Goal: Task Accomplishment & Management: Use online tool/utility

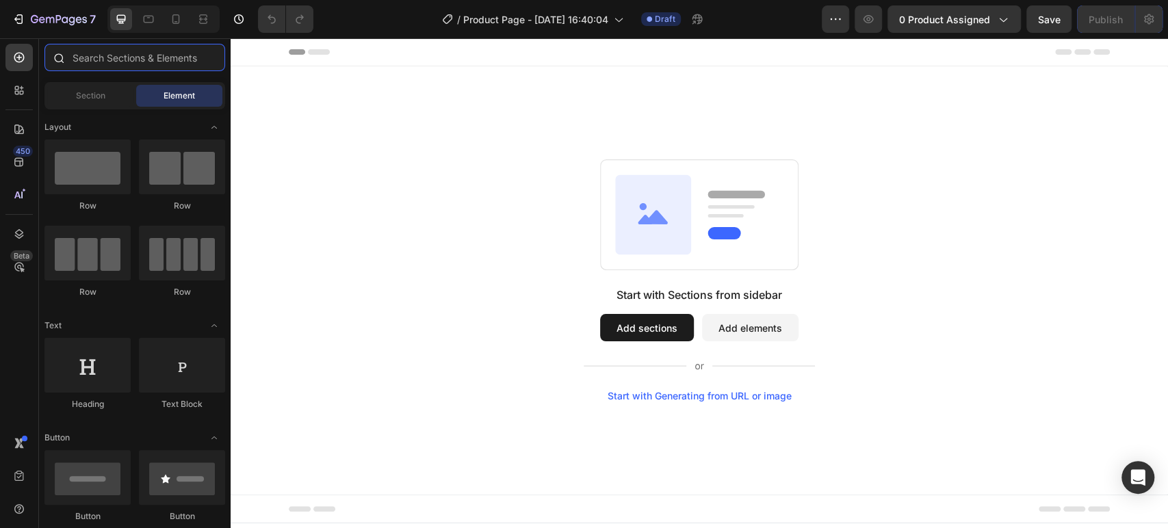
click at [199, 69] on input "text" at bounding box center [134, 57] width 181 height 27
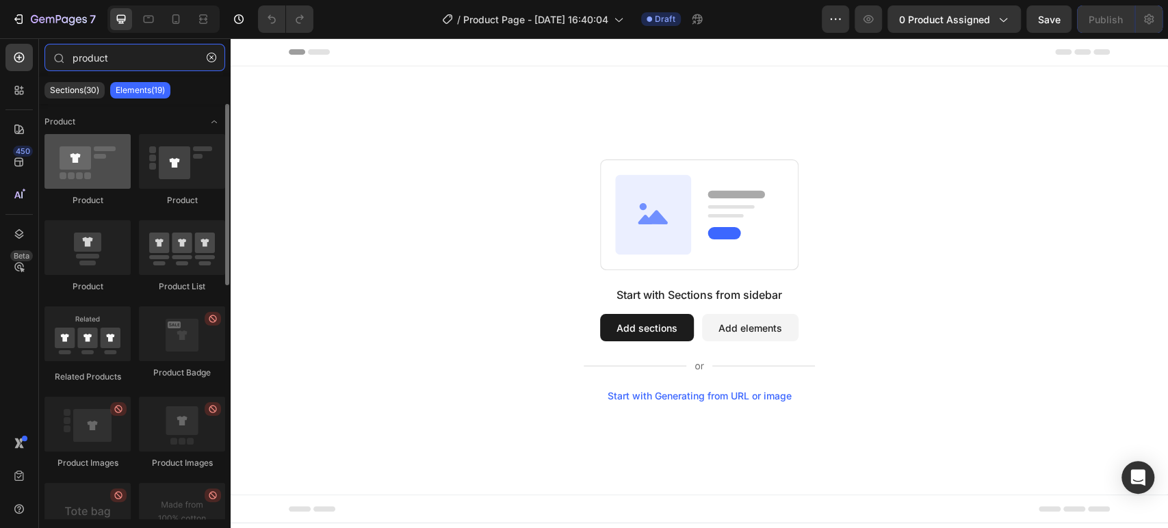
type input "product"
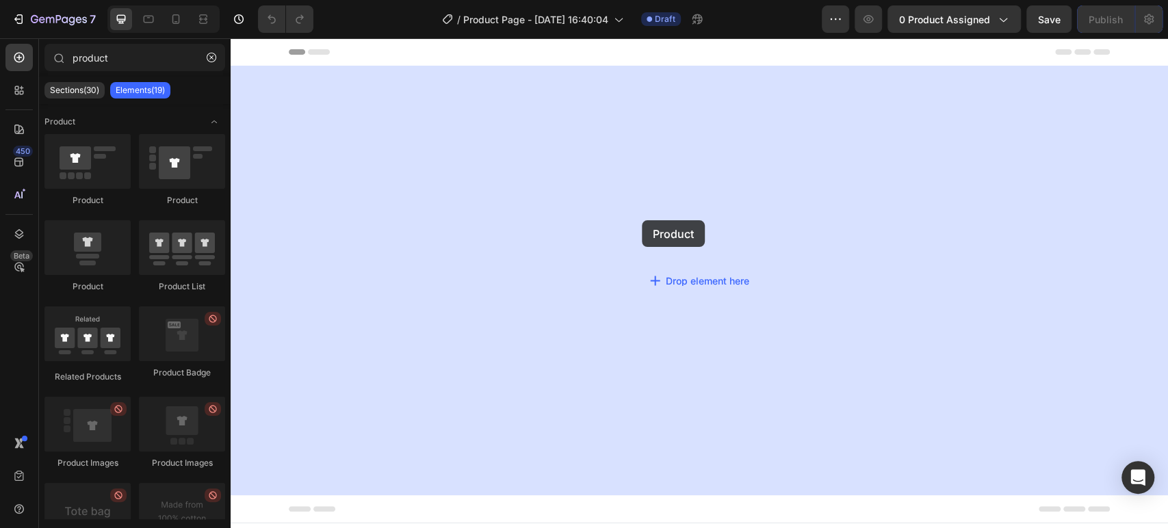
drag, startPoint x: 324, startPoint y: 216, endPoint x: 819, endPoint y: 228, distance: 495.4
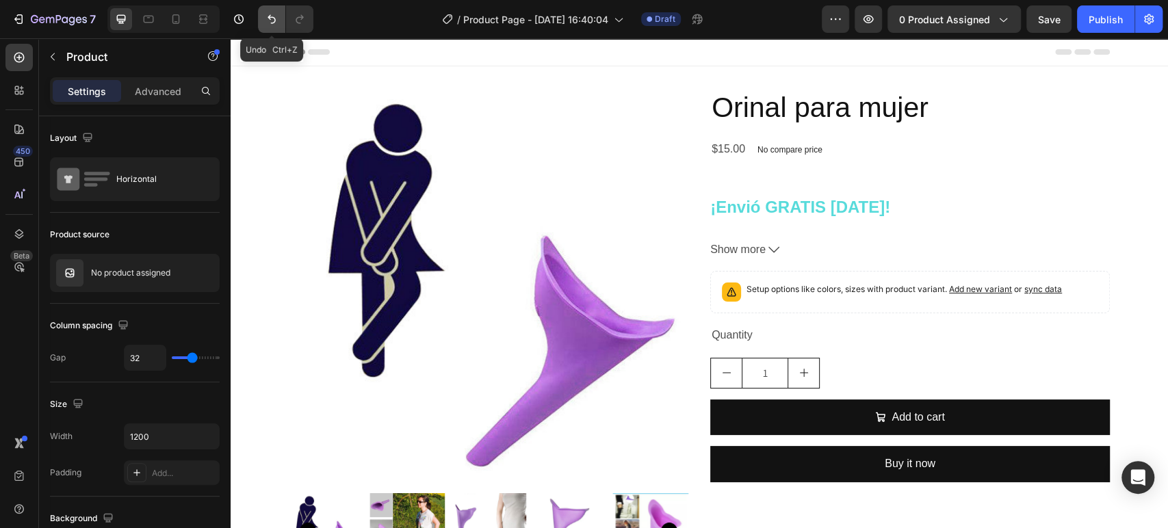
click at [279, 18] on button "Undo/Redo" at bounding box center [271, 18] width 27 height 27
click at [261, 17] on button "Undo/Redo" at bounding box center [271, 18] width 27 height 27
click at [172, 24] on icon at bounding box center [176, 19] width 14 height 14
type input "16"
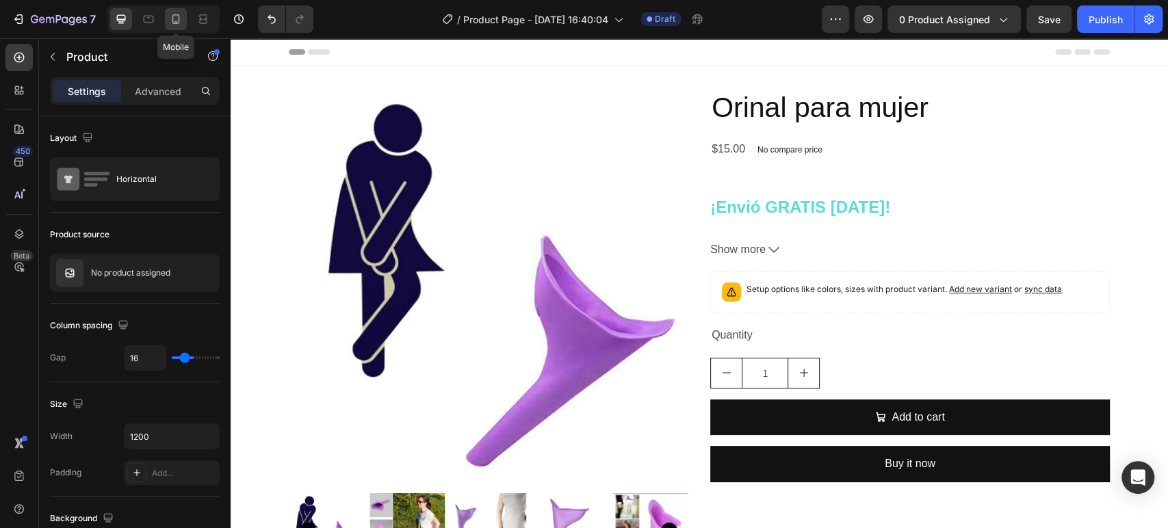
type input "100%"
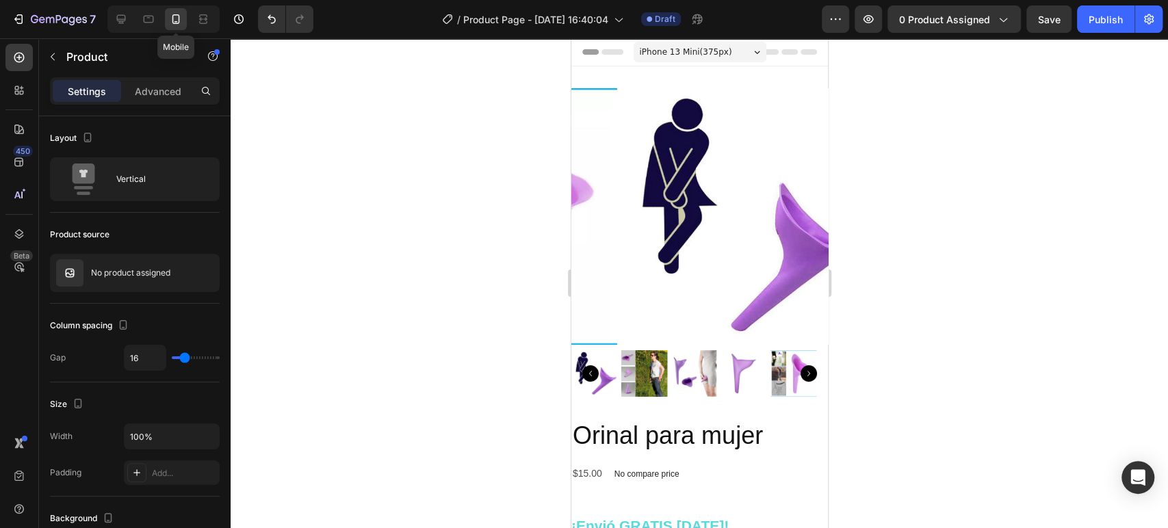
scroll to position [1, 0]
drag, startPoint x: 119, startPoint y: 16, endPoint x: 144, endPoint y: 79, distance: 68.5
click at [119, 16] on icon at bounding box center [121, 19] width 14 height 14
type input "32"
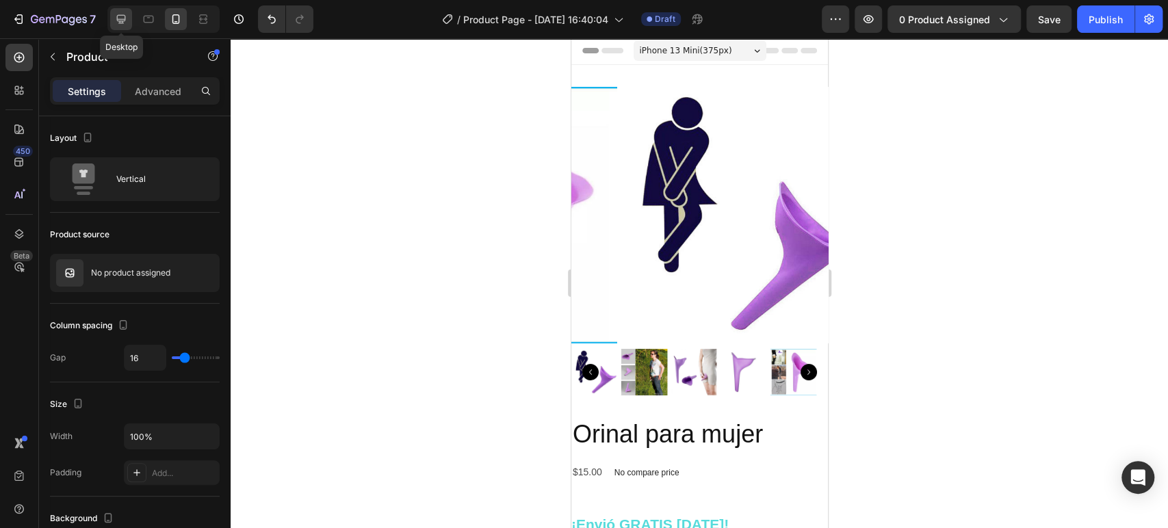
type input "1200"
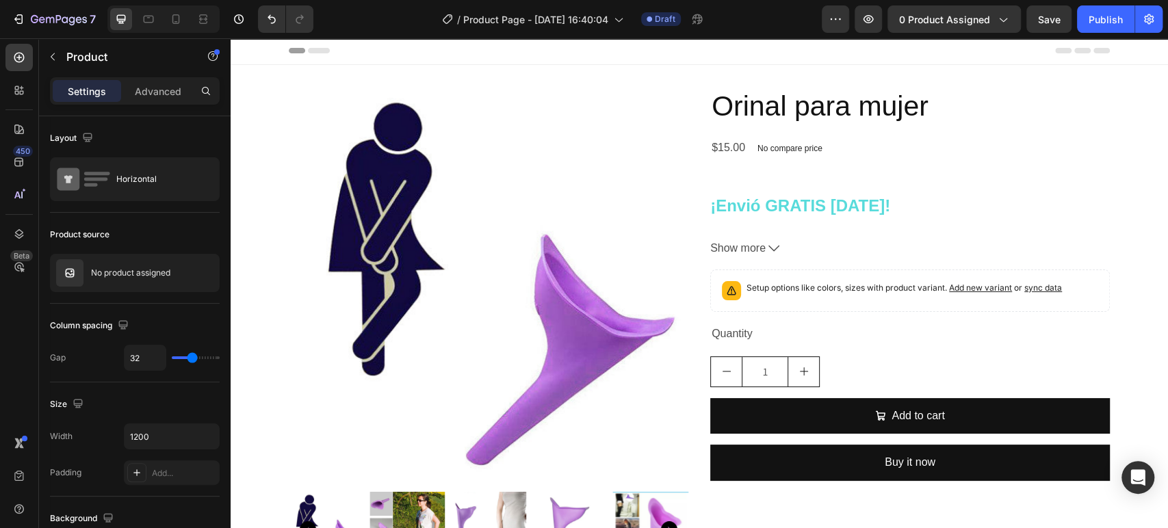
click at [694, 194] on div "Product Images Orinal para mujer Product Title $15.00 Product Price Product Pri…" at bounding box center [699, 332] width 821 height 491
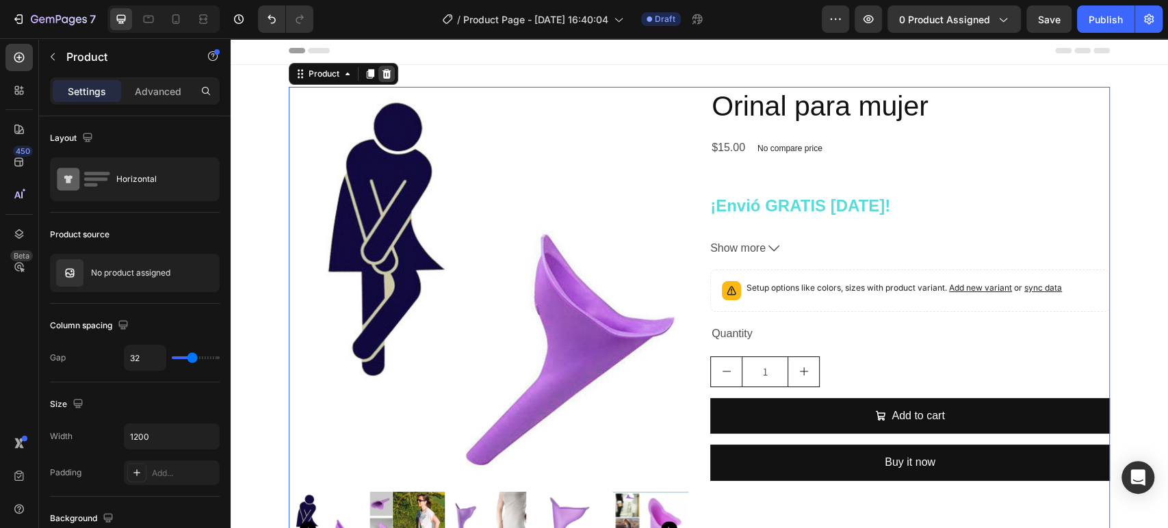
click at [387, 68] on div at bounding box center [386, 74] width 16 height 16
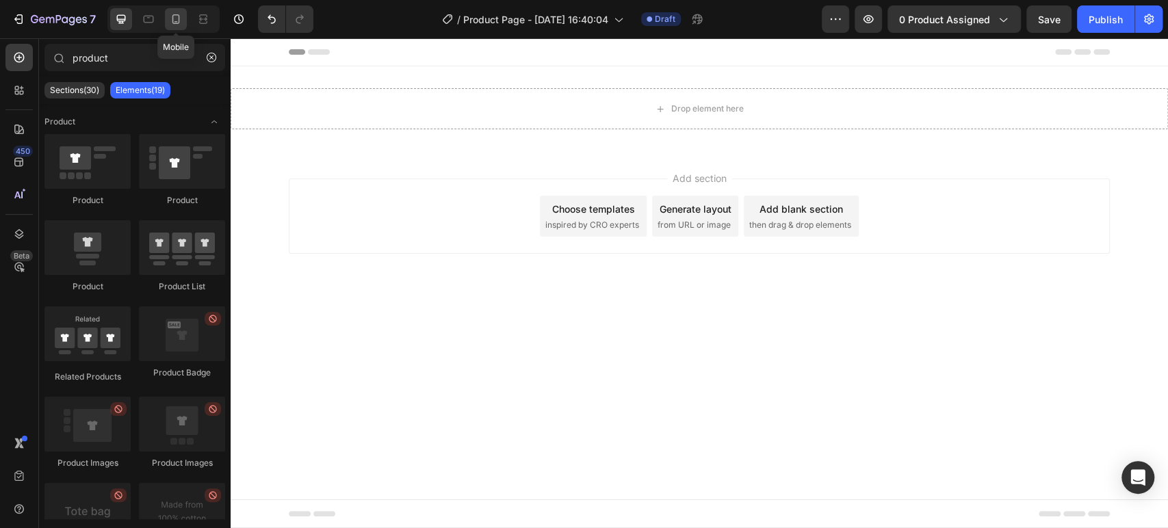
click at [179, 14] on icon at bounding box center [176, 19] width 14 height 14
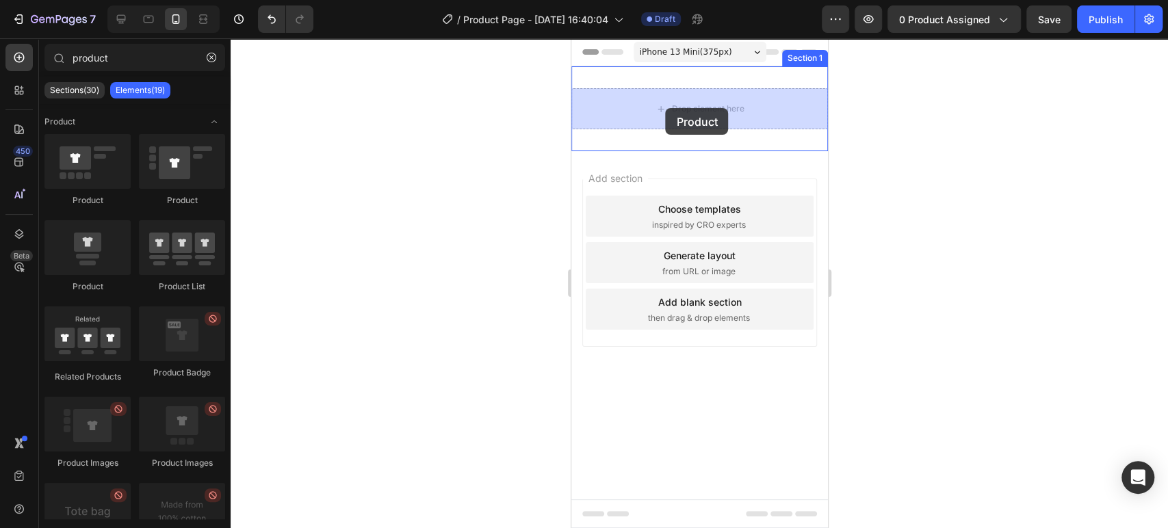
drag, startPoint x: 677, startPoint y: 214, endPoint x: 665, endPoint y: 108, distance: 106.7
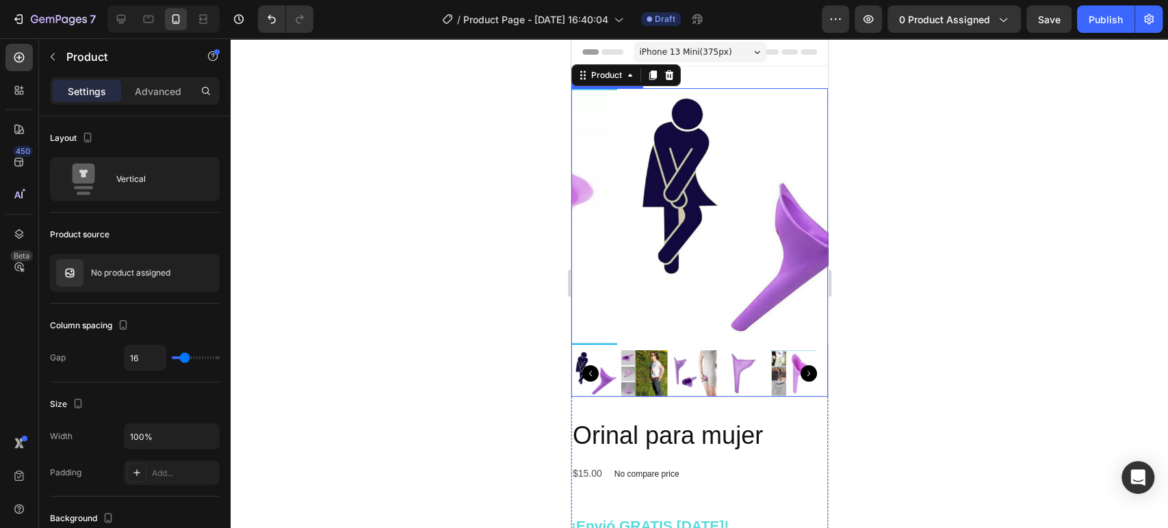
click at [737, 196] on img at bounding box center [744, 216] width 257 height 257
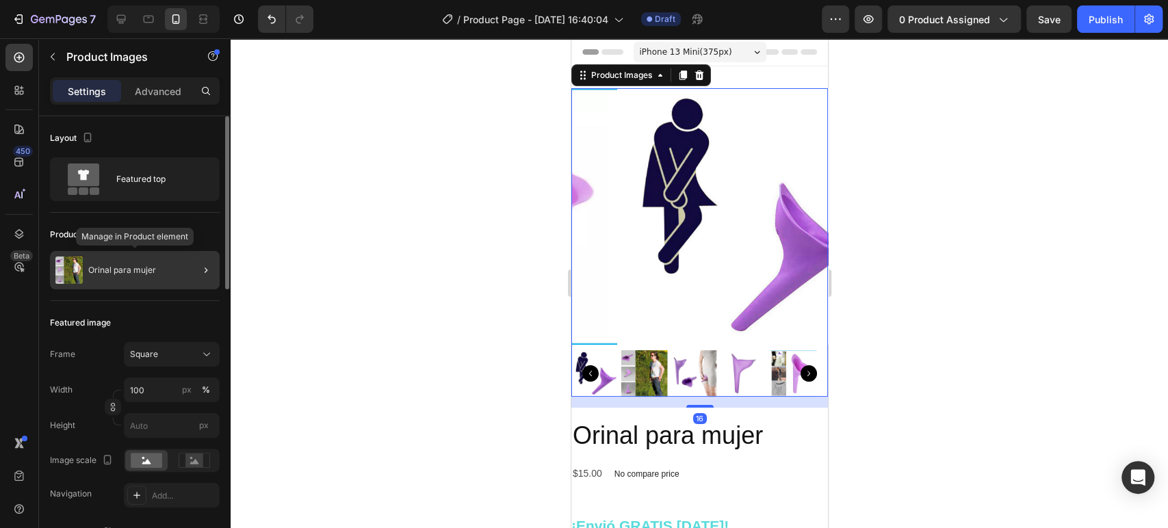
click at [157, 259] on div "Orinal para mujer" at bounding box center [135, 270] width 170 height 38
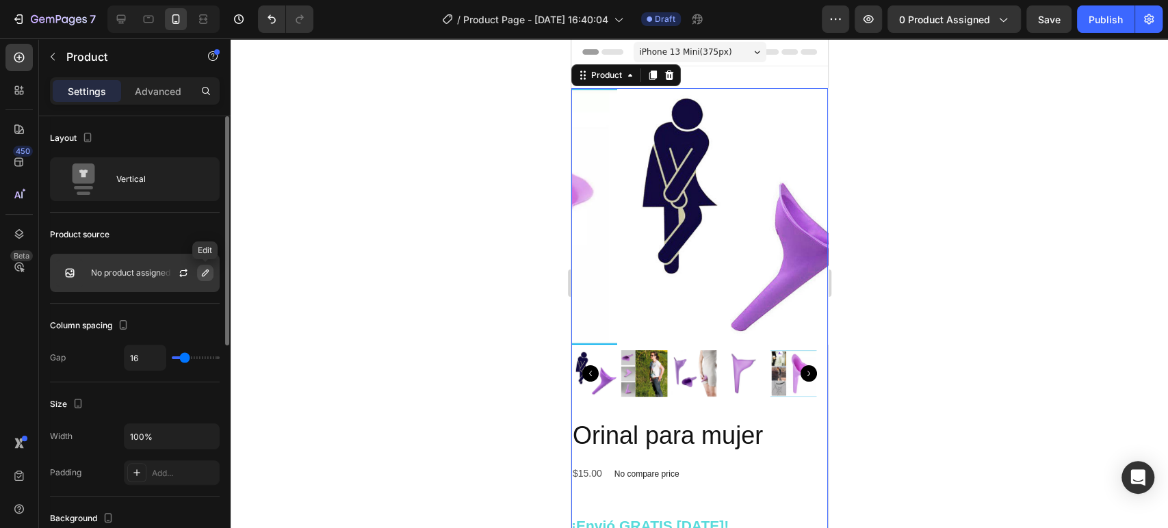
click at [199, 265] on button "button" at bounding box center [205, 273] width 16 height 16
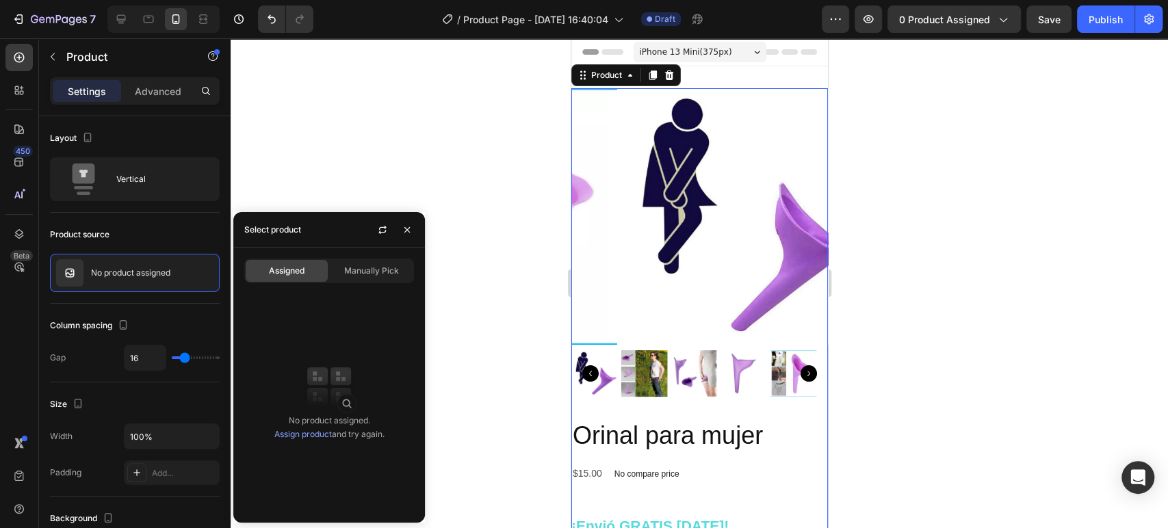
drag, startPoint x: 345, startPoint y: 271, endPoint x: 296, endPoint y: 272, distance: 49.9
click at [304, 278] on div "Assigned Manually Pick" at bounding box center [329, 271] width 170 height 25
click at [295, 271] on span "Assigned" at bounding box center [287, 271] width 36 height 12
click at [367, 270] on span "Manually Pick" at bounding box center [371, 271] width 55 height 12
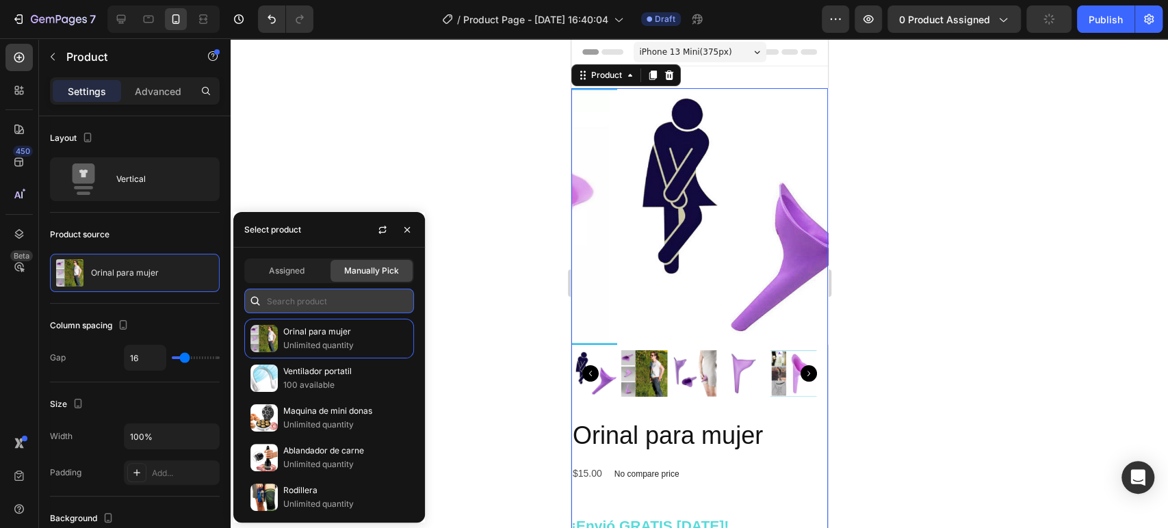
click at [337, 304] on input "text" at bounding box center [329, 301] width 170 height 25
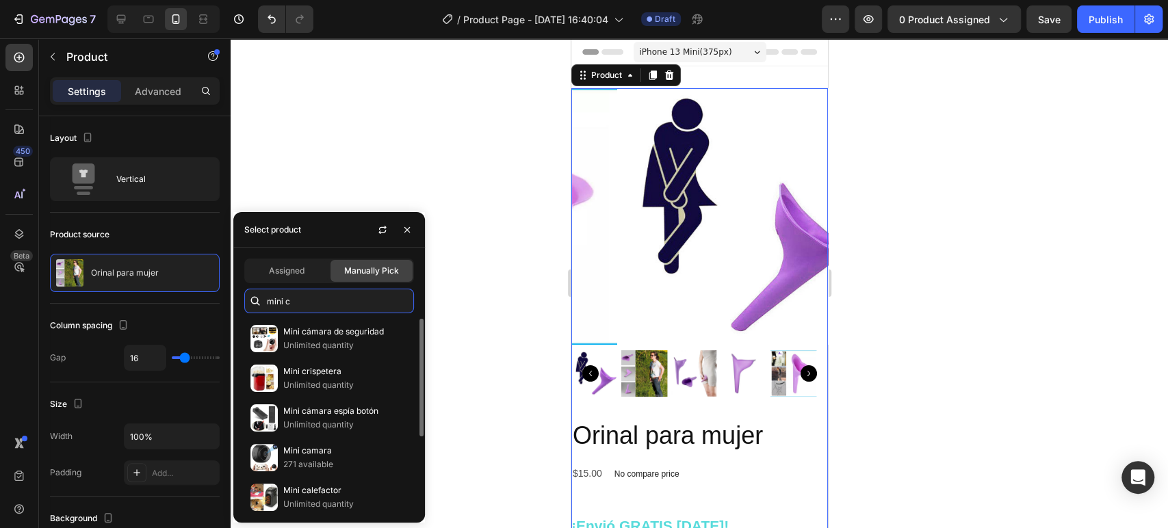
scroll to position [123, 0]
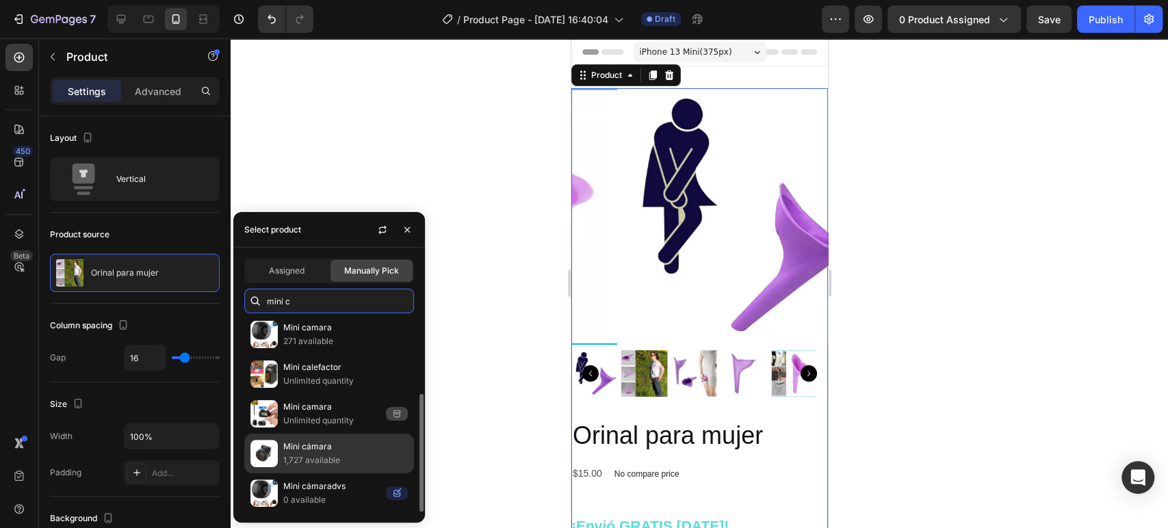
type input "mini c"
click at [356, 461] on p "1,727 available" at bounding box center [345, 461] width 124 height 14
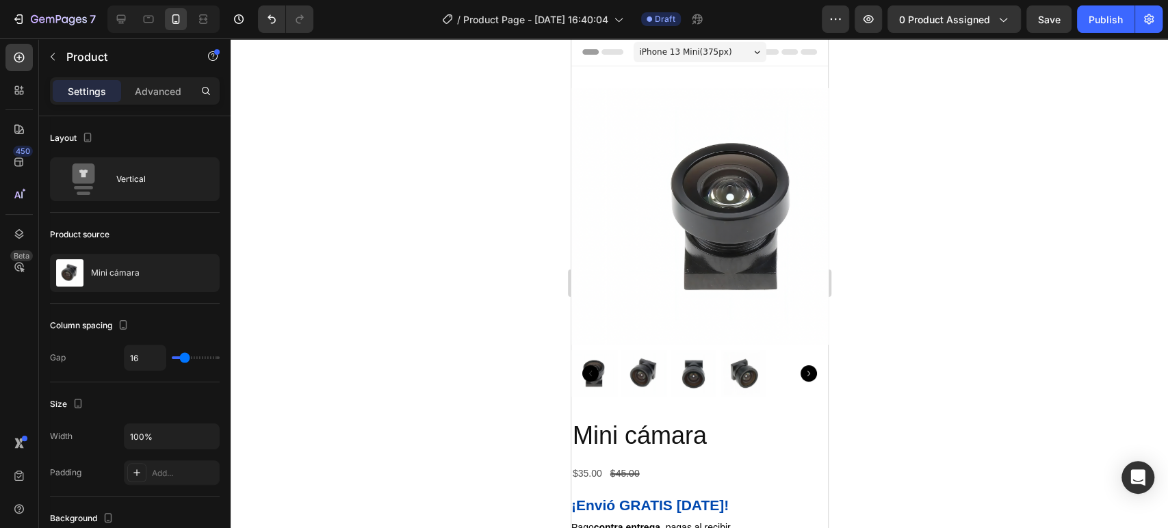
click at [1012, 327] on div at bounding box center [699, 283] width 937 height 490
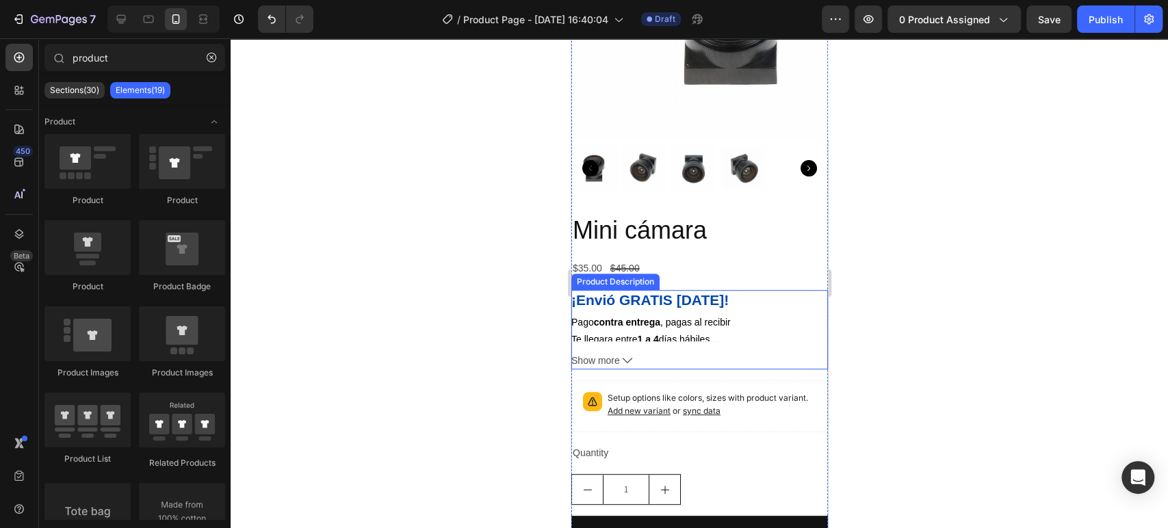
scroll to position [152, 0]
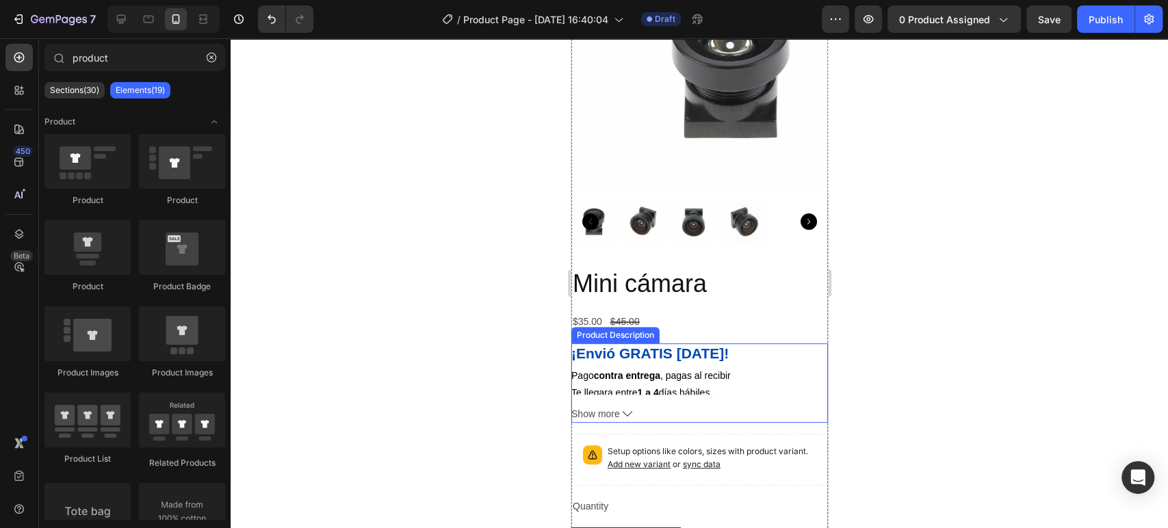
click at [714, 370] on span "contra entrega , pagas al recibir" at bounding box center [661, 375] width 137 height 11
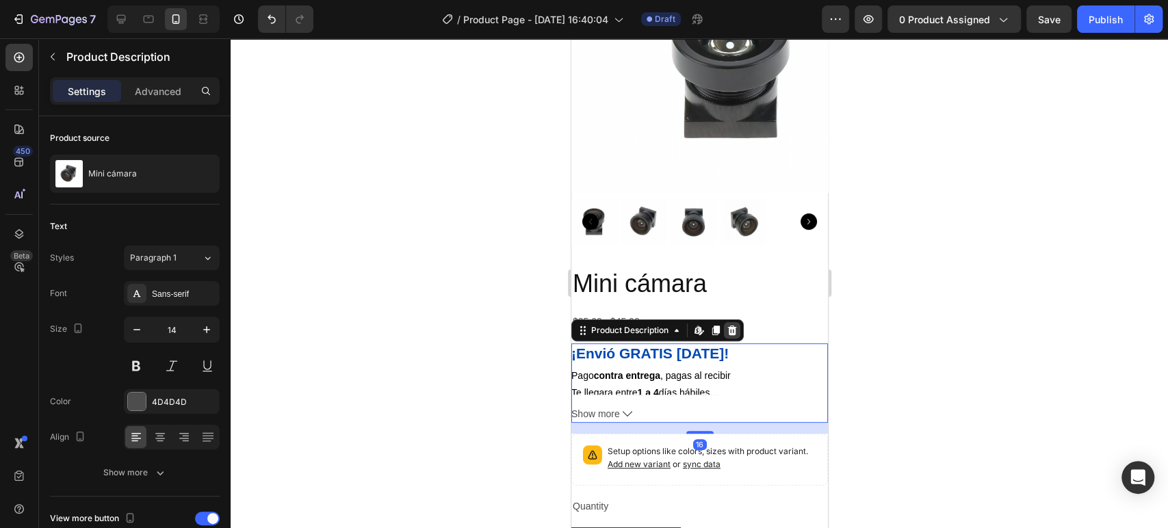
click at [731, 326] on icon at bounding box center [731, 331] width 9 height 10
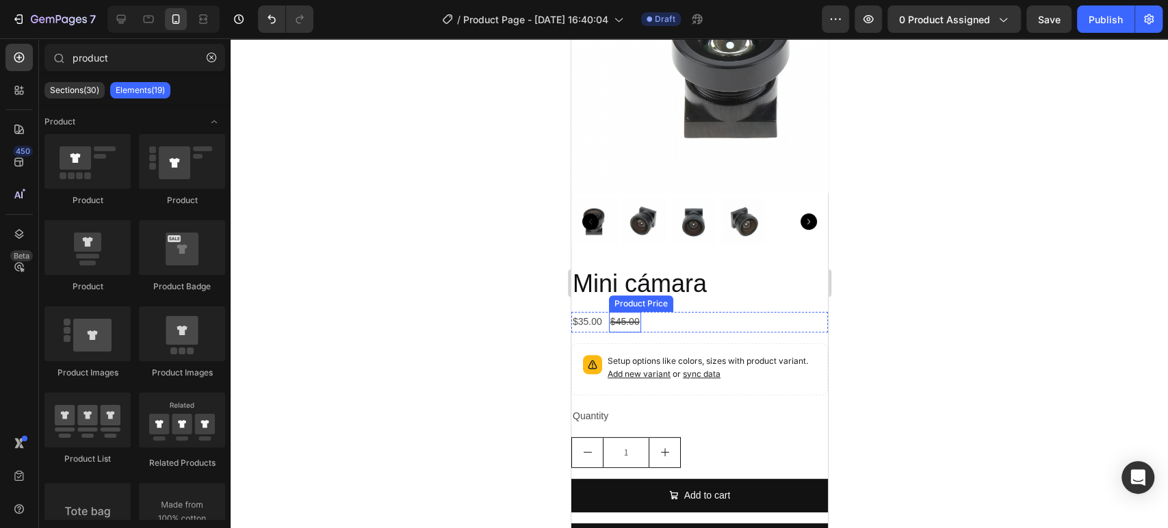
click at [627, 312] on div "$45.00" at bounding box center [624, 322] width 32 height 20
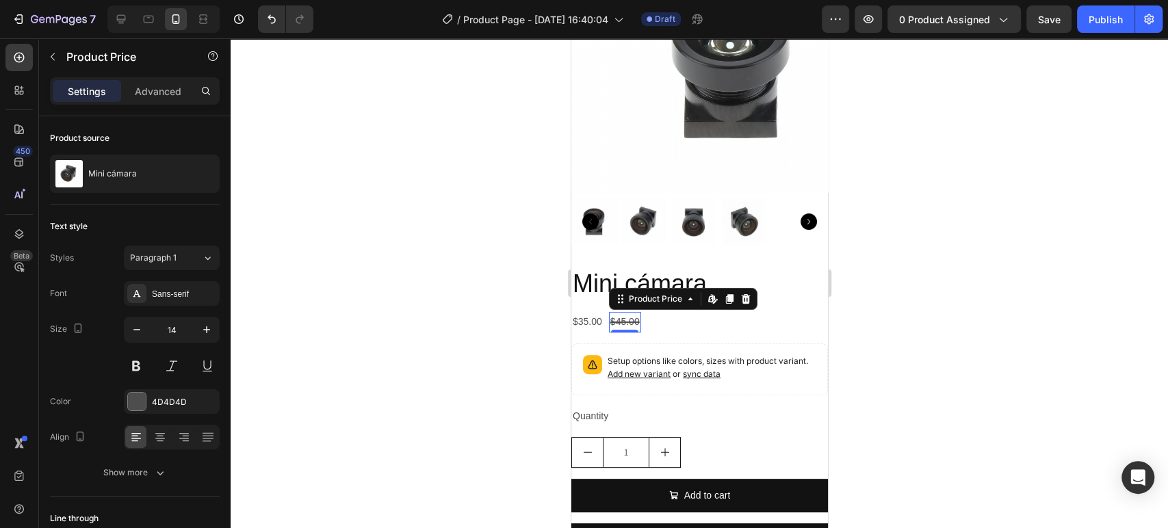
click at [659, 317] on div "$35.00 Product Price Product Price $45.00 Product Price Edit content in Shopify…" at bounding box center [699, 322] width 257 height 20
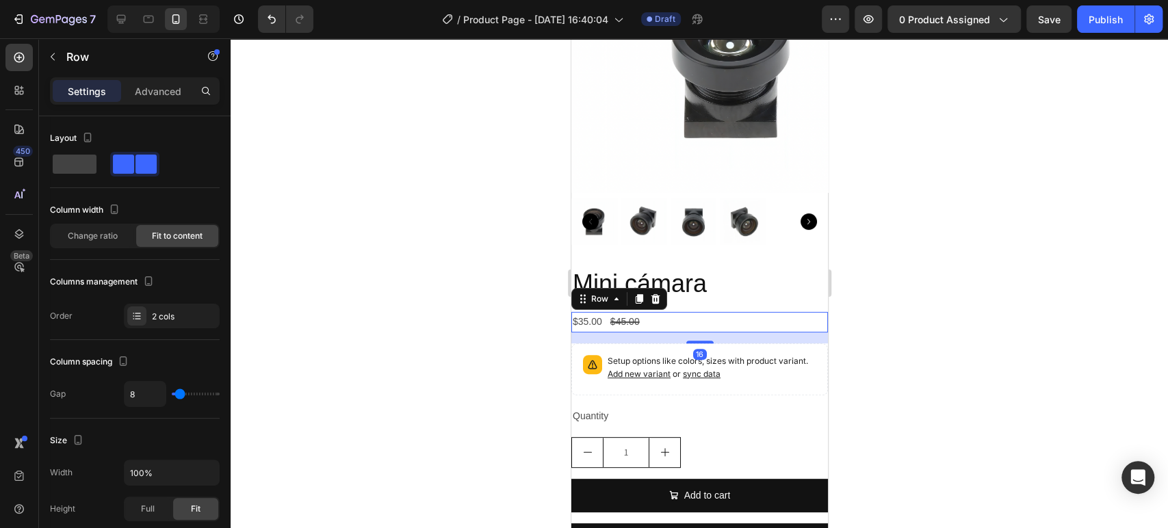
click at [674, 312] on div "$35.00 Product Price Product Price $45.00 Product Price Product Price Row 16" at bounding box center [699, 322] width 257 height 20
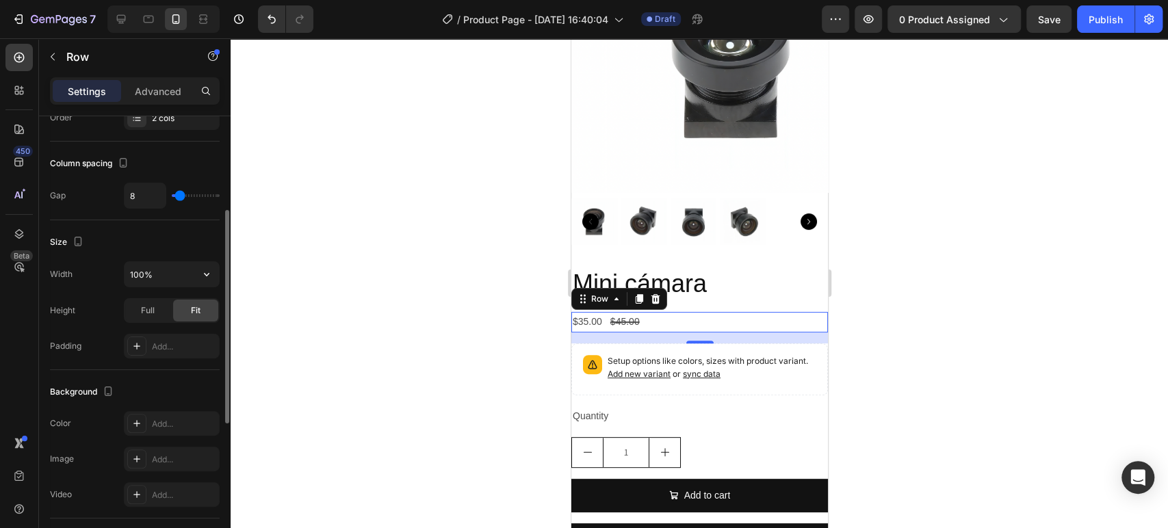
scroll to position [0, 0]
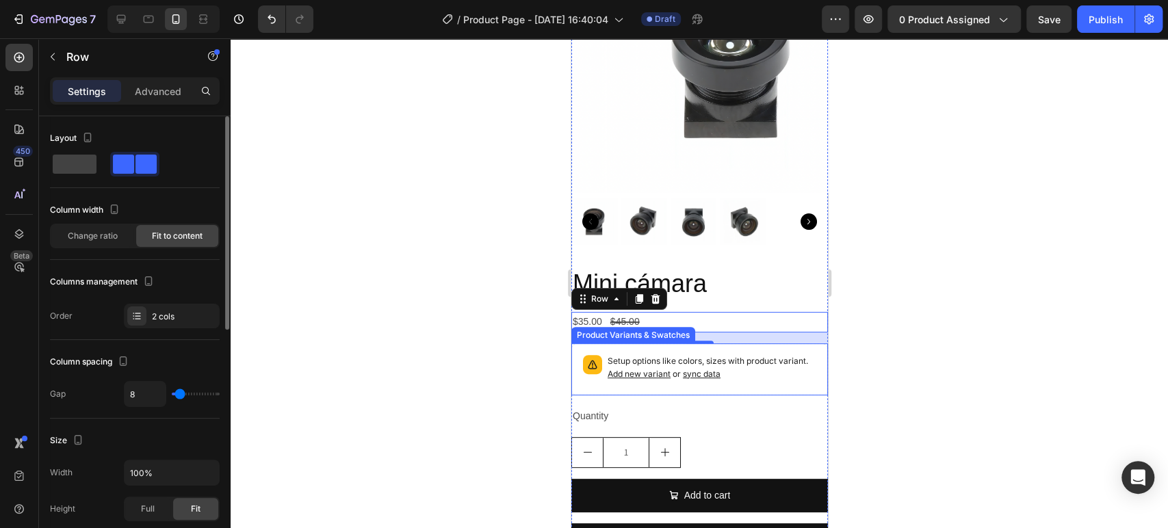
click at [782, 355] on p "Setup options like colors, sizes with product variant. Add new variant or sync …" at bounding box center [711, 368] width 209 height 26
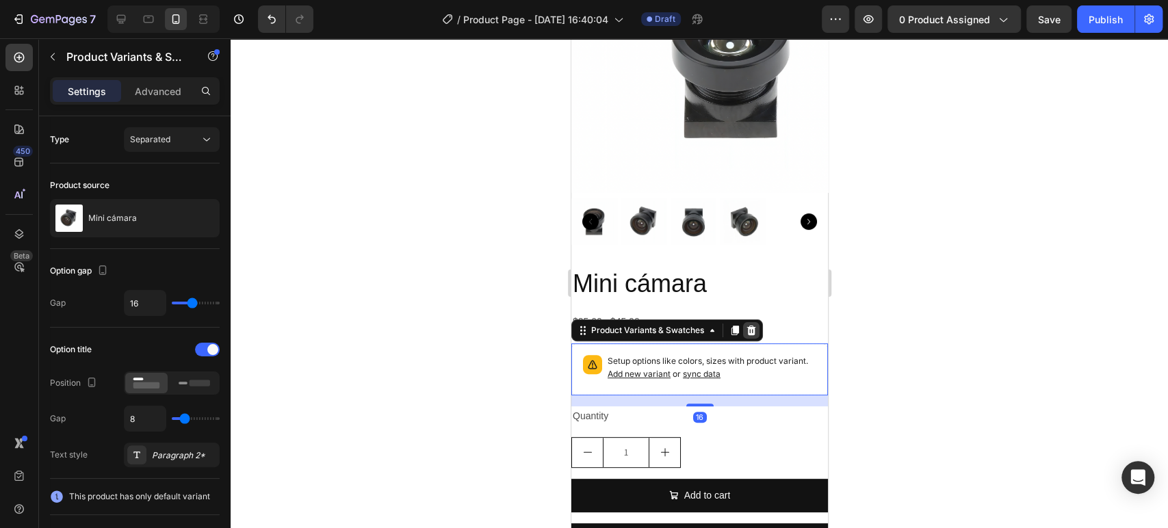
click at [752, 325] on icon at bounding box center [750, 330] width 11 height 11
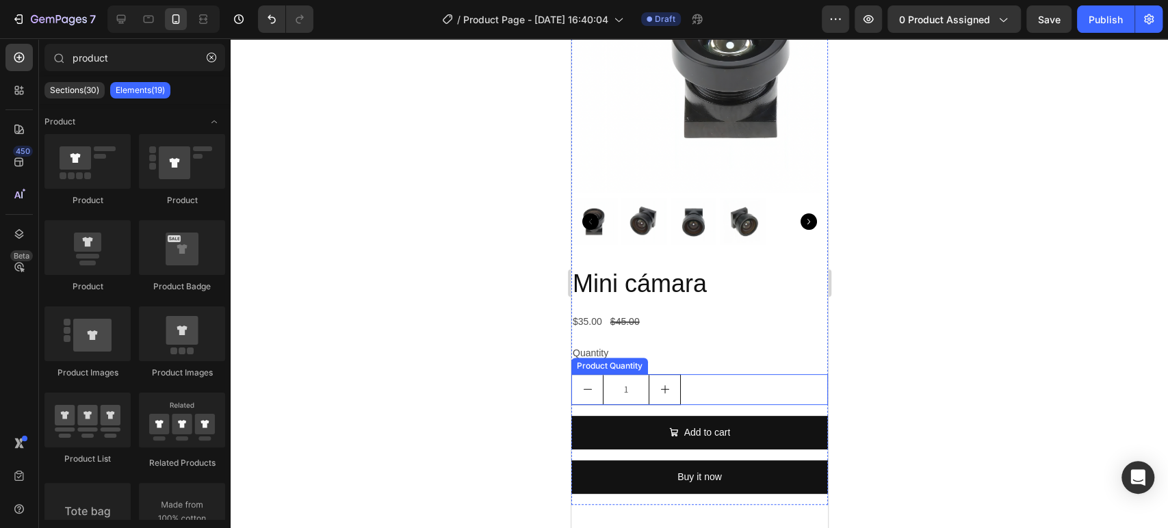
click at [759, 374] on div "1" at bounding box center [699, 389] width 257 height 31
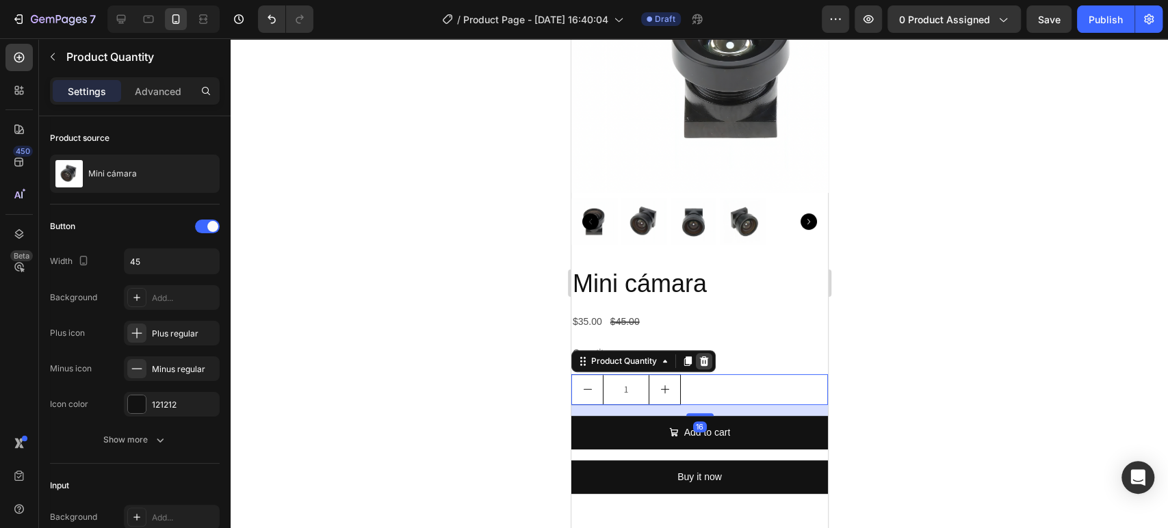
click at [708, 356] on icon at bounding box center [703, 361] width 11 height 11
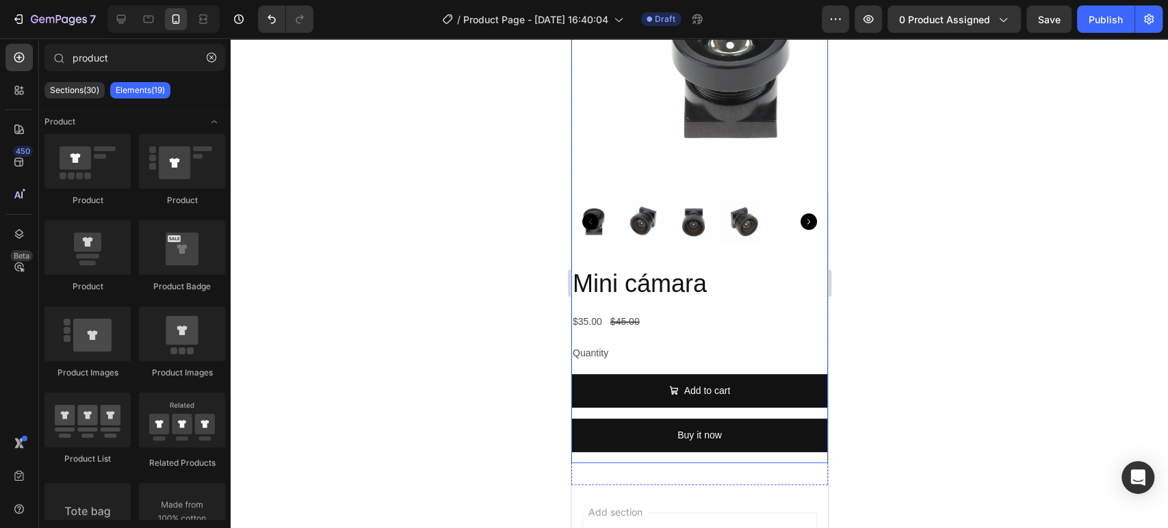
click at [789, 398] on div "Add to cart Add to Cart" at bounding box center [699, 396] width 257 height 44
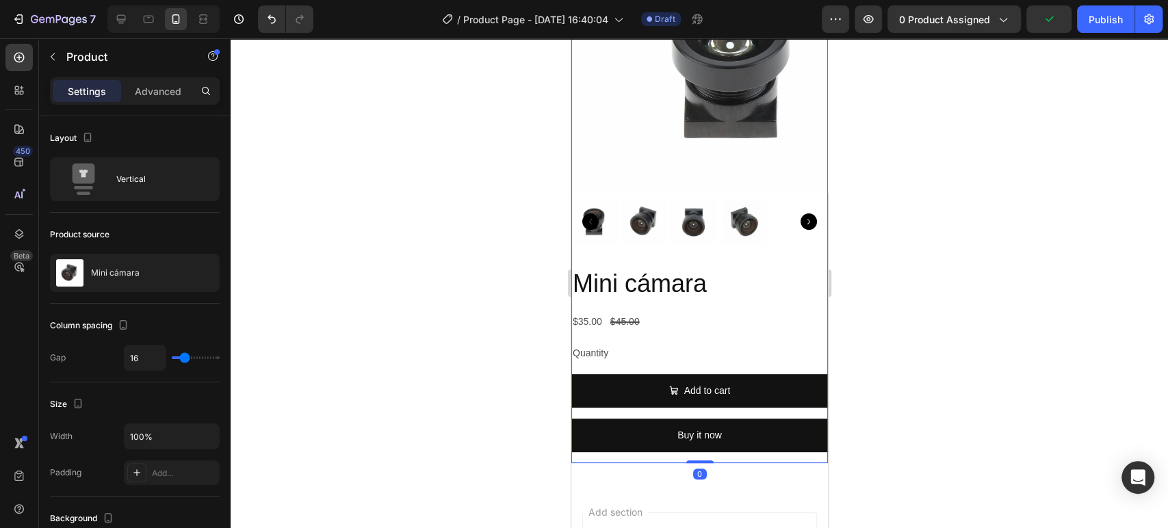
click at [724, 358] on div "Mini cámara Product Title $35.00 Product Price Product Price $45.00 Product Pri…" at bounding box center [699, 365] width 257 height 197
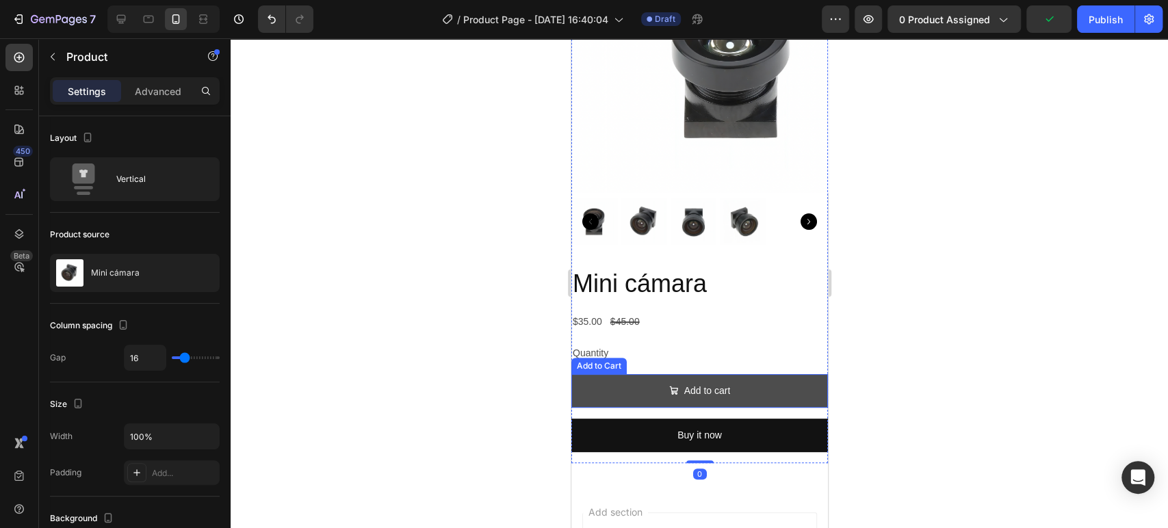
click at [731, 382] on button "Add to cart" at bounding box center [699, 391] width 257 height 34
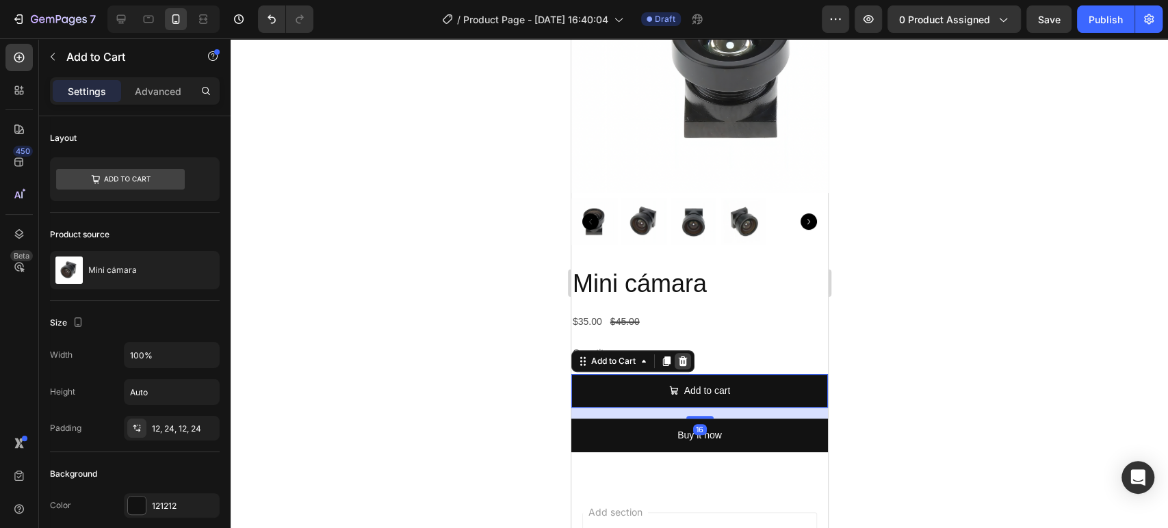
click at [687, 356] on icon at bounding box center [682, 361] width 11 height 11
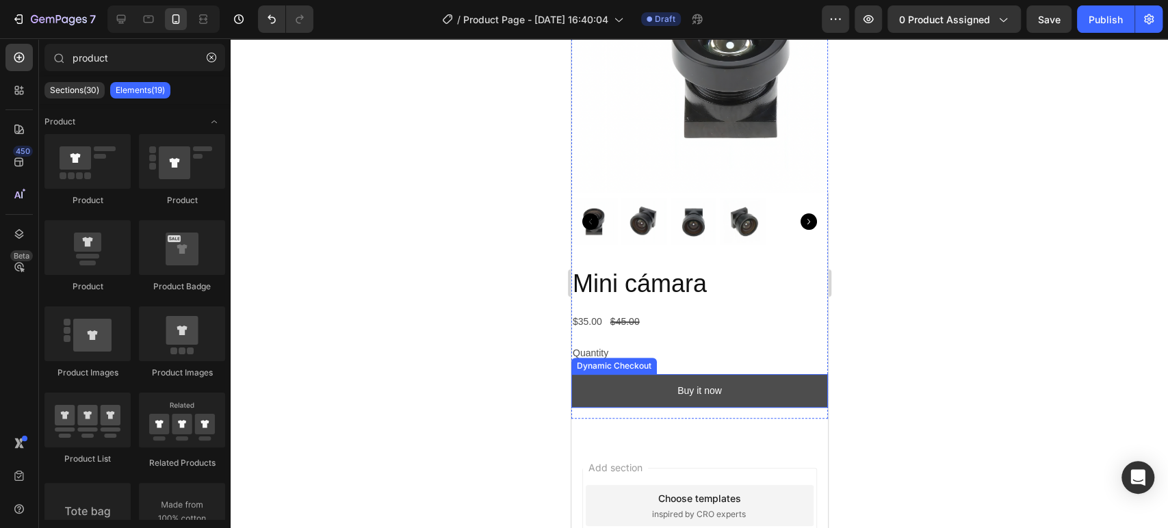
click at [720, 380] on button "Buy it now" at bounding box center [699, 391] width 257 height 34
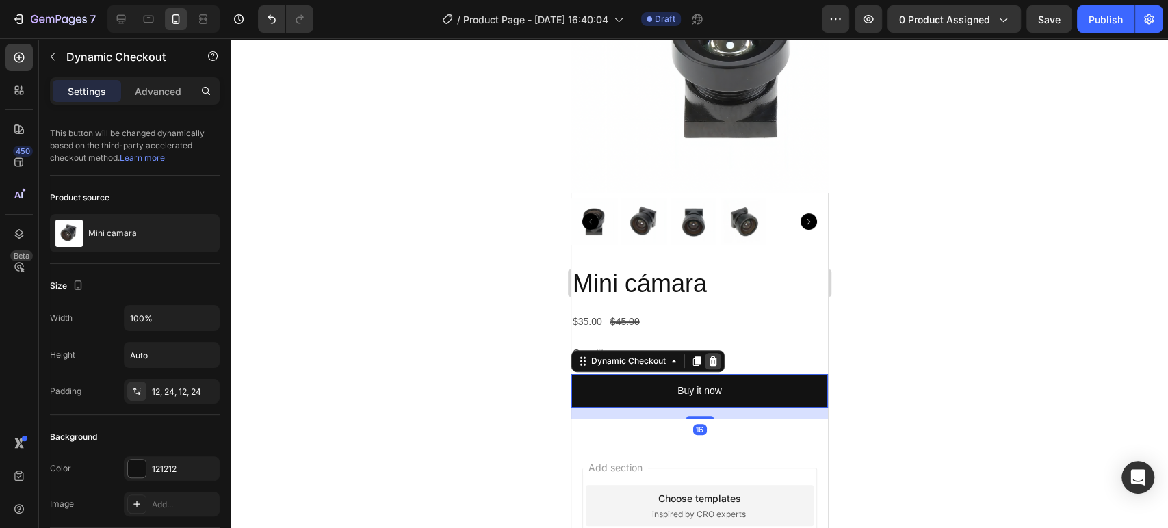
click at [709, 356] on icon at bounding box center [712, 361] width 11 height 11
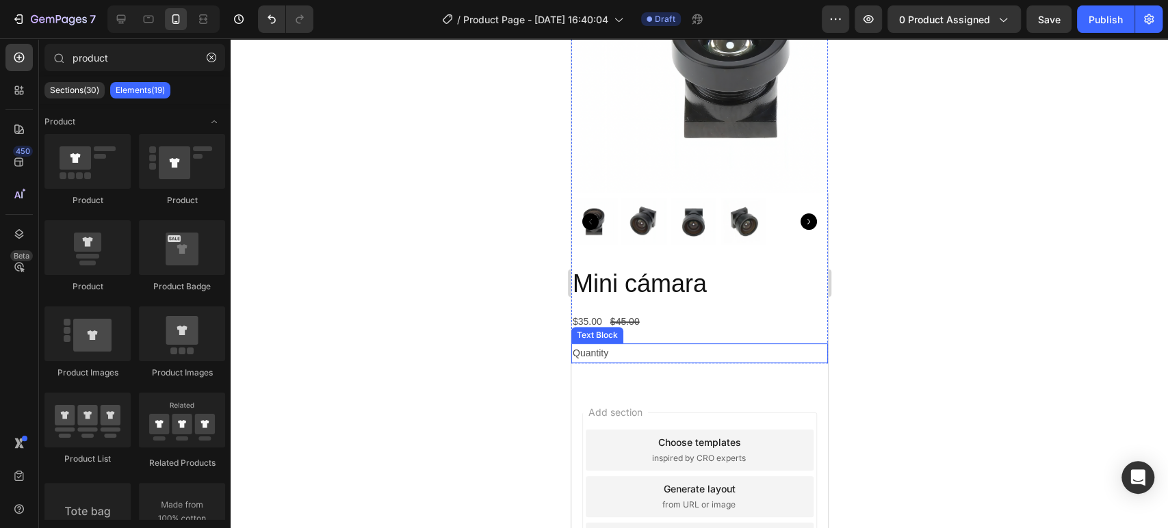
click at [606, 343] on div "Quantity" at bounding box center [699, 353] width 257 height 20
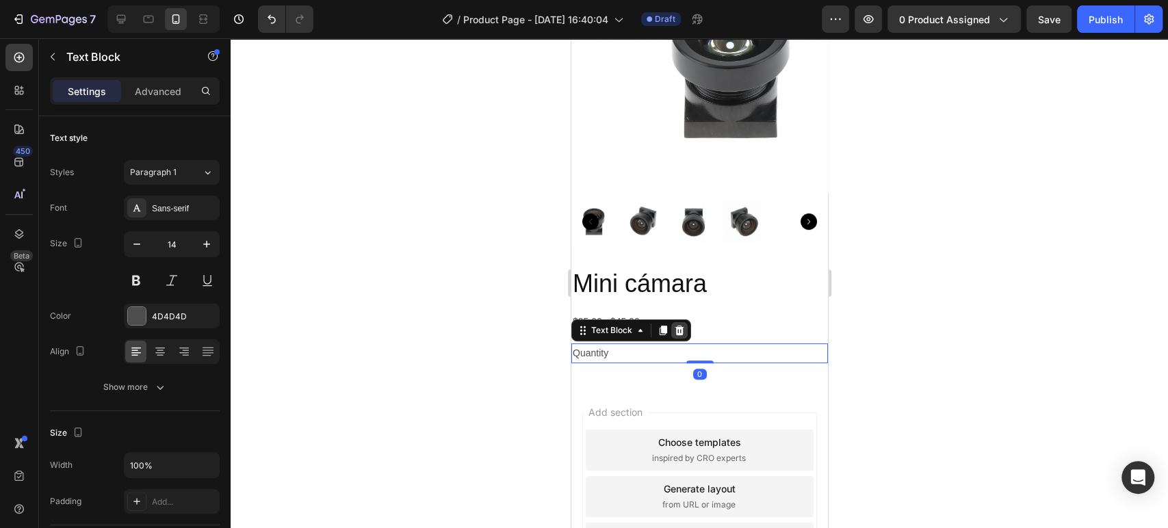
click at [683, 322] on div at bounding box center [678, 330] width 16 height 16
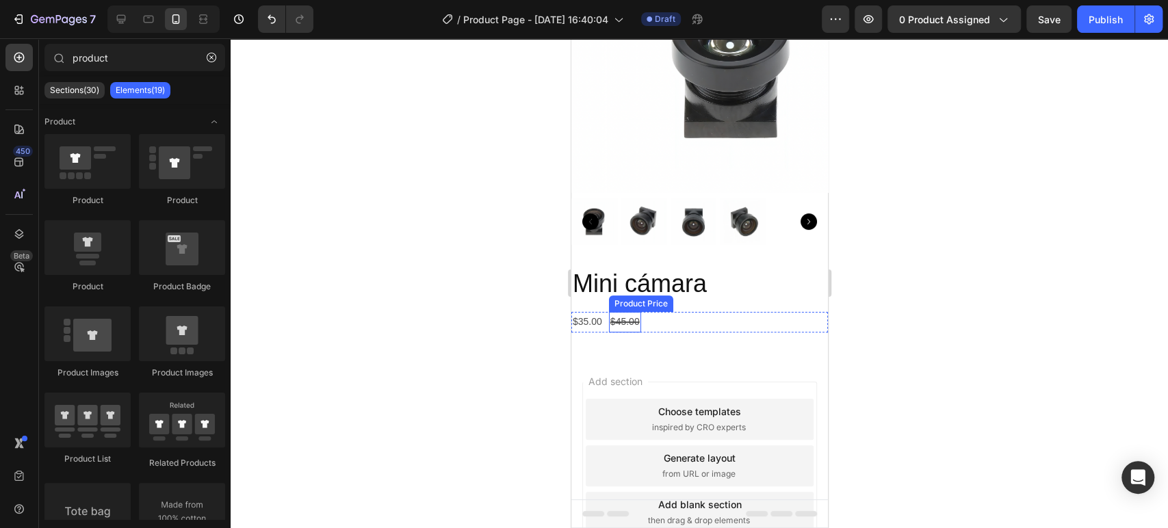
click at [618, 312] on div "$45.00" at bounding box center [624, 322] width 32 height 20
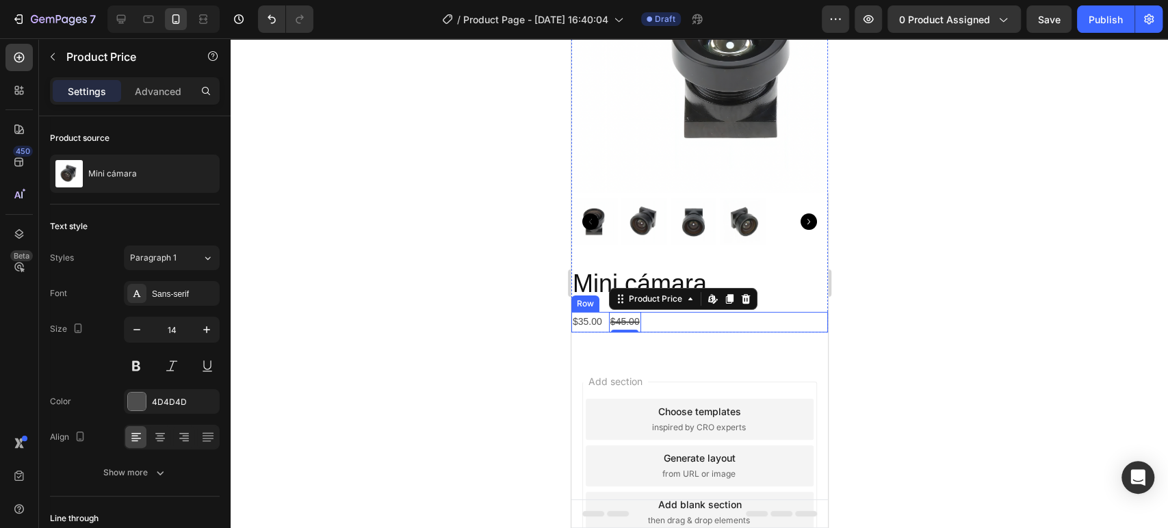
click at [691, 324] on div "Product Images Mini cámara Product Title $35.00 Product Price Product Price $45…" at bounding box center [699, 134] width 257 height 440
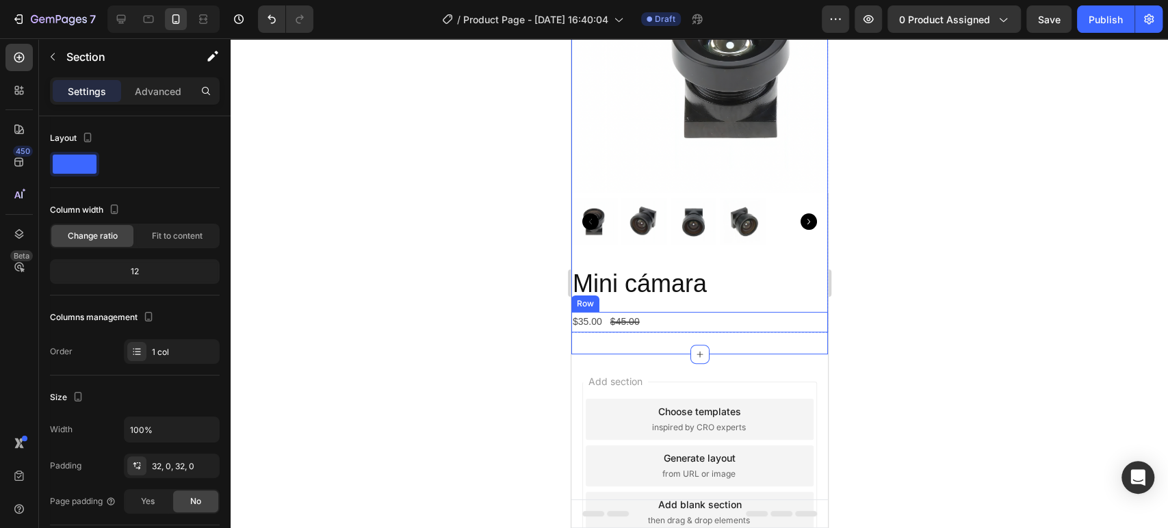
click at [674, 315] on div "$35.00 Product Price Product Price $45.00 Product Price Product Price Row" at bounding box center [699, 322] width 257 height 20
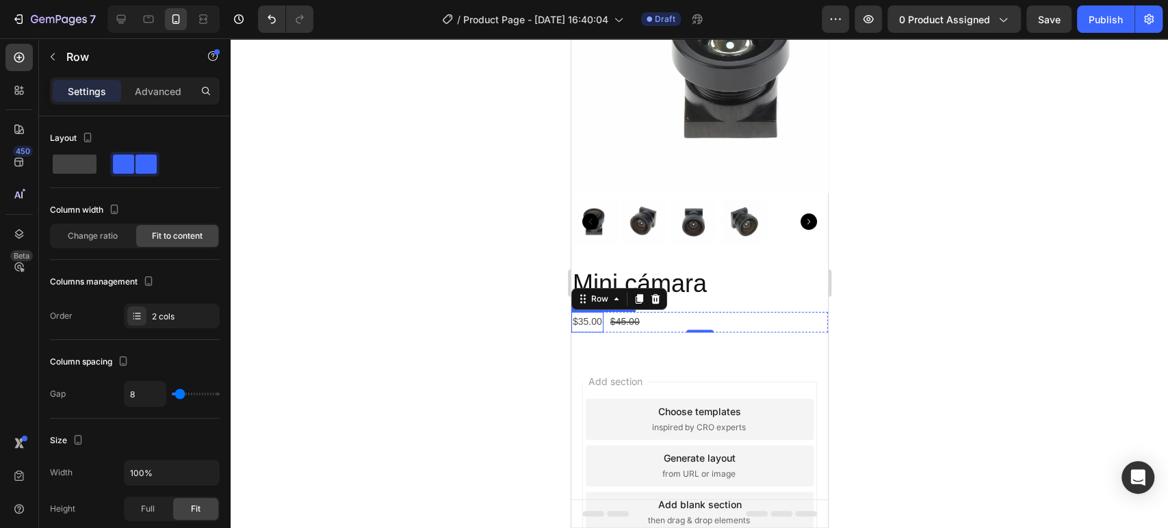
click at [590, 312] on div "$35.00" at bounding box center [587, 322] width 32 height 20
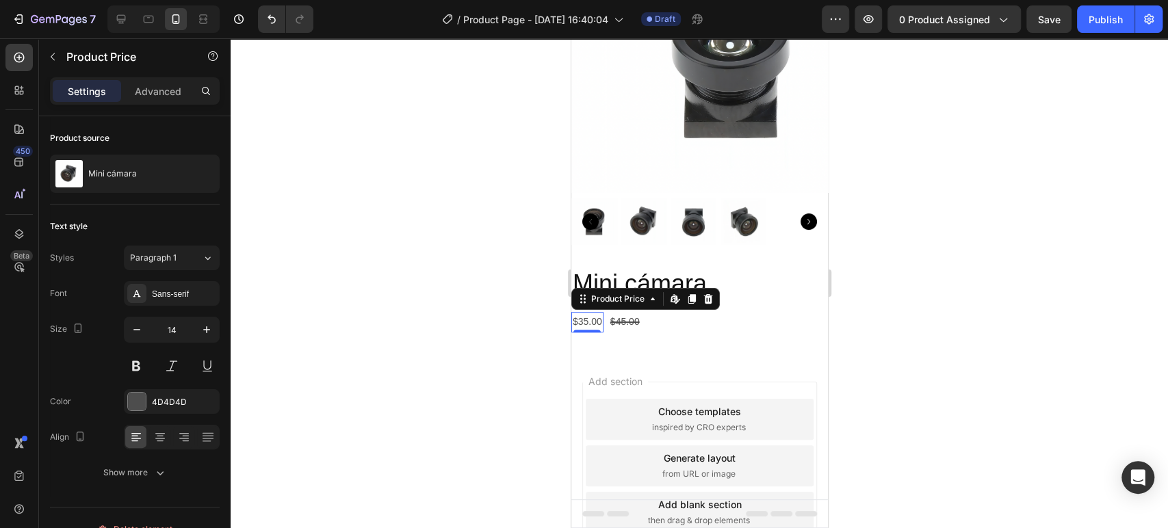
click at [805, 272] on h2 "Mini cámara" at bounding box center [699, 284] width 257 height 35
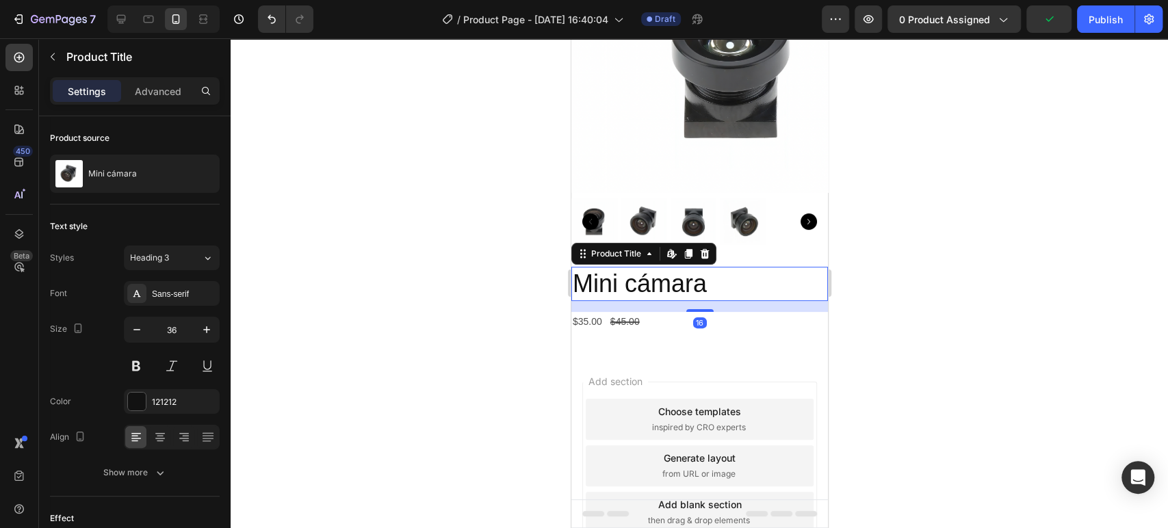
click at [703, 274] on h2 "Mini cámara" at bounding box center [699, 284] width 257 height 35
click at [616, 312] on div "$45.00" at bounding box center [624, 322] width 32 height 20
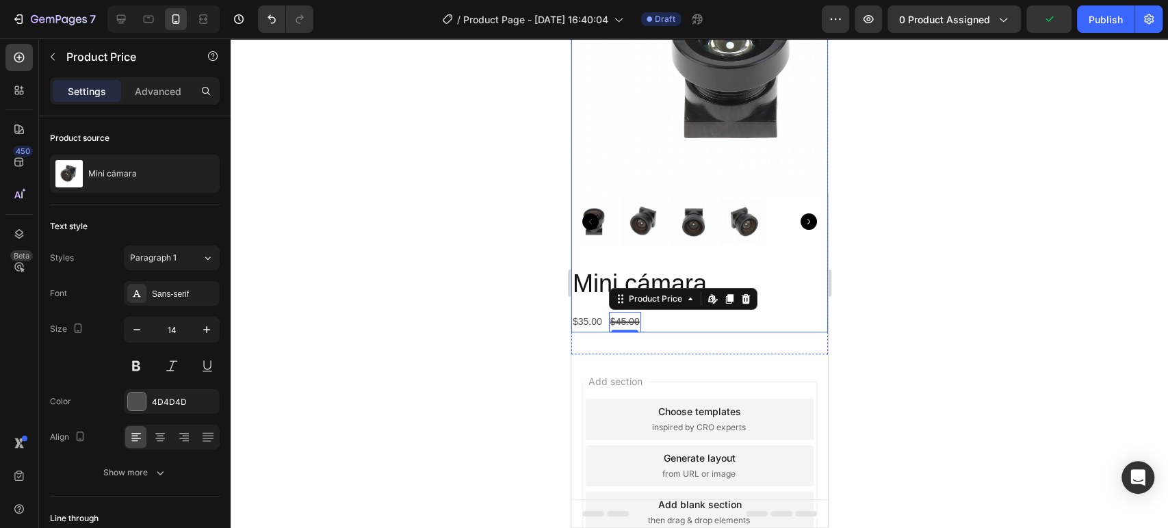
click at [800, 251] on div "Product Images Mini cámara Product Title $35.00 Product Price Product Price $45…" at bounding box center [699, 134] width 257 height 396
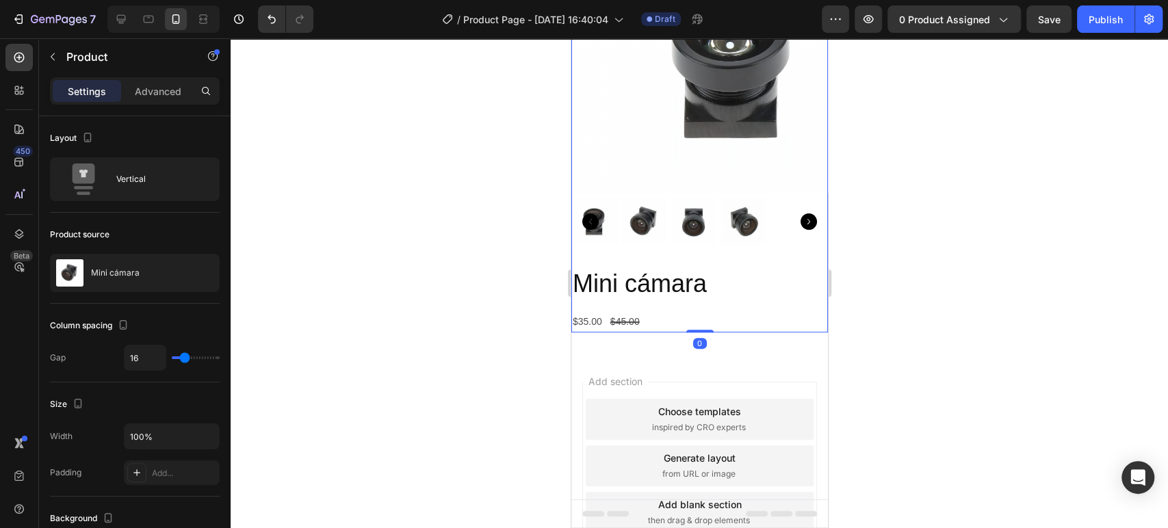
click at [680, 246] on div "Product Images Mini cámara Product Title $35.00 Product Price Product Price $45…" at bounding box center [699, 134] width 257 height 396
click at [677, 207] on img at bounding box center [693, 221] width 47 height 47
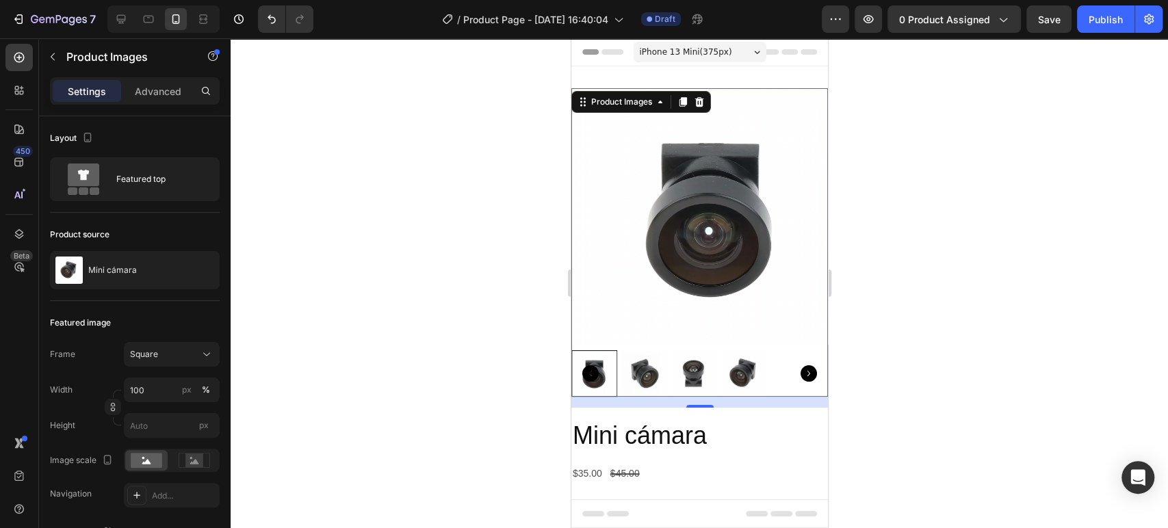
click at [722, 161] on img at bounding box center [710, 216] width 257 height 257
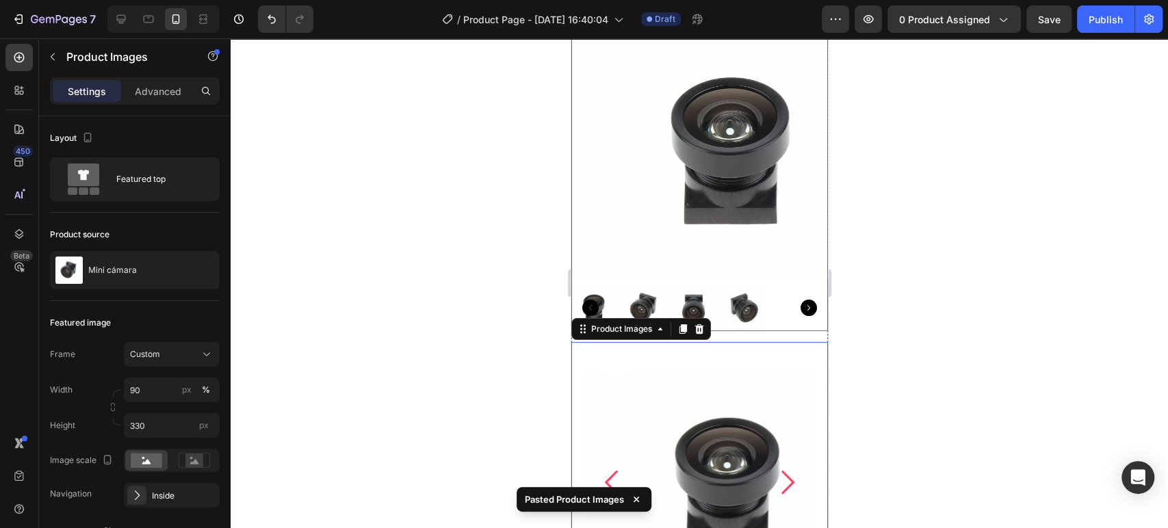
click at [743, 217] on img at bounding box center [733, 151] width 257 height 257
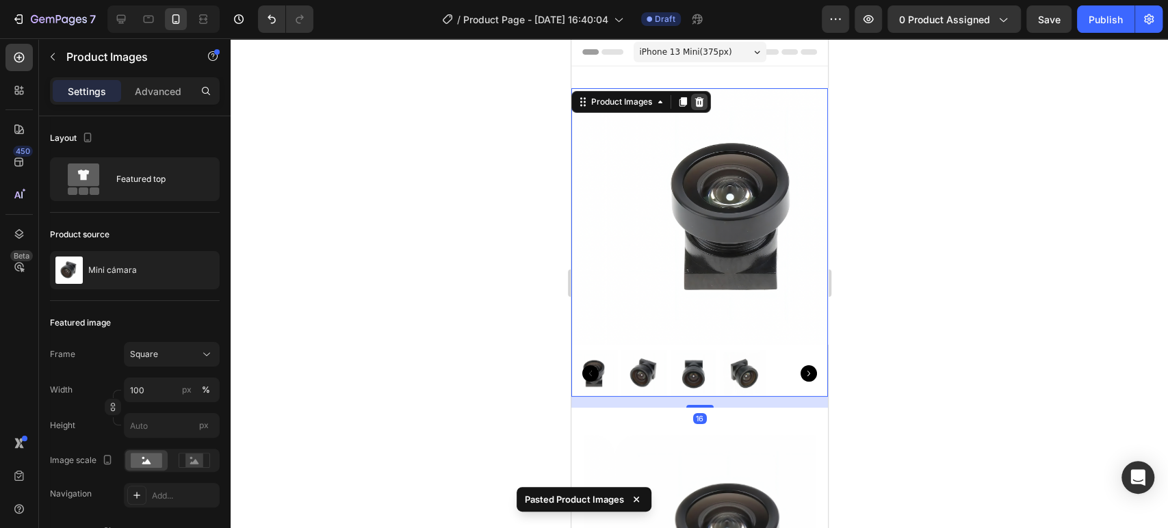
click at [703, 101] on icon at bounding box center [698, 101] width 11 height 11
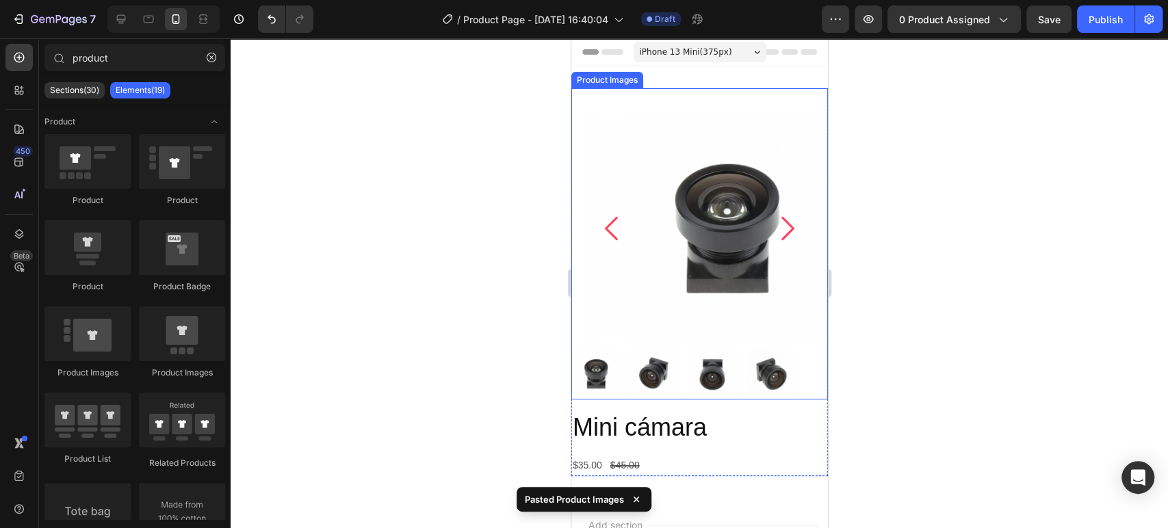
click at [769, 220] on icon "Carousel Next Arrow" at bounding box center [786, 228] width 34 height 34
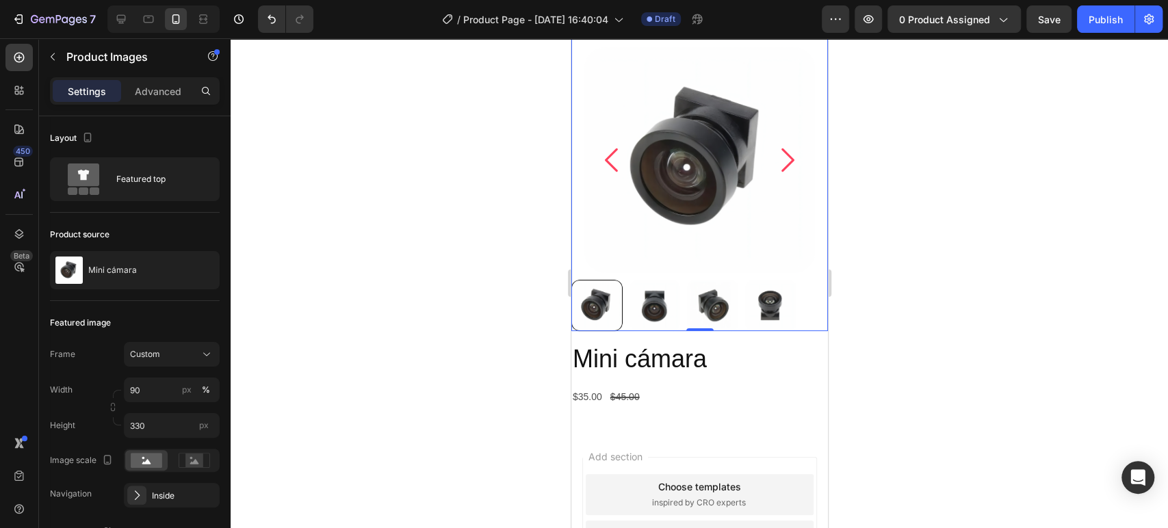
scroll to position [152, 0]
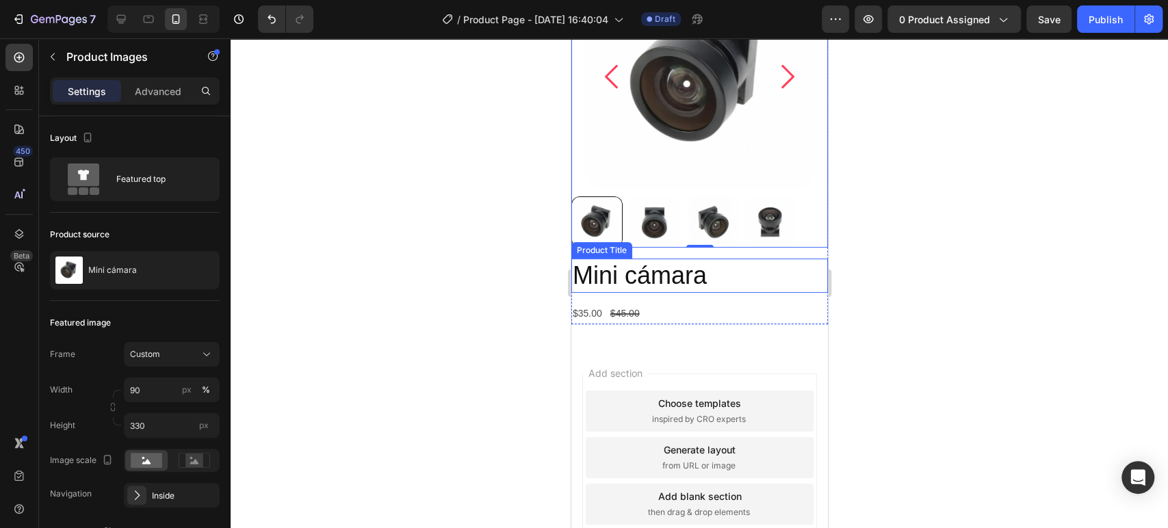
click at [698, 278] on h2 "Mini cámara" at bounding box center [699, 276] width 257 height 35
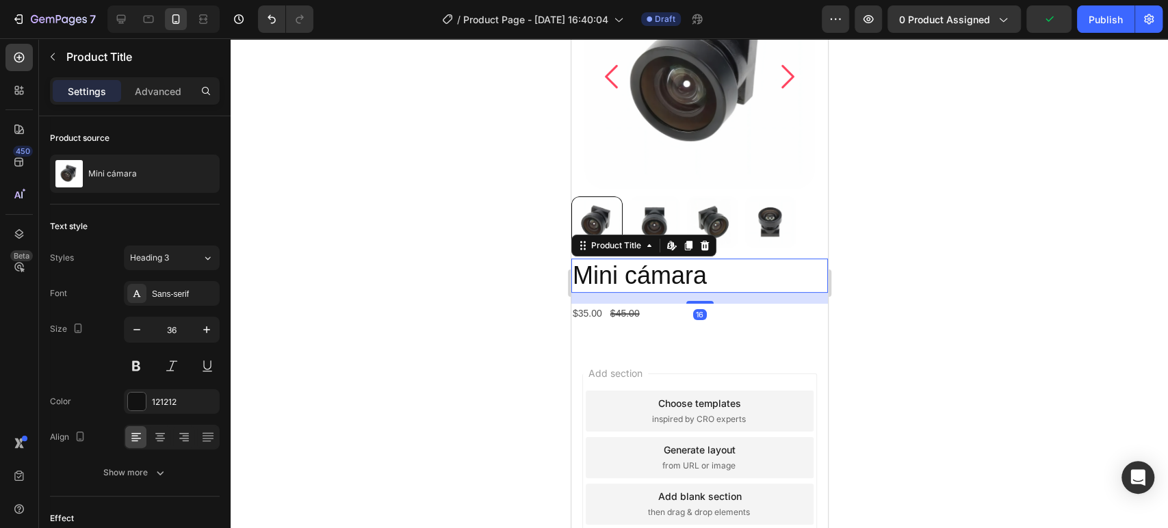
click at [775, 303] on div "16" at bounding box center [699, 298] width 257 height 11
click at [743, 317] on div "$35.00 Product Price Product Price $45.00 Product Price Product Price Row" at bounding box center [699, 314] width 257 height 20
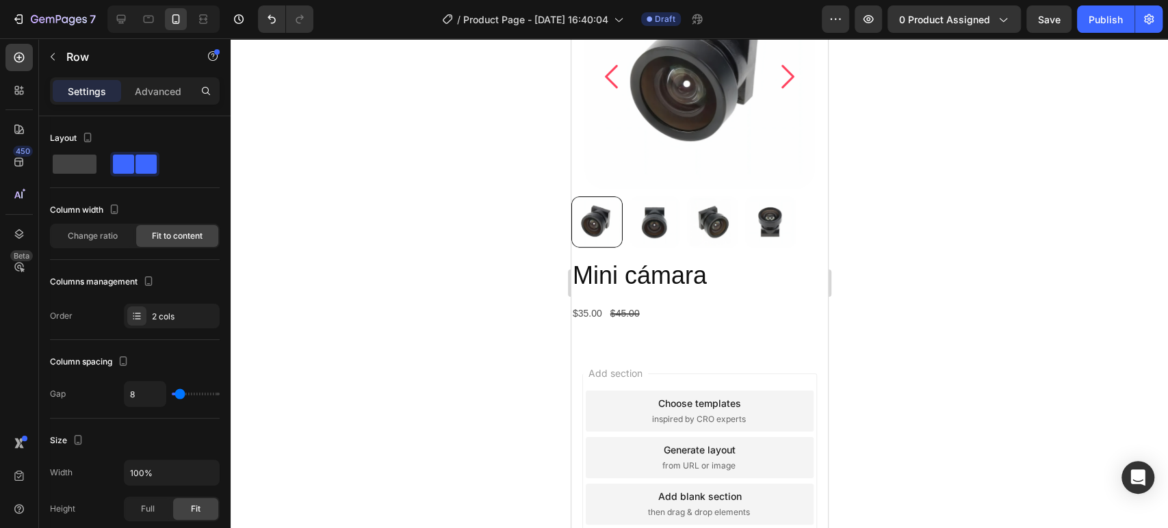
click at [647, 369] on span "Add section" at bounding box center [614, 373] width 65 height 14
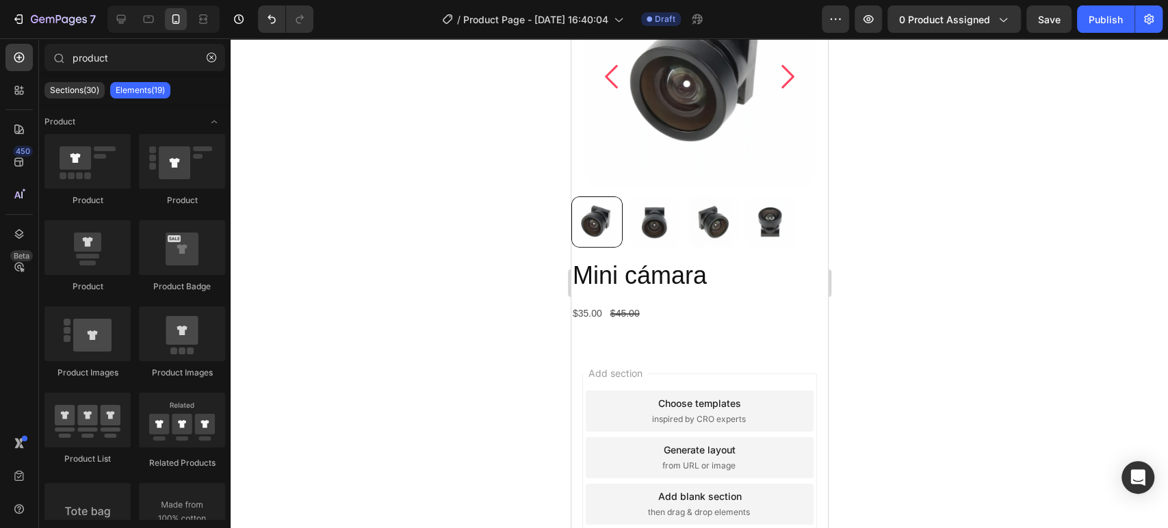
click at [647, 367] on span "Add section" at bounding box center [614, 373] width 65 height 14
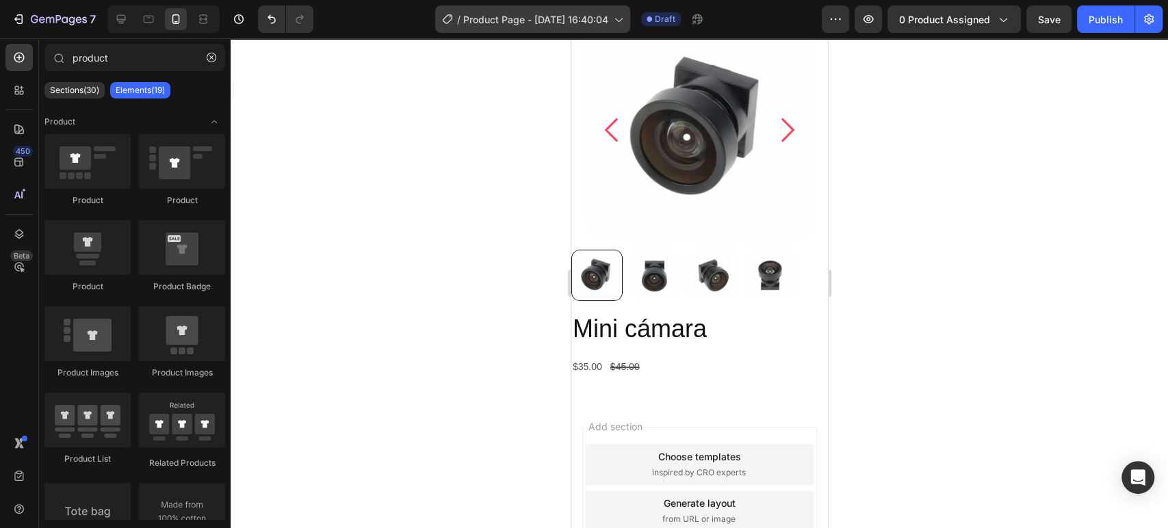
scroll to position [0, 0]
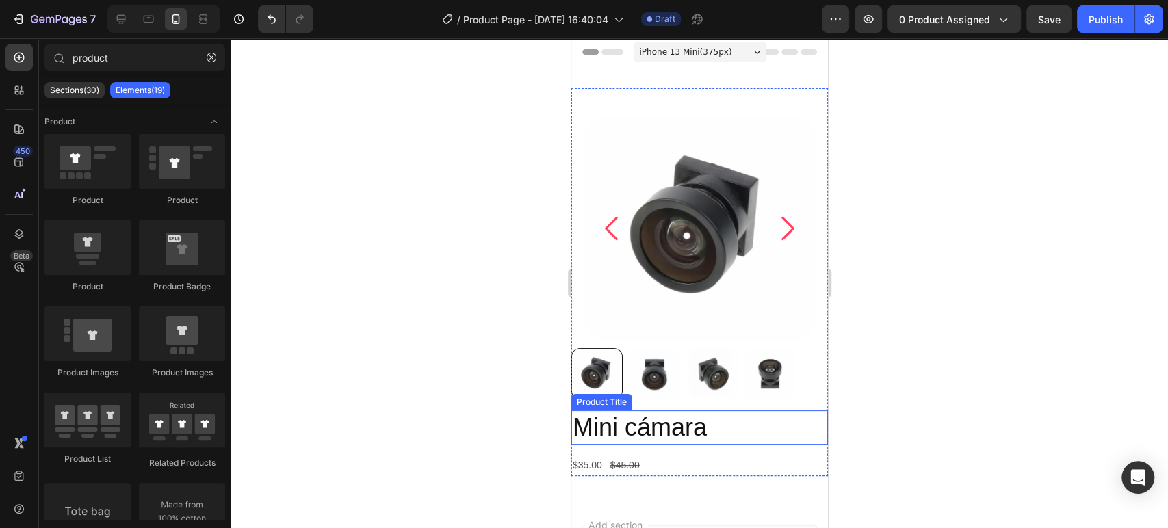
click at [762, 444] on h2 "Mini cámara" at bounding box center [699, 427] width 257 height 35
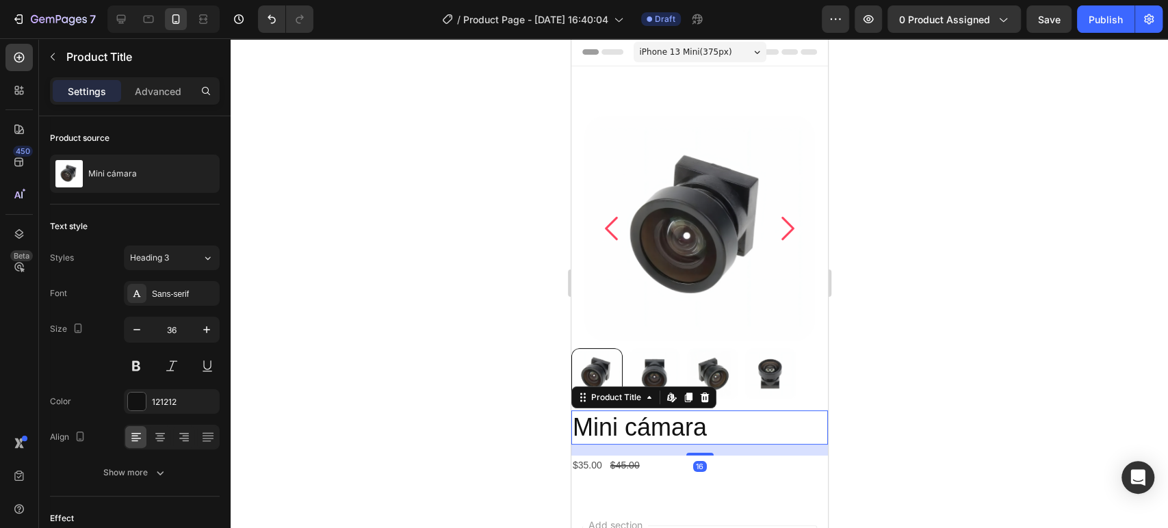
scroll to position [152, 0]
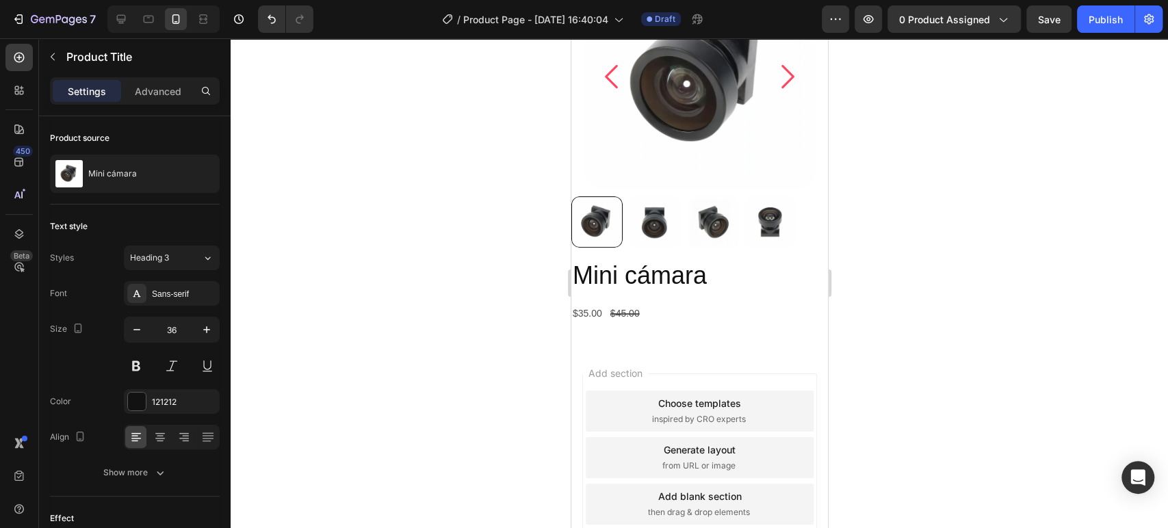
click at [763, 370] on div "Add section Choose templates inspired by CRO experts Generate layout from URL o…" at bounding box center [699, 476] width 257 height 261
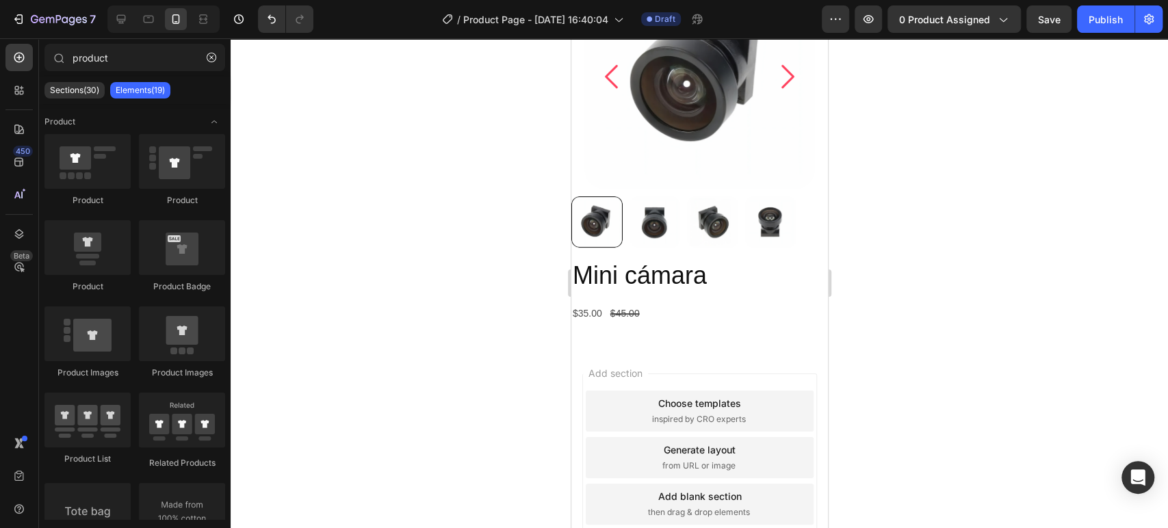
click at [756, 343] on div "Product Images Mini cámara Product Title $35.00 Product Price Product Price $45…" at bounding box center [699, 130] width 257 height 432
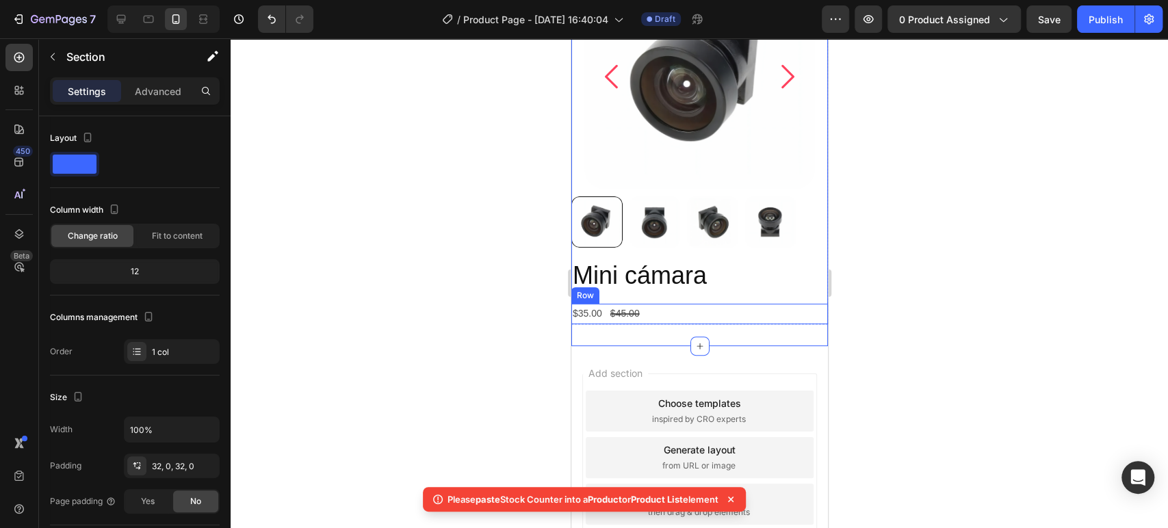
click at [742, 314] on div "$35.00 Product Price Product Price $45.00 Product Price Product Price Row" at bounding box center [699, 314] width 257 height 20
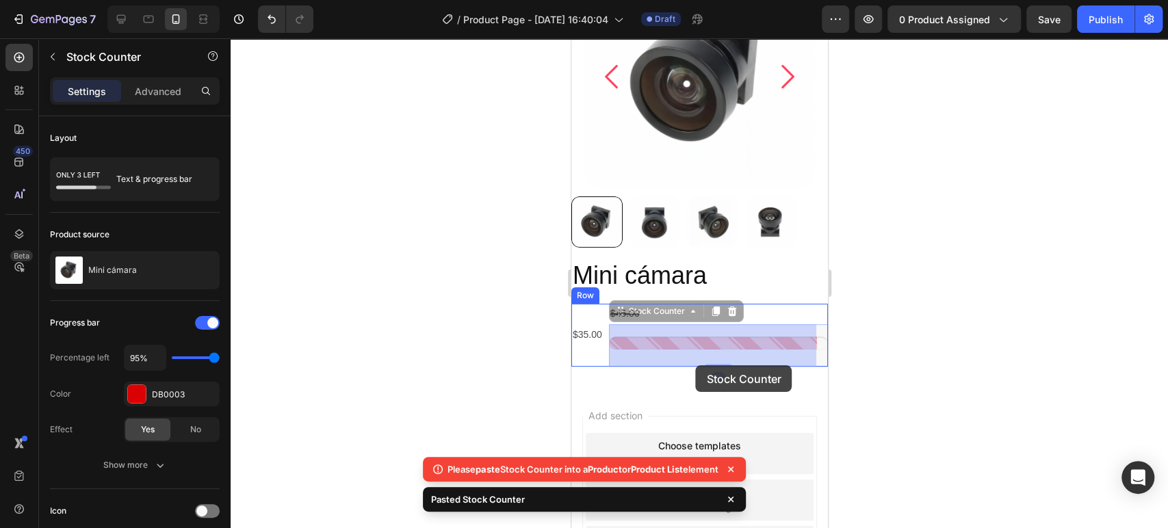
drag, startPoint x: 757, startPoint y: 343, endPoint x: 692, endPoint y: 424, distance: 103.6
click at [692, 424] on div "iPhone 13 Mini ( 375 px) iPhone 13 Mini iPhone 13 Pro iPhone 11 Pro Max iPhone …" at bounding box center [699, 282] width 257 height 792
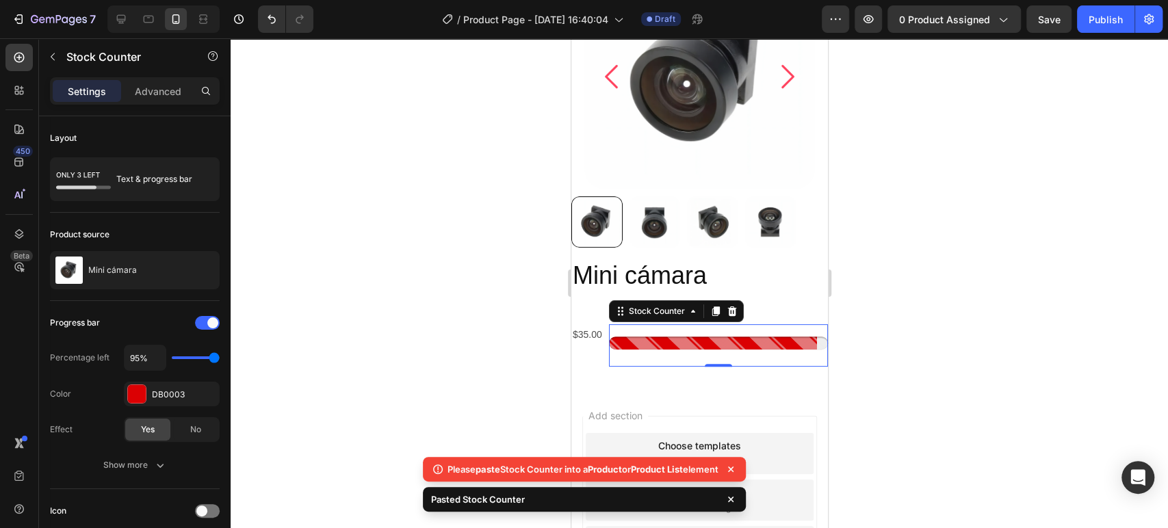
click at [870, 317] on div at bounding box center [699, 283] width 937 height 490
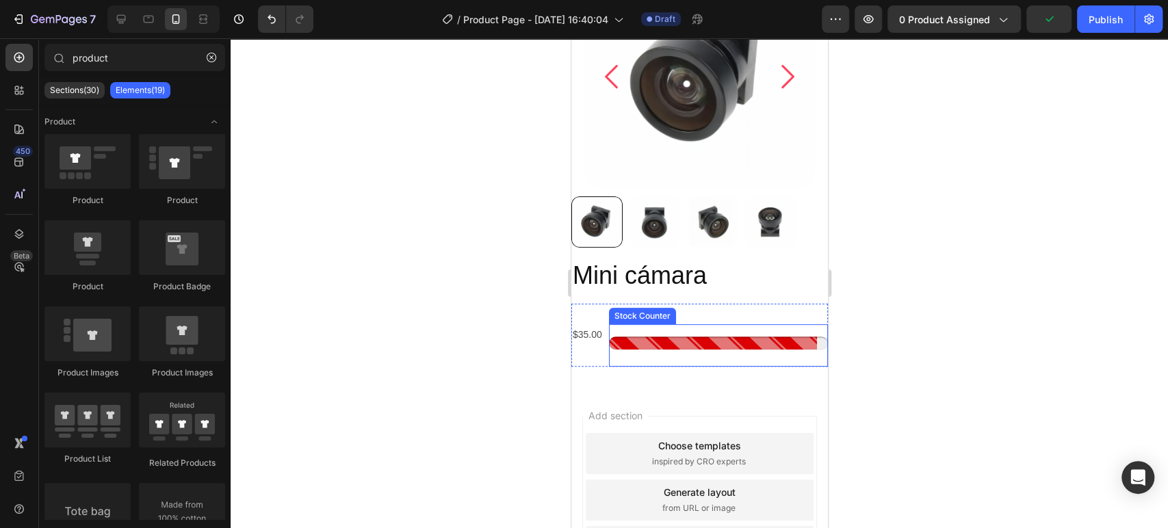
click at [747, 337] on div at bounding box center [717, 343] width 219 height 13
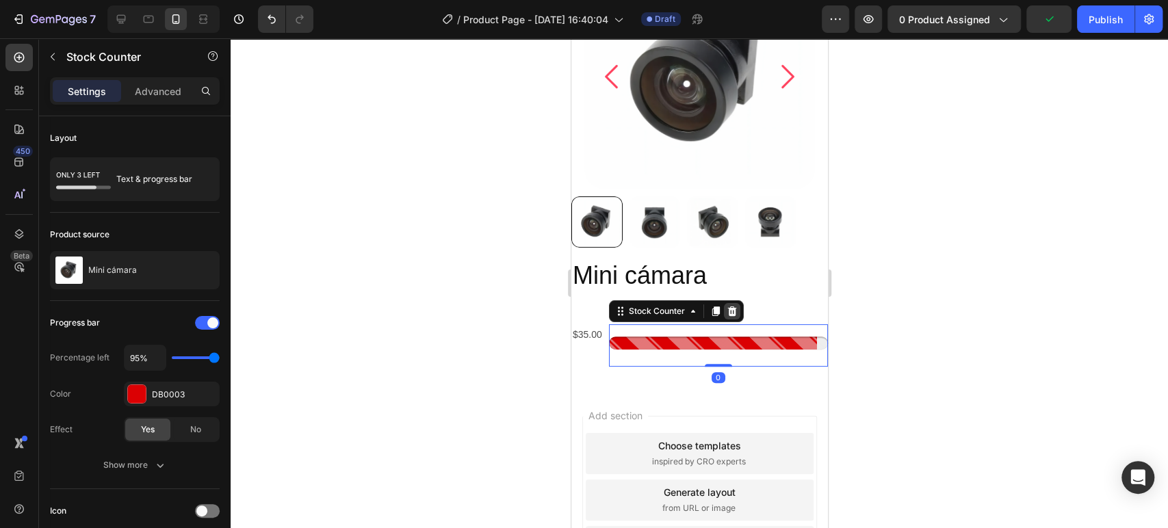
click at [738, 313] on div at bounding box center [731, 311] width 16 height 16
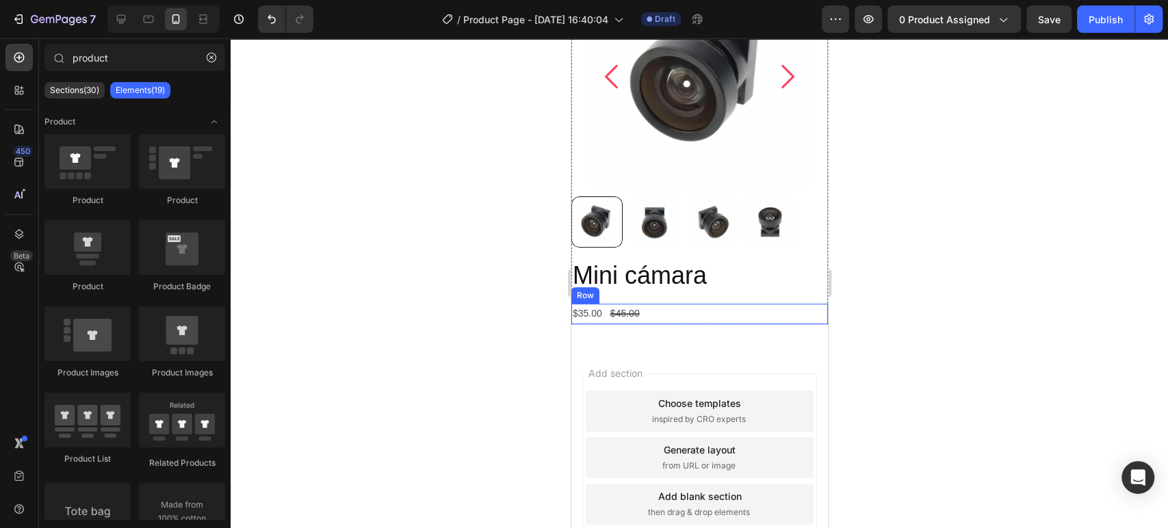
click at [660, 311] on div "$35.00 Product Price Product Price $45.00 Product Price Product Price Row" at bounding box center [699, 314] width 257 height 20
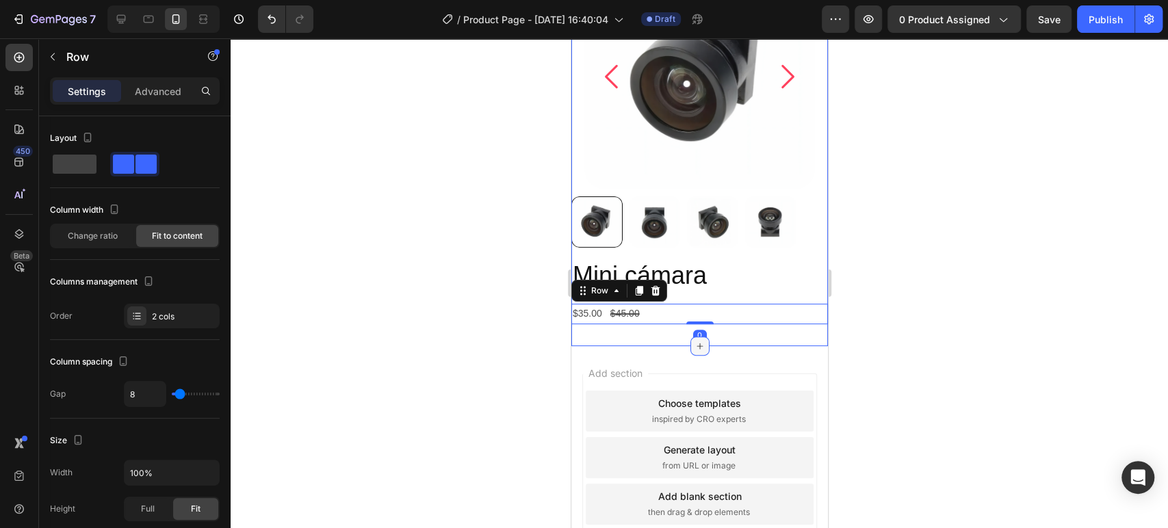
click at [690, 343] on div at bounding box center [699, 346] width 19 height 19
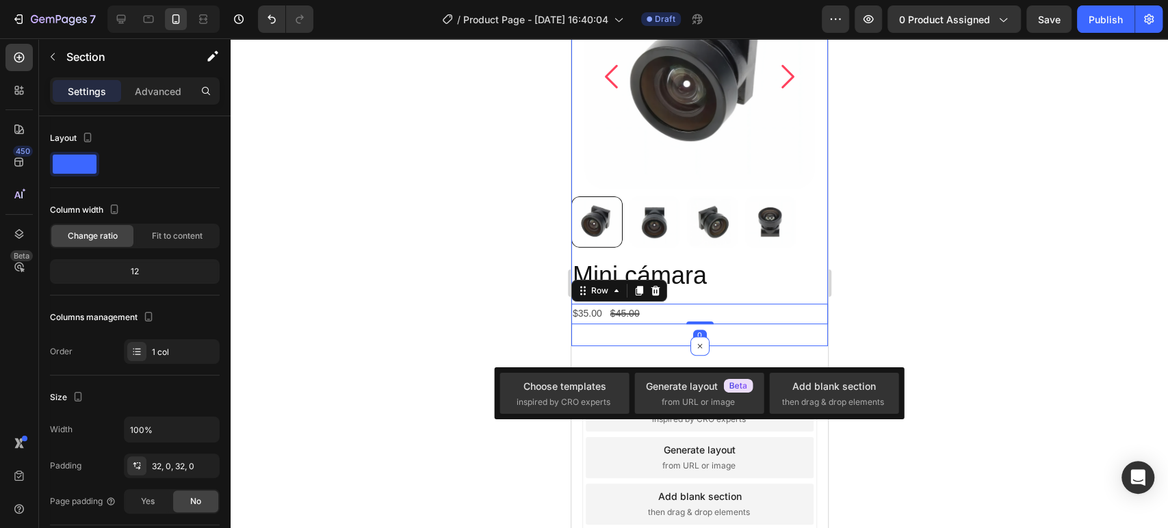
click at [651, 334] on div "Product Images Mini cámara Product Title $35.00 Product Price Product Price $45…" at bounding box center [699, 130] width 257 height 432
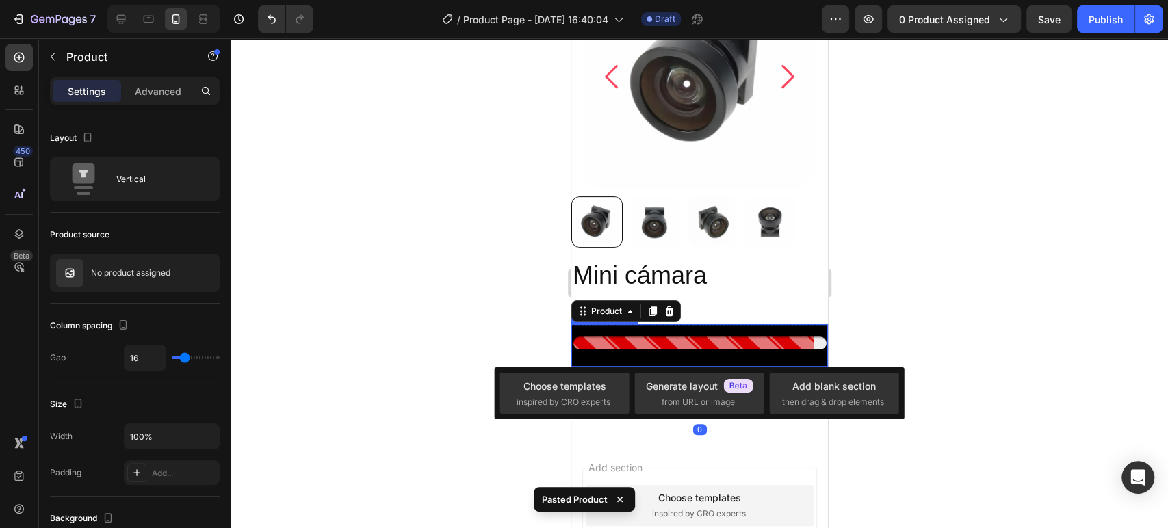
click at [772, 357] on div "Stock Counter" at bounding box center [699, 345] width 257 height 42
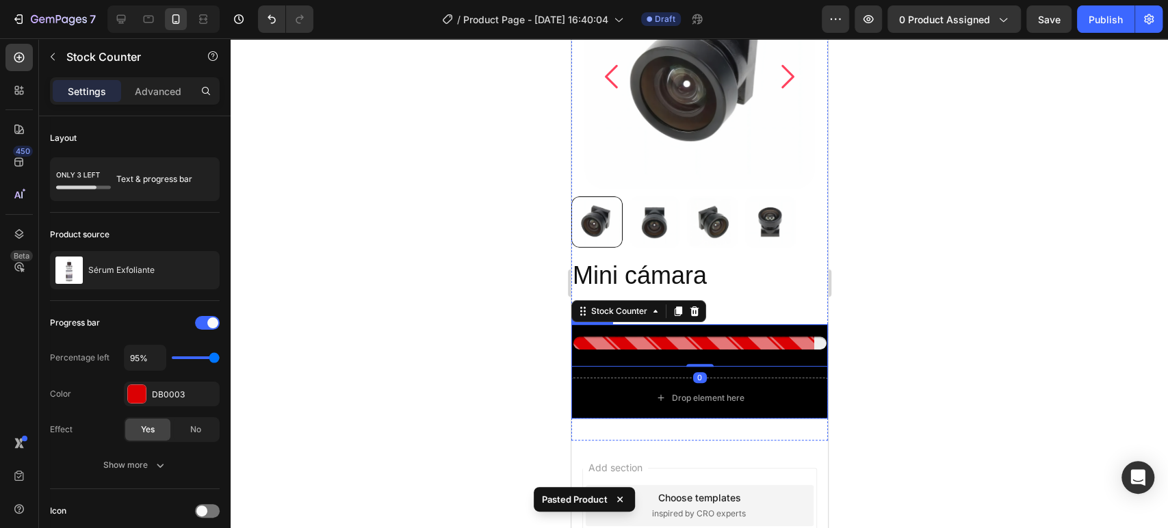
click at [590, 372] on div "Stock Counter 0 Drop element here Product" at bounding box center [699, 371] width 257 height 94
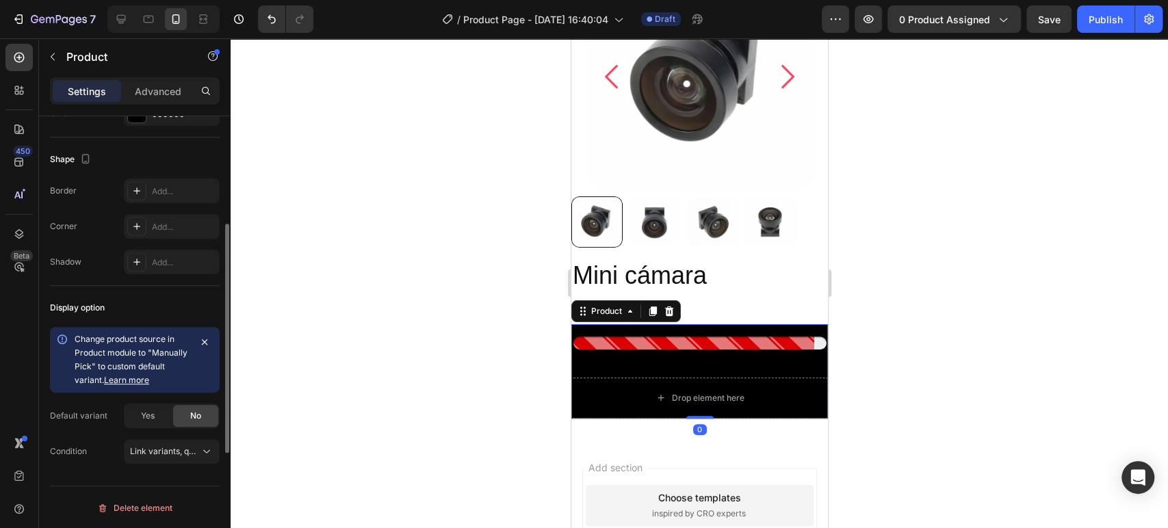
scroll to position [360, 0]
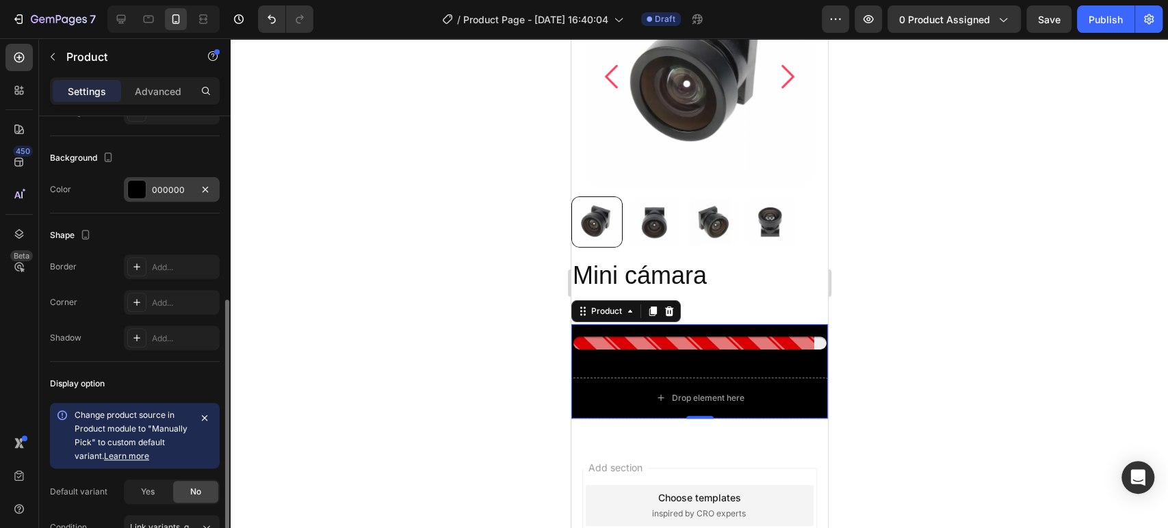
click at [192, 198] on div "000000" at bounding box center [172, 189] width 96 height 25
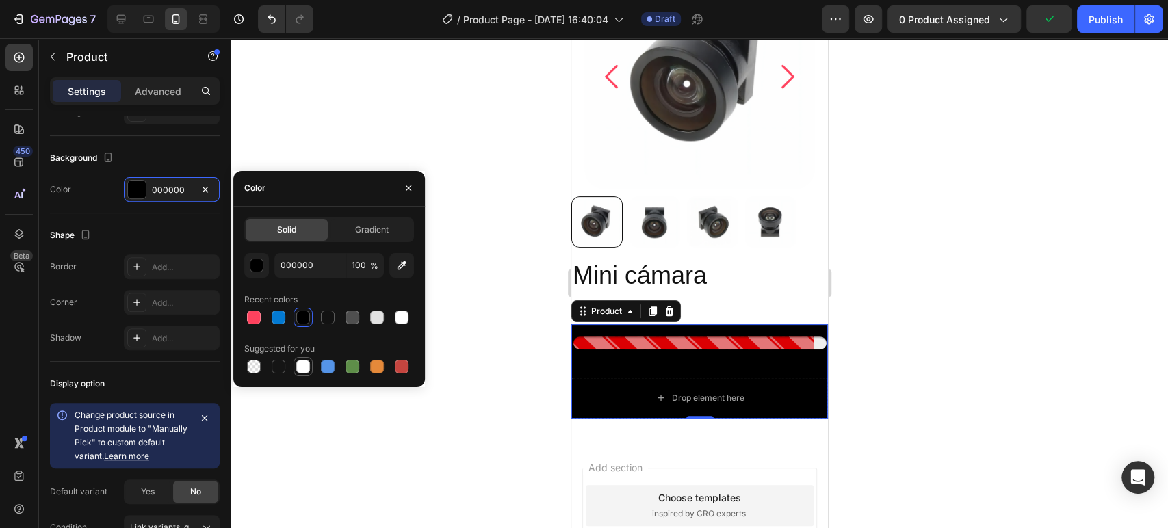
click at [301, 370] on div at bounding box center [303, 367] width 14 height 14
type input "FFFFFF"
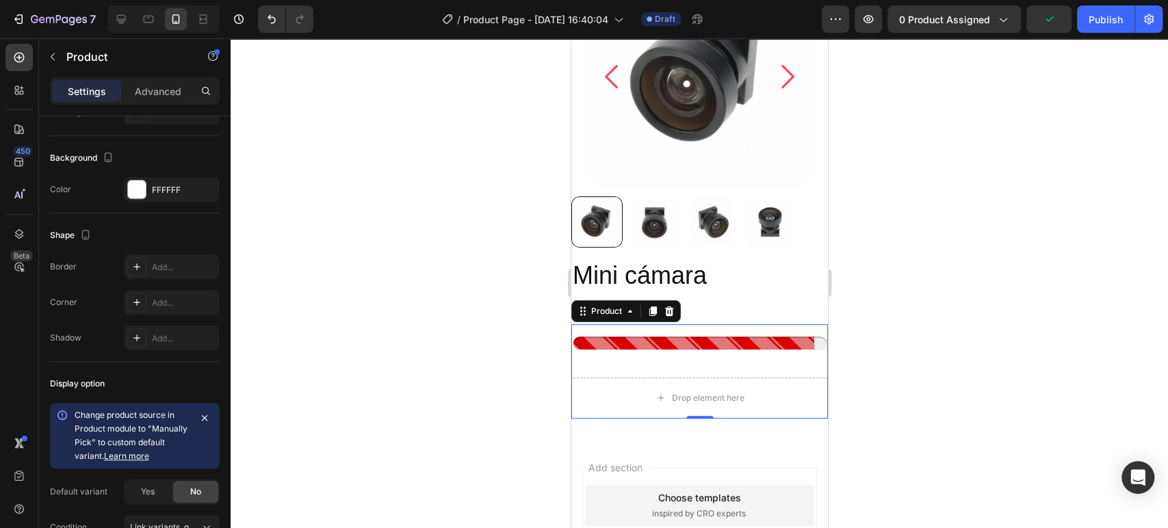
click at [995, 316] on div at bounding box center [699, 283] width 937 height 490
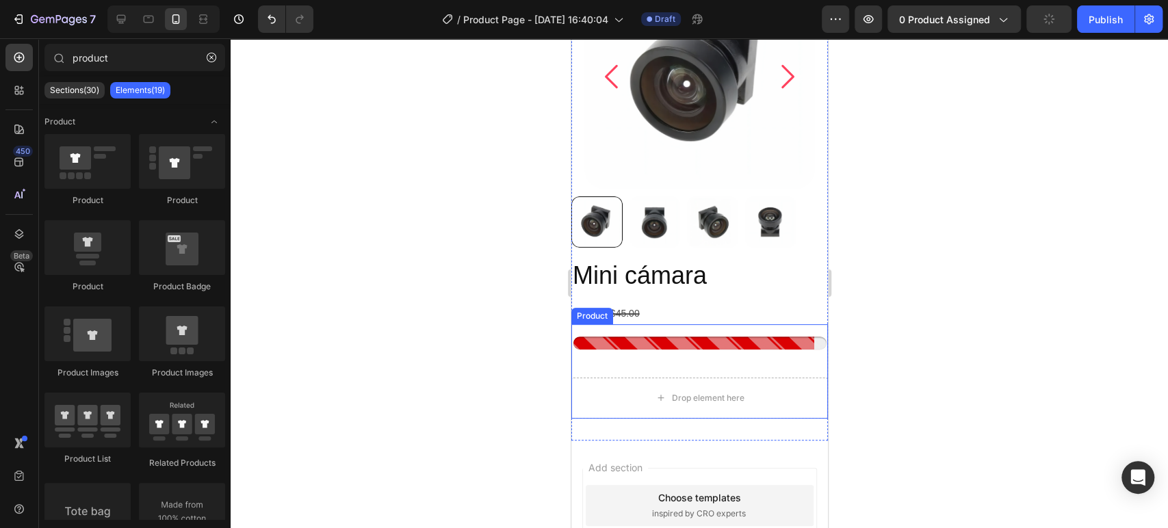
click at [761, 371] on div "Stock Counter Drop element here Product" at bounding box center [699, 371] width 257 height 94
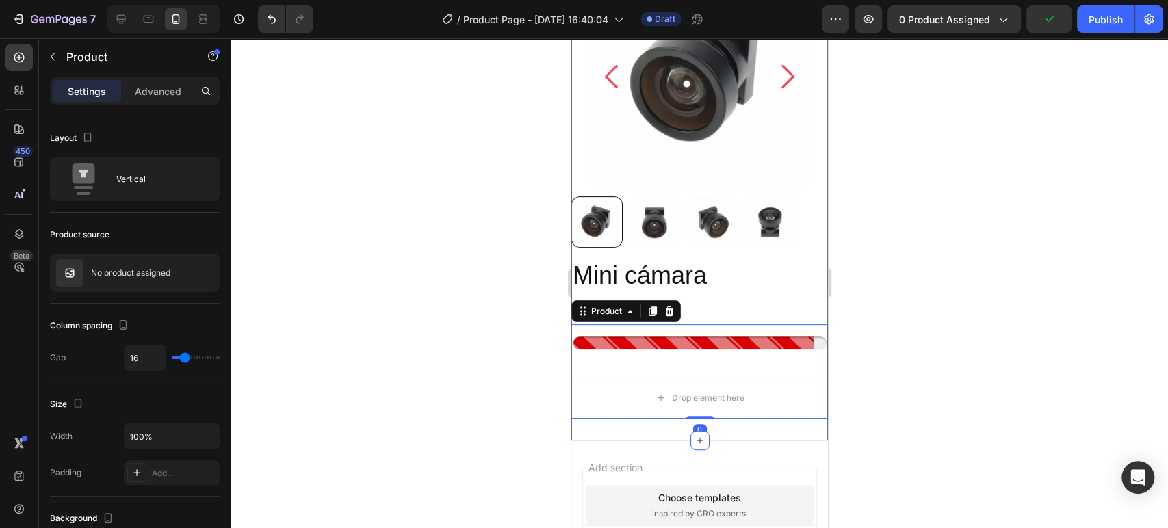
click at [649, 430] on div "Product Images Mini cámara Product Title $35.00 Product Price Product Price $45…" at bounding box center [699, 177] width 257 height 526
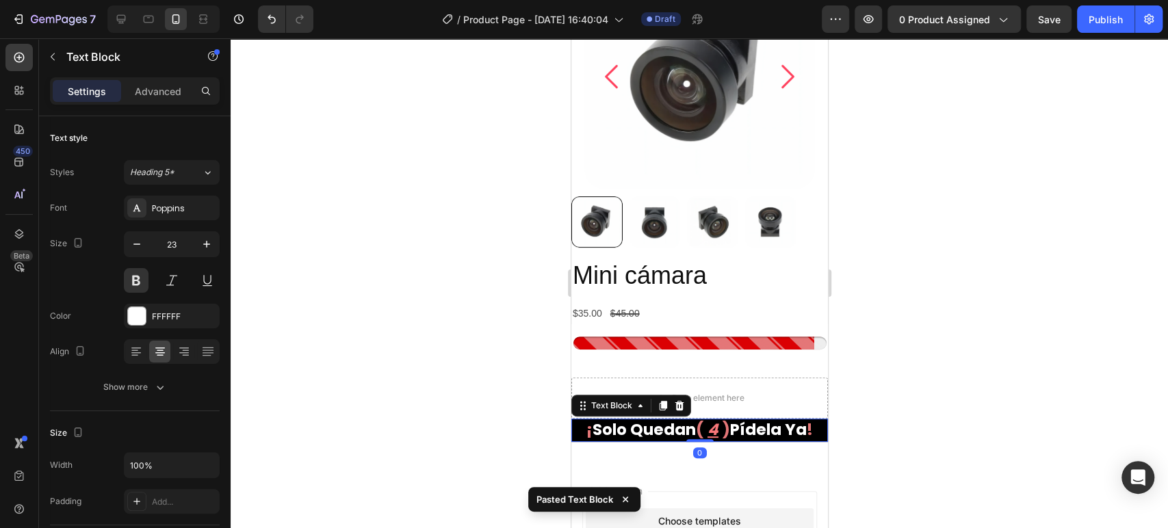
drag, startPoint x: 1045, startPoint y: 436, endPoint x: 853, endPoint y: 428, distance: 192.4
click at [1045, 436] on div at bounding box center [699, 283] width 937 height 490
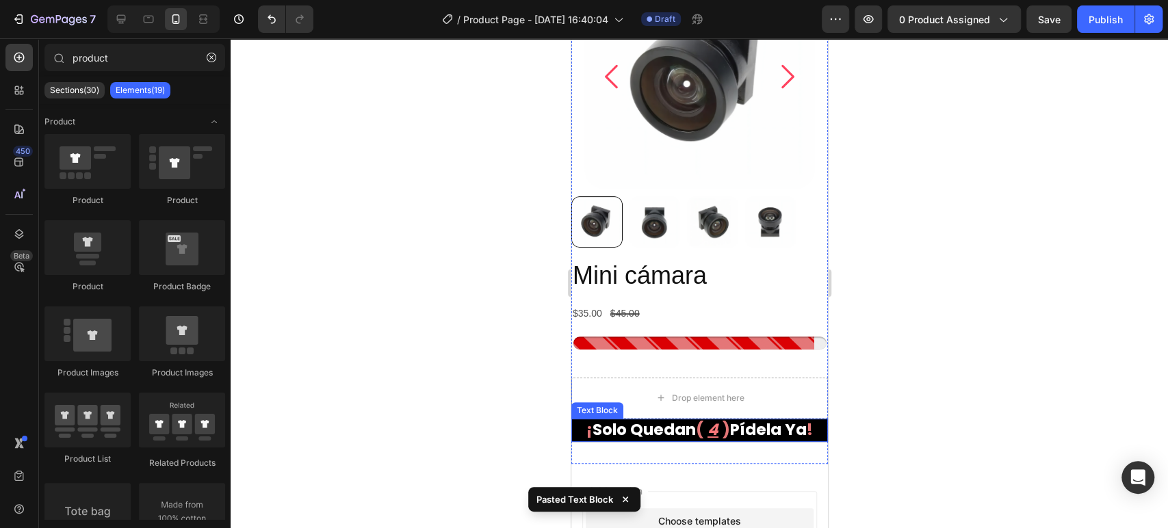
click at [783, 427] on p "¡ solo quedan ( 4 ) pídela ya !" at bounding box center [699, 430] width 254 height 21
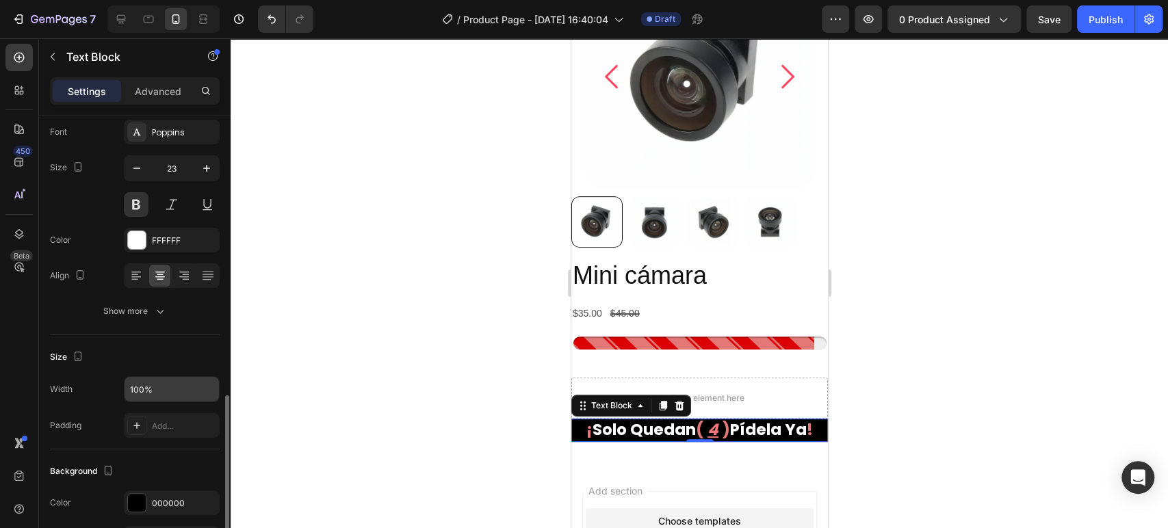
scroll to position [228, 0]
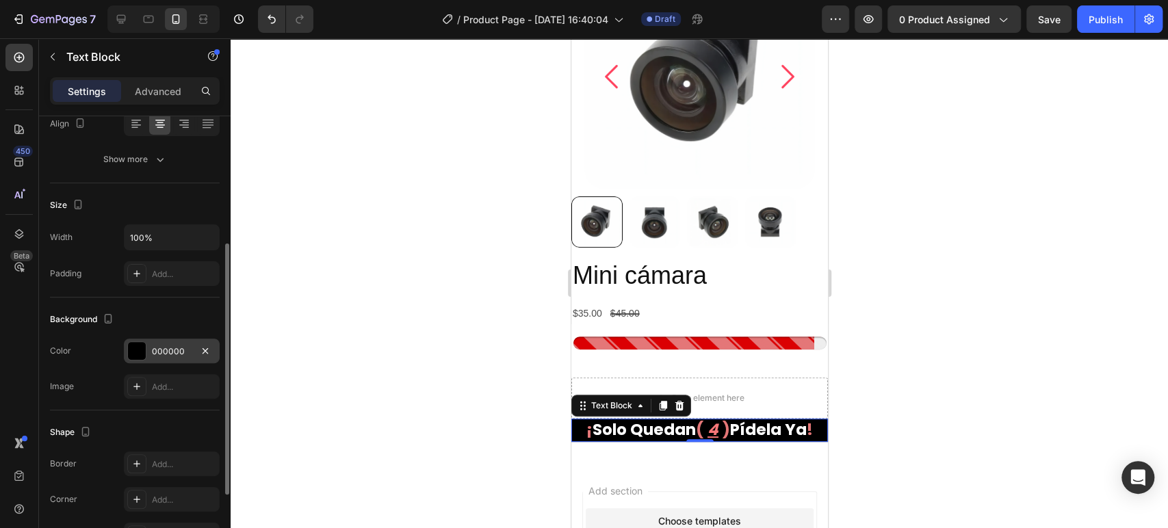
click at [133, 350] on div at bounding box center [137, 351] width 18 height 18
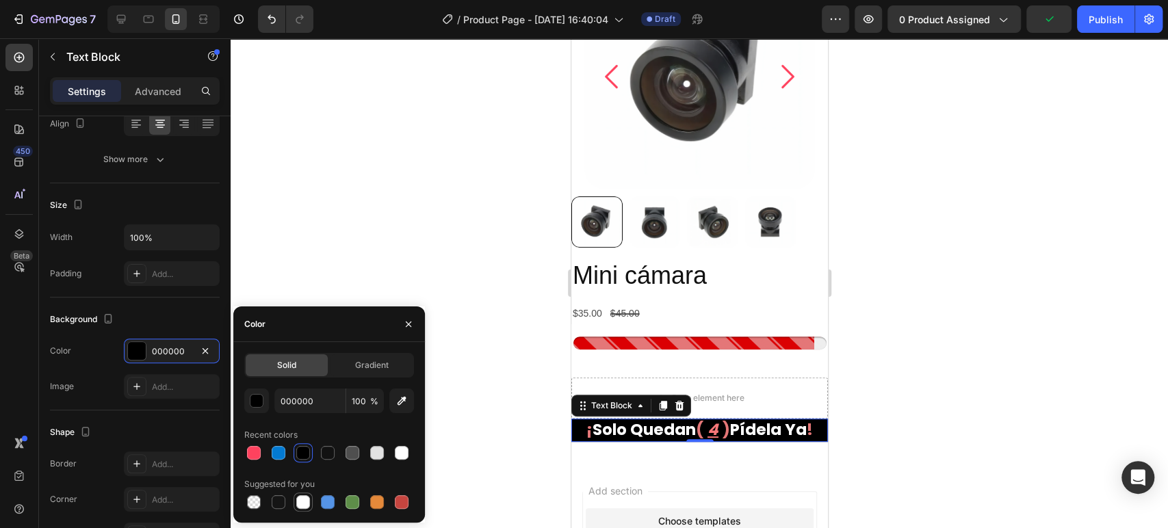
click at [300, 499] on div at bounding box center [303, 502] width 14 height 14
type input "FFFFFF"
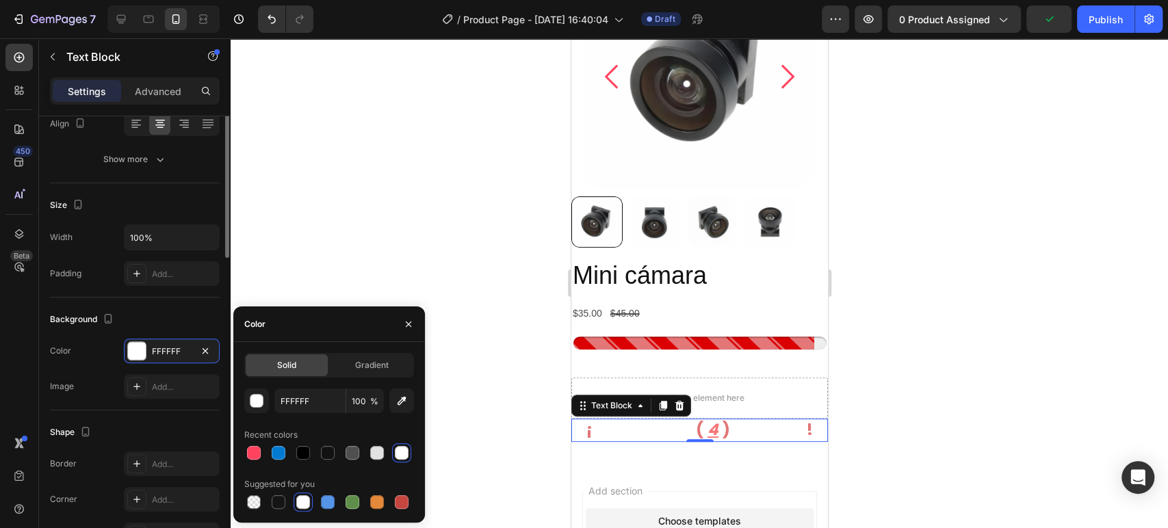
scroll to position [76, 0]
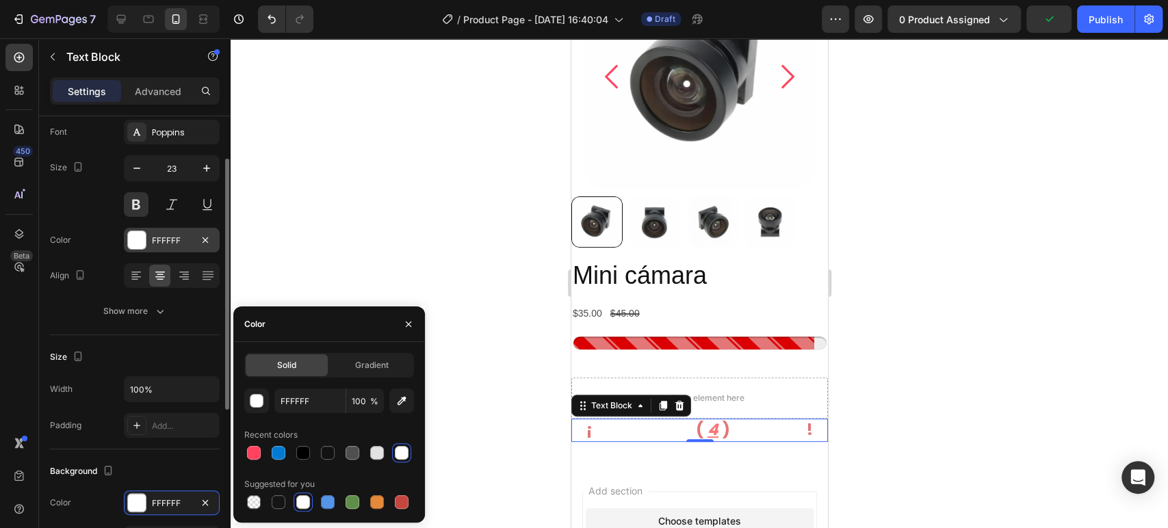
click at [144, 239] on div at bounding box center [137, 240] width 18 height 18
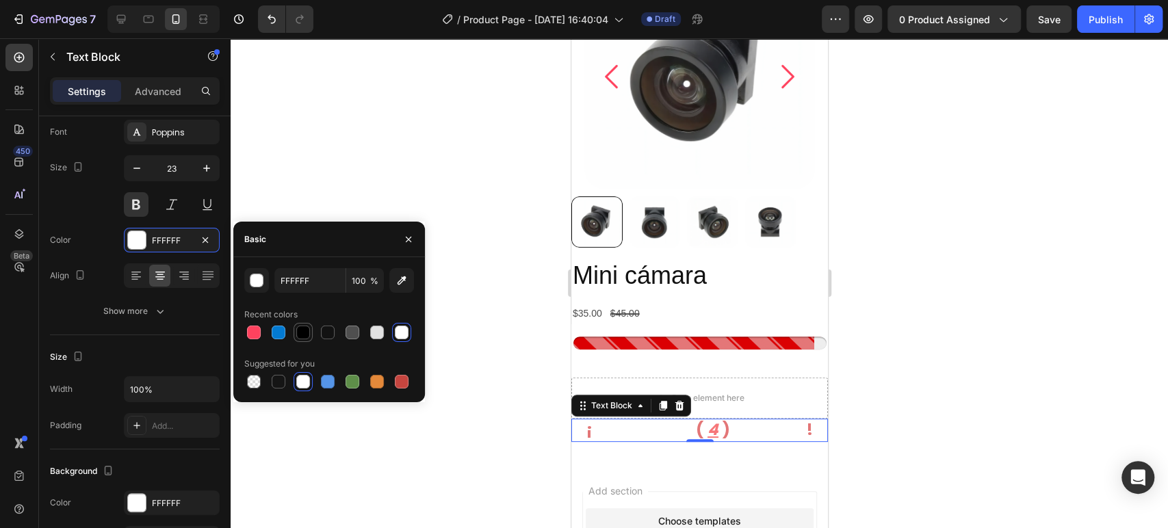
click at [300, 332] on div at bounding box center [303, 333] width 14 height 14
type input "000000"
click at [1072, 300] on div at bounding box center [699, 283] width 937 height 490
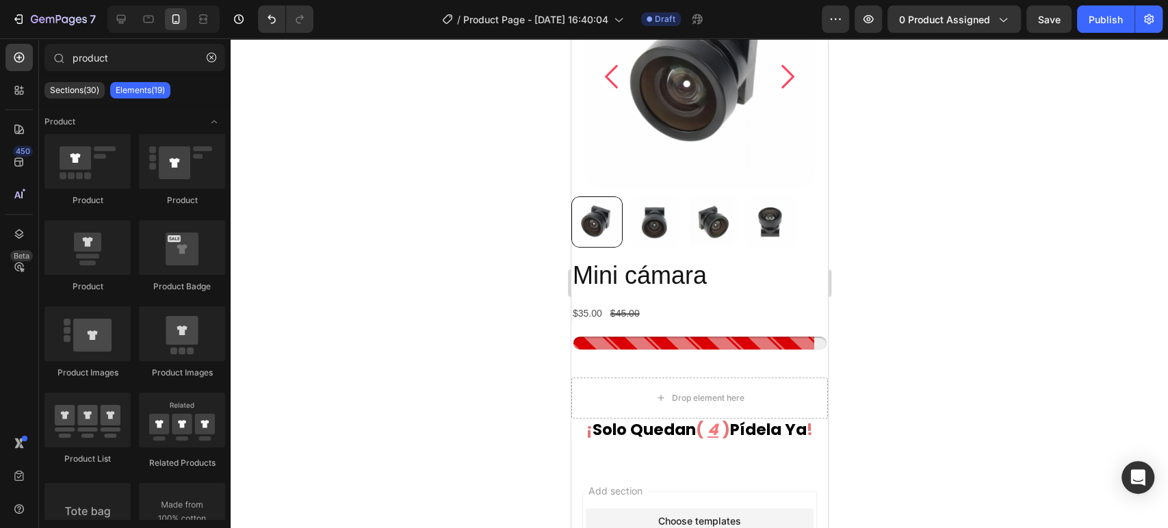
click at [980, 322] on div at bounding box center [699, 283] width 937 height 490
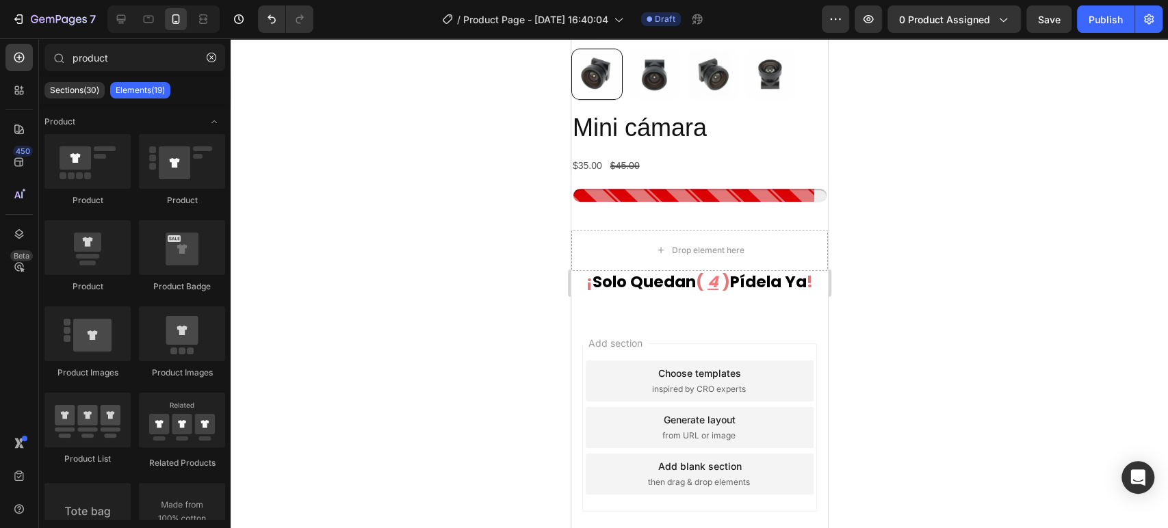
scroll to position [309, 0]
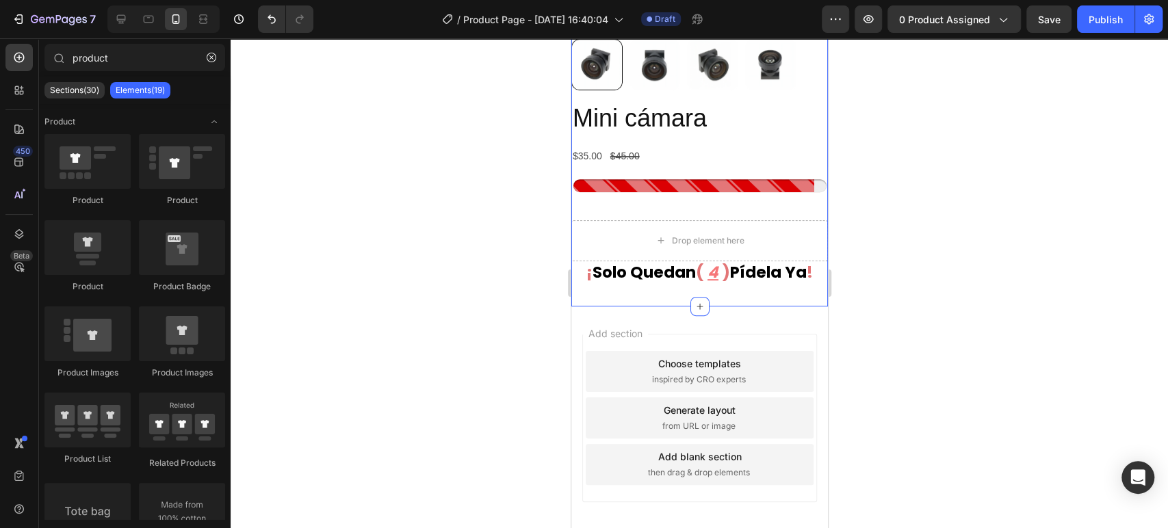
click at [809, 291] on div "Product Images Mini cámara Product Title $35.00 Product Price Product Price $45…" at bounding box center [699, 31] width 257 height 549
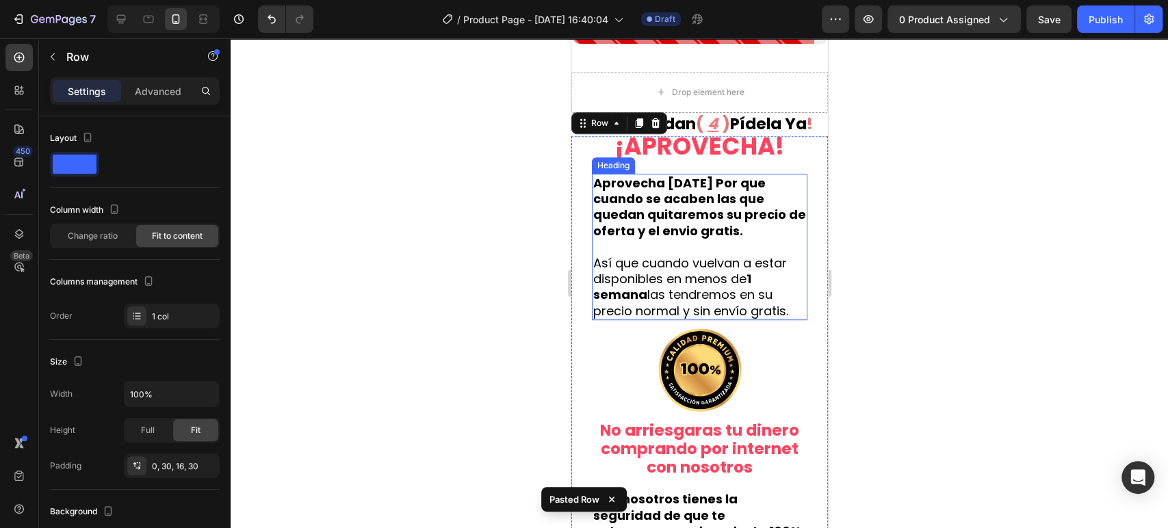
scroll to position [431, 0]
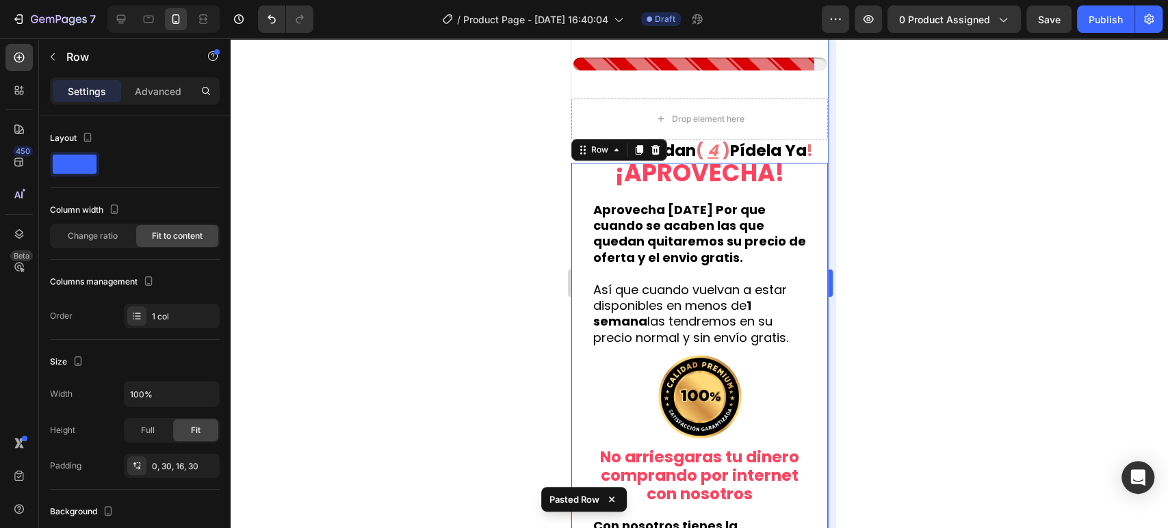
drag, startPoint x: 930, startPoint y: 174, endPoint x: 830, endPoint y: 175, distance: 99.9
click at [930, 174] on div at bounding box center [699, 283] width 937 height 490
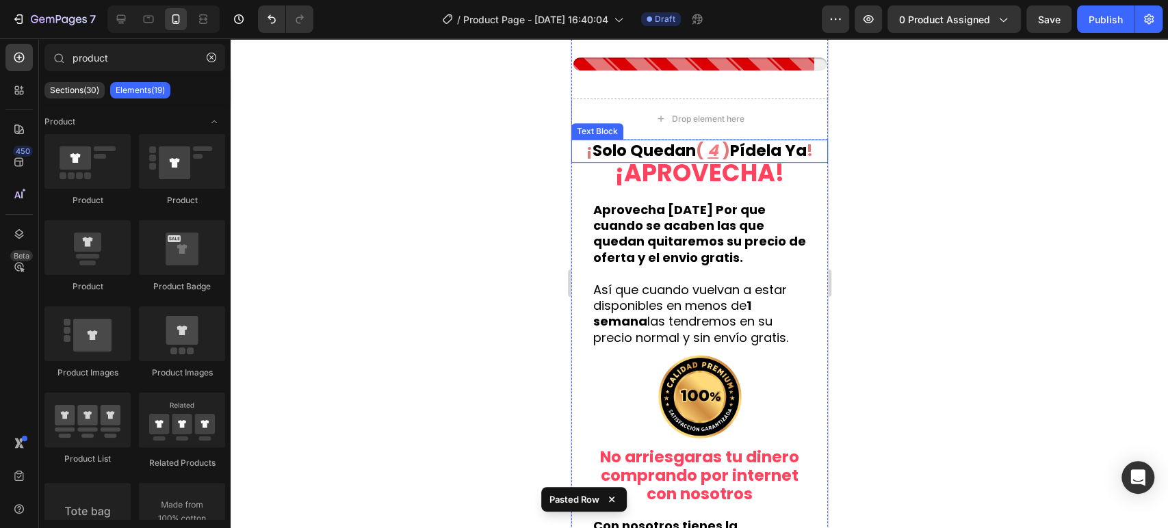
click at [716, 163] on strong "¡APROVECHA!" at bounding box center [698, 173] width 169 height 34
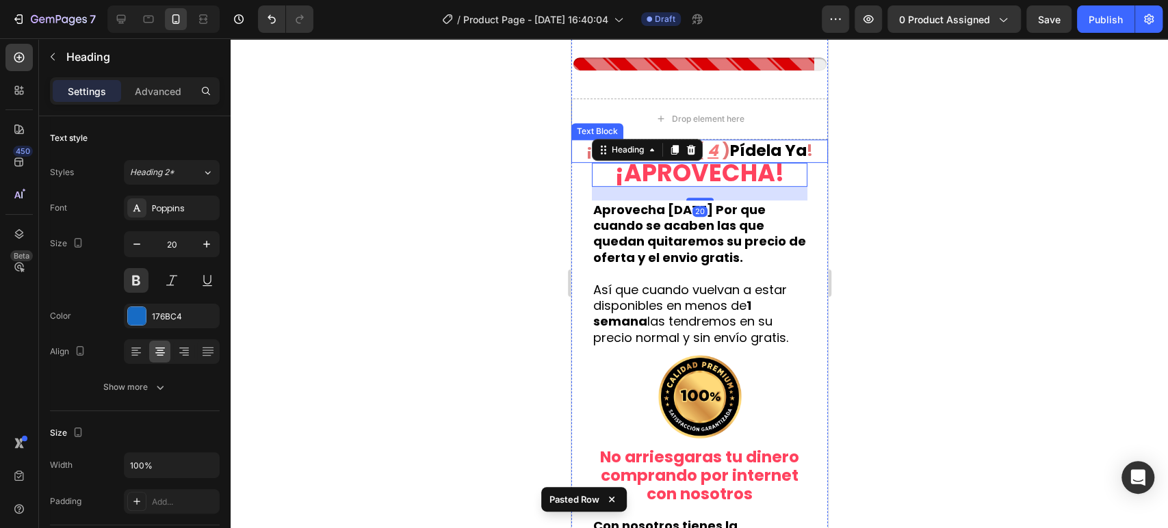
click at [703, 161] on div "¡ solo quedan ( 4 ) pídela ya !" at bounding box center [699, 151] width 257 height 23
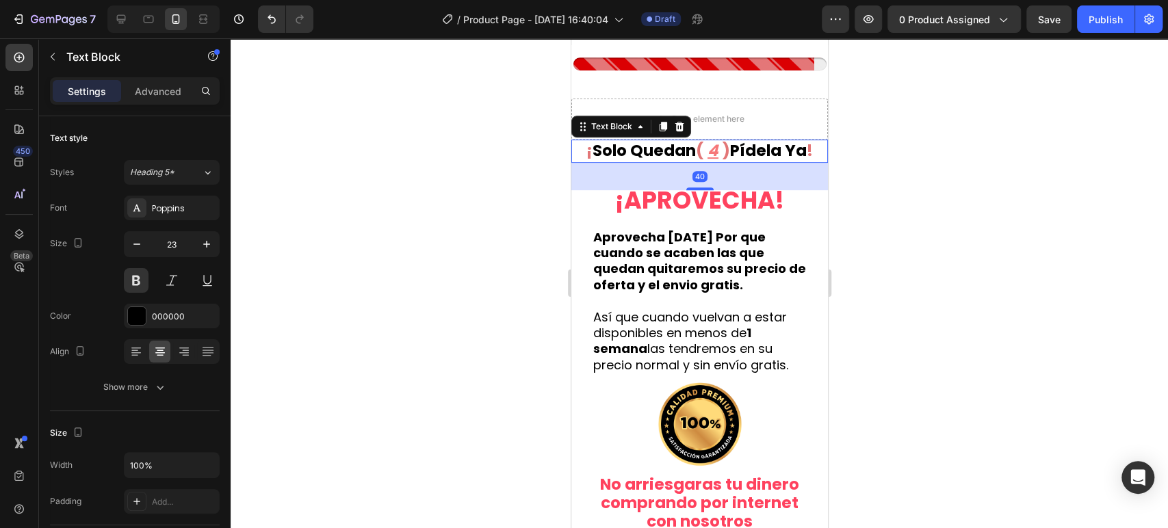
drag, startPoint x: 700, startPoint y: 160, endPoint x: 732, endPoint y: 187, distance: 42.2
click at [732, 163] on div "40" at bounding box center [699, 163] width 257 height 0
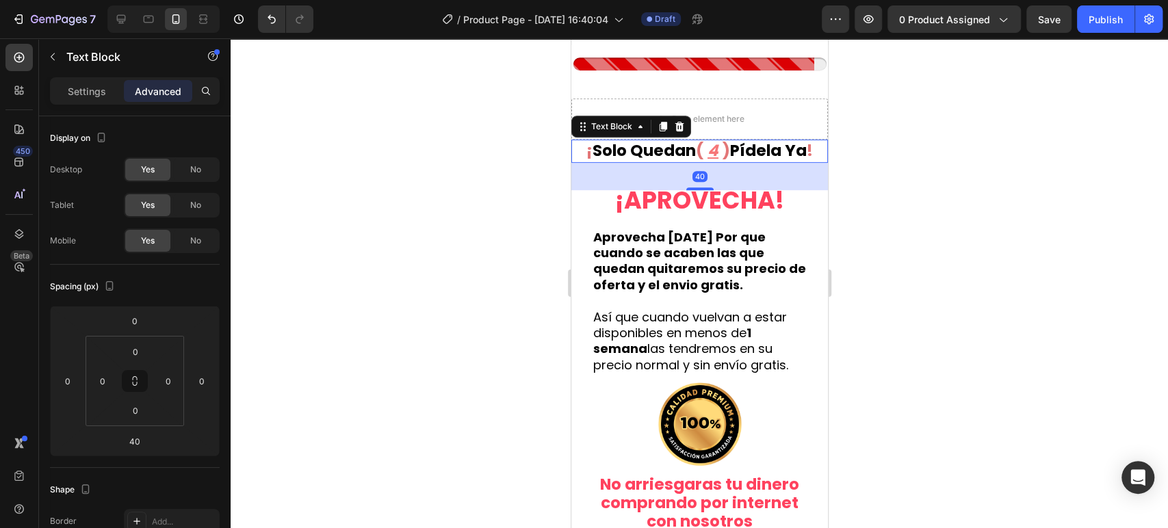
click at [924, 260] on div at bounding box center [699, 283] width 937 height 490
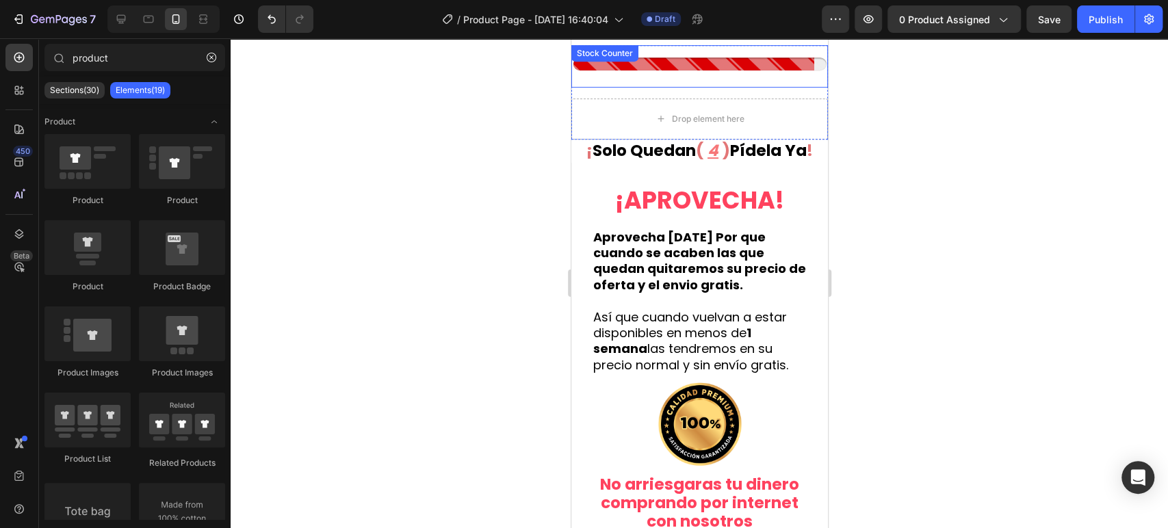
click at [712, 85] on div "Stock Counter" at bounding box center [699, 66] width 257 height 42
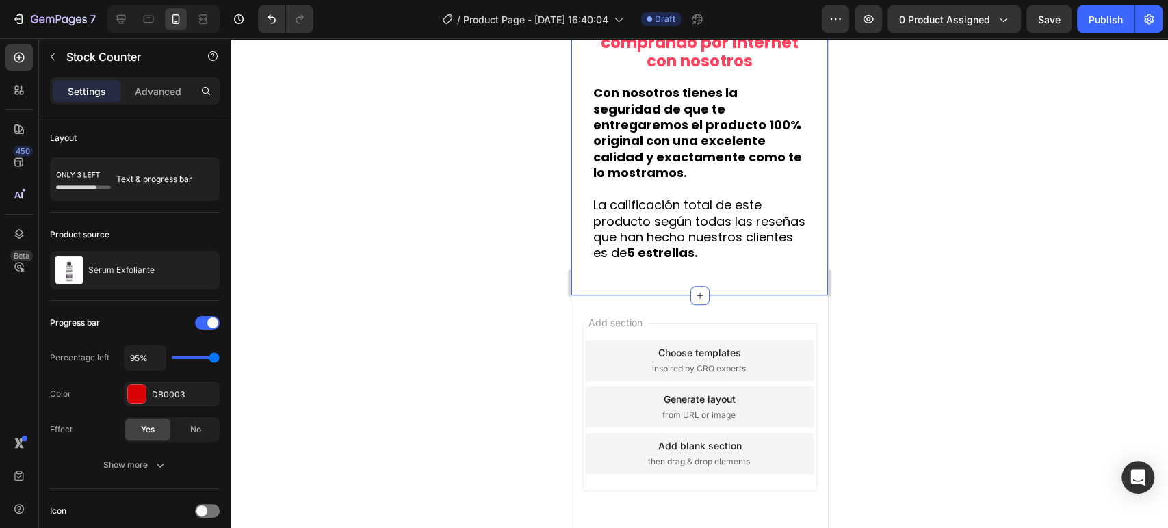
scroll to position [892, 0]
click at [756, 307] on div "Add section Choose templates inspired by CRO experts Generate layout from URL o…" at bounding box center [699, 425] width 257 height 261
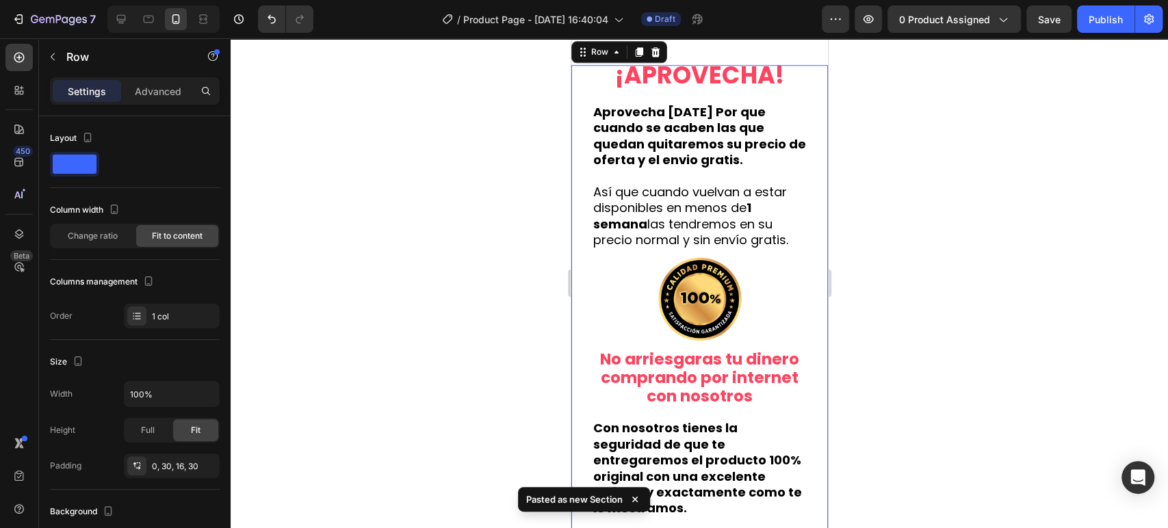
click at [756, 307] on div at bounding box center [698, 299] width 215 height 86
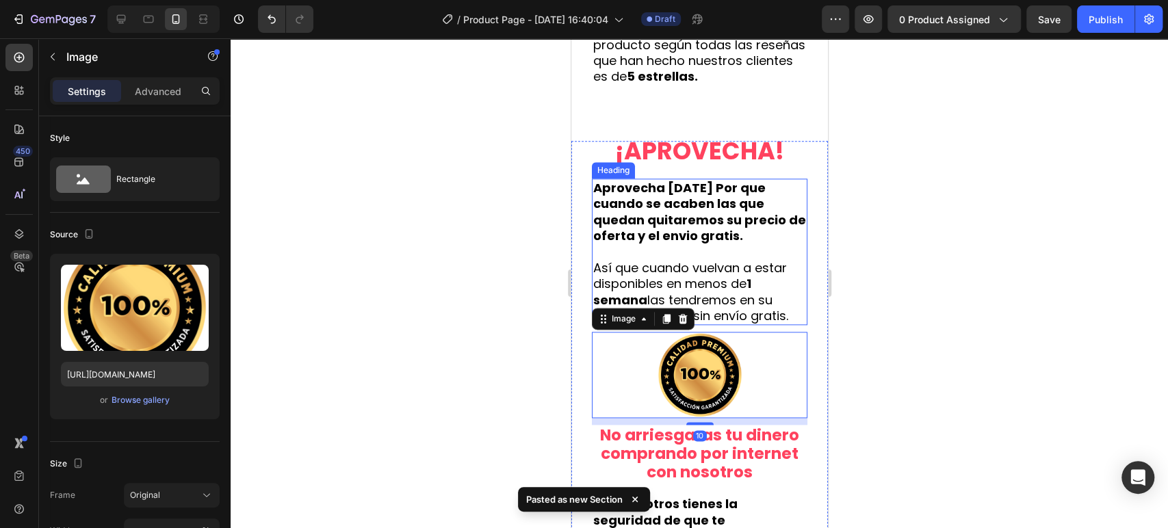
scroll to position [992, 0]
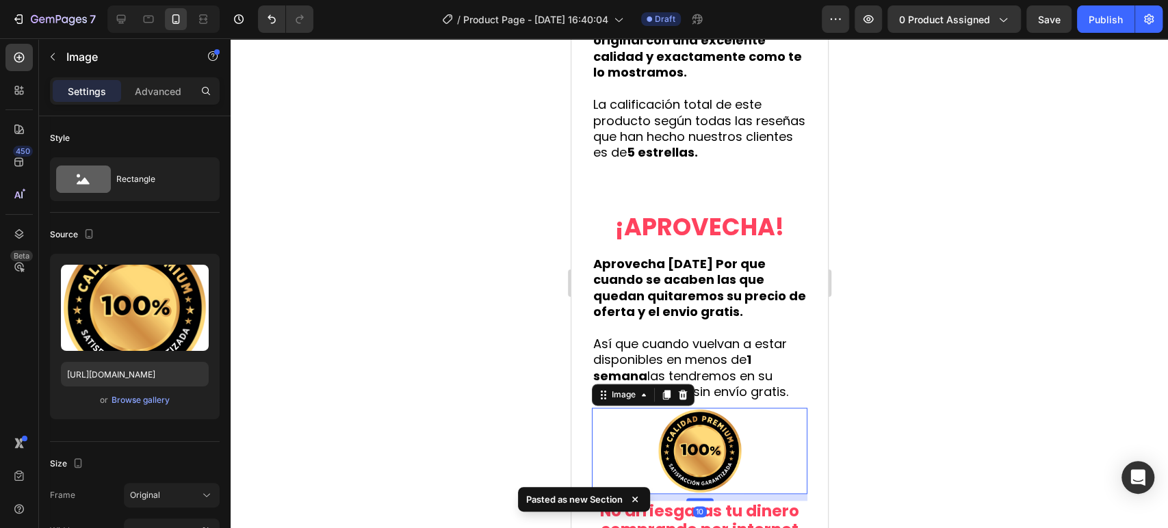
drag, startPoint x: 942, startPoint y: 229, endPoint x: 845, endPoint y: 226, distance: 96.5
click at [941, 229] on div at bounding box center [699, 283] width 937 height 490
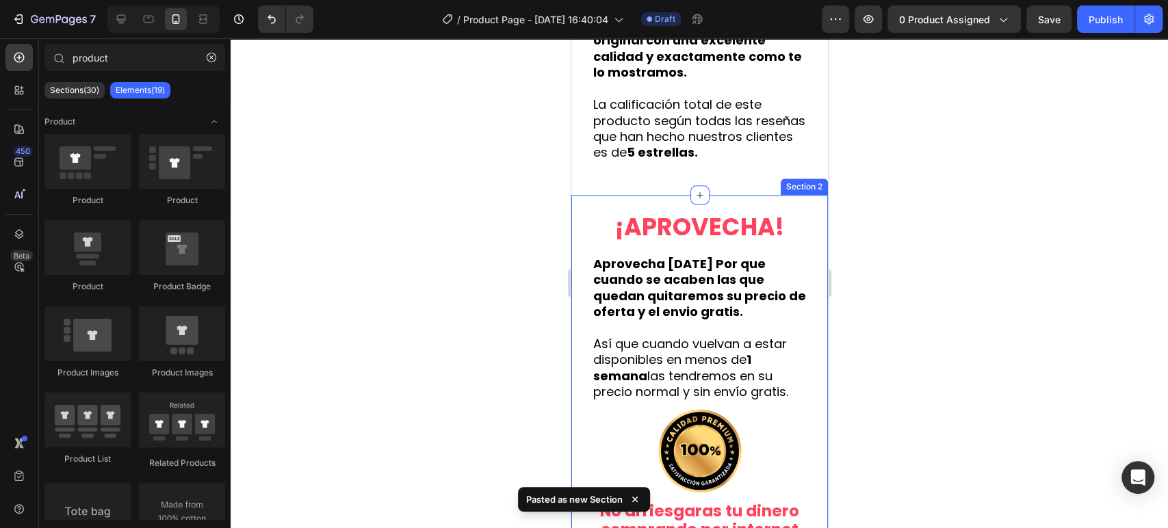
click at [800, 212] on div "¡APROVECHA! Heading Aprovecha [DATE] Por que cuando se acaben las que quedan qu…" at bounding box center [699, 489] width 257 height 588
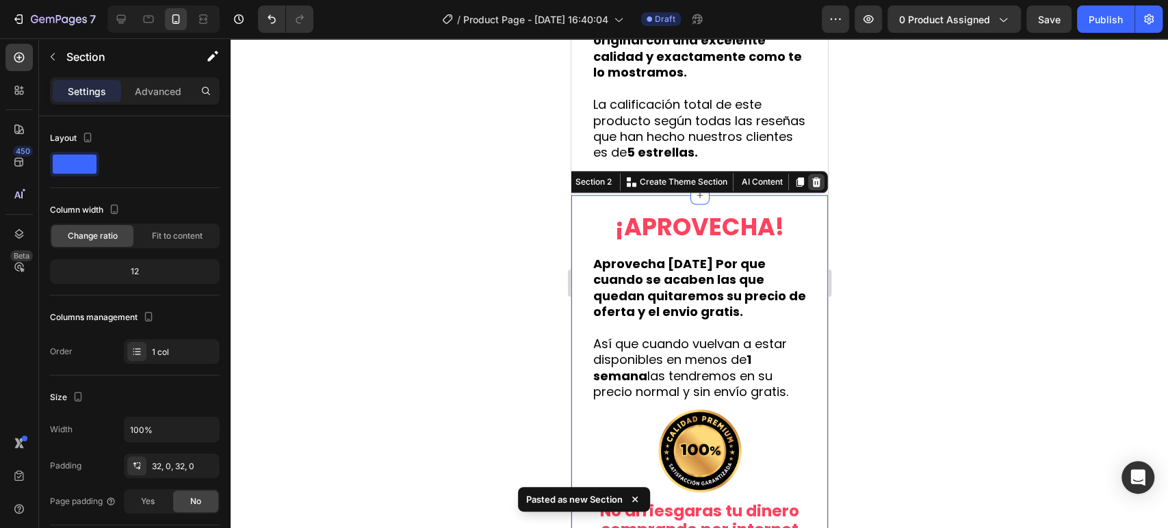
click at [811, 187] on icon at bounding box center [815, 182] width 9 height 10
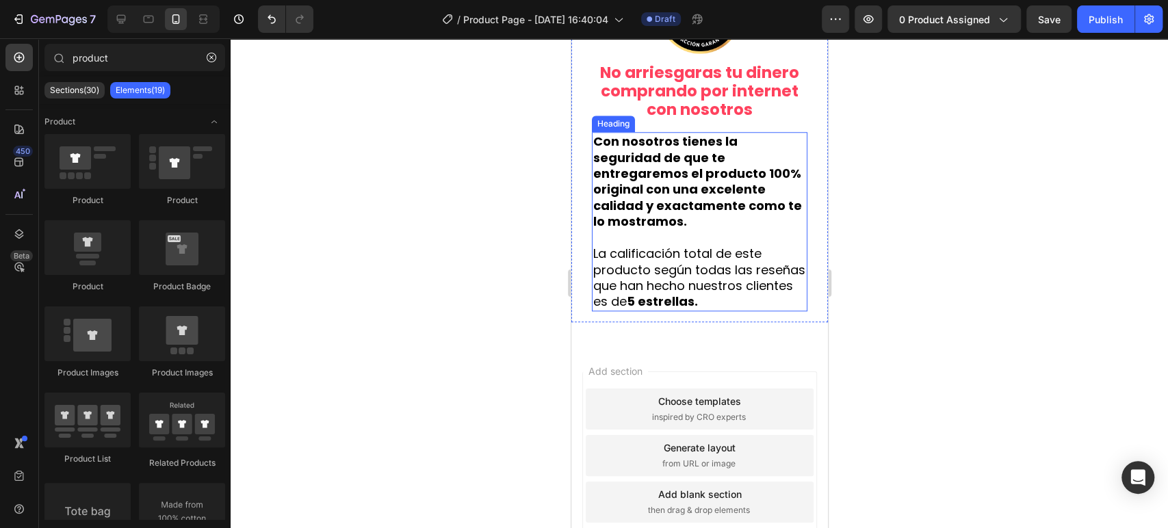
scroll to position [815, 0]
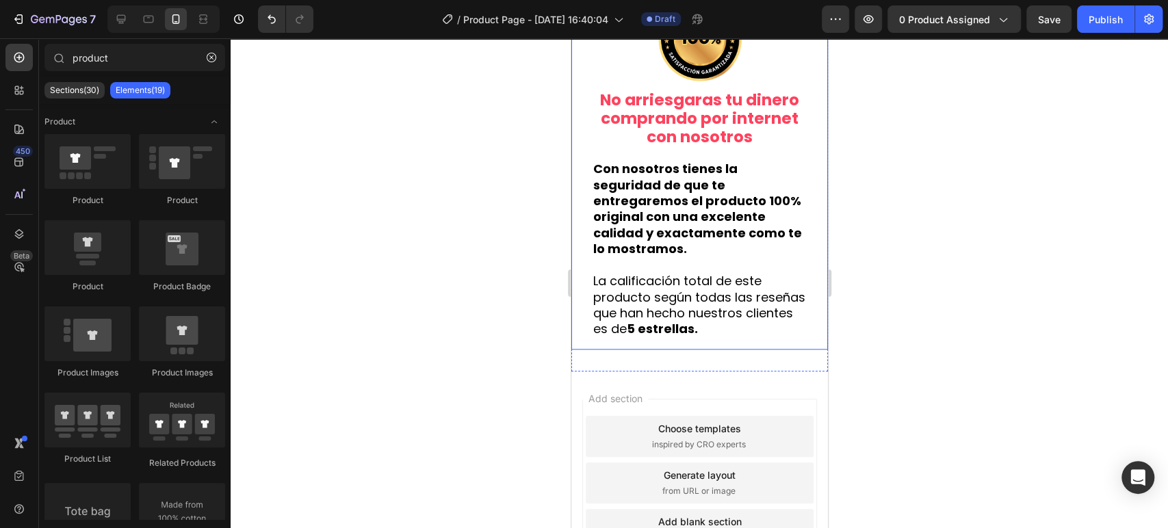
click at [807, 349] on div "¡APROVECHA! Heading Aprovecha [DATE] Por que cuando se acaben las que quedan qu…" at bounding box center [699, 78] width 257 height 544
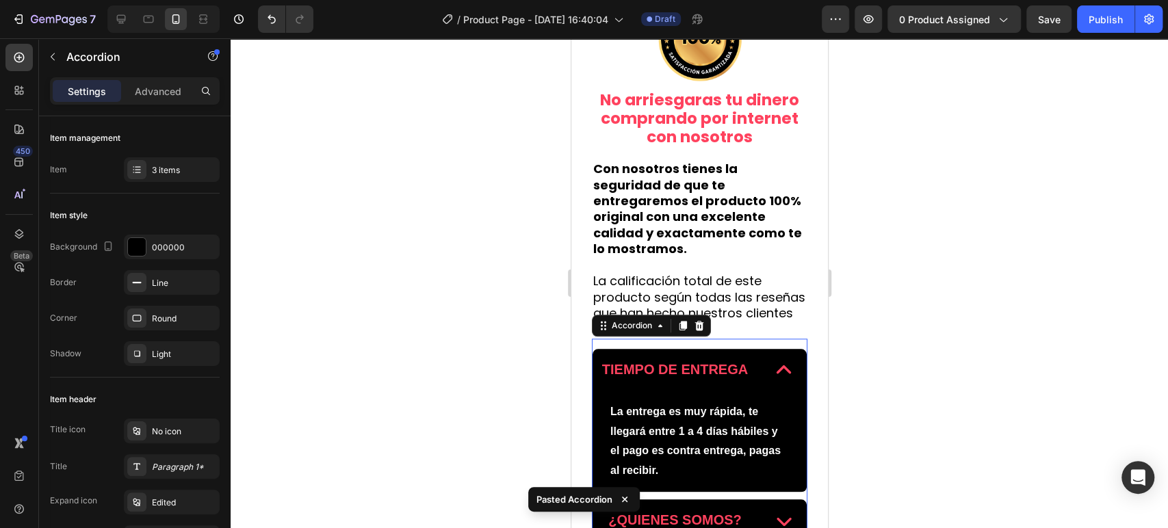
click at [1018, 356] on div at bounding box center [699, 283] width 937 height 490
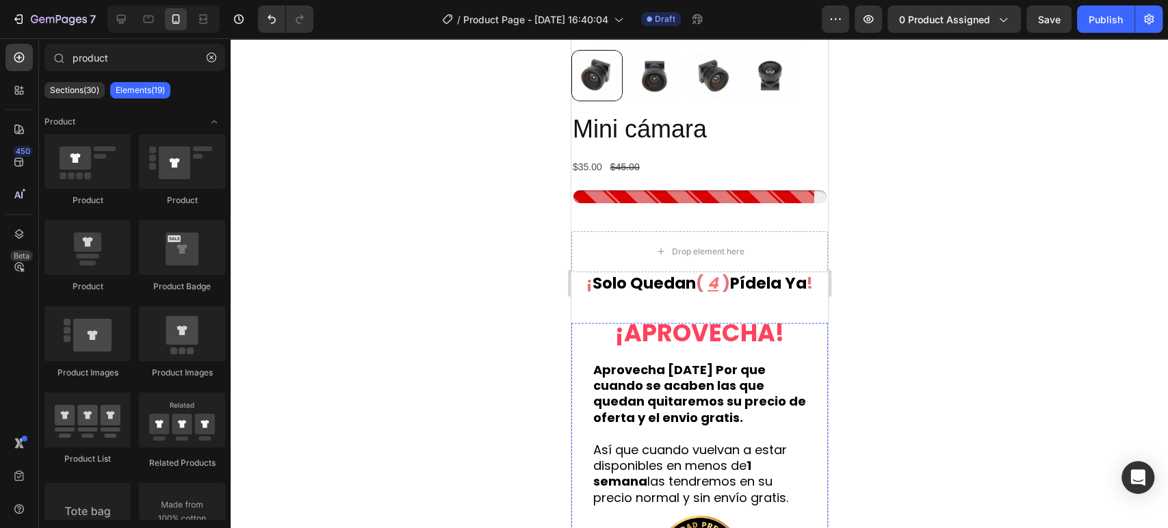
scroll to position [233, 0]
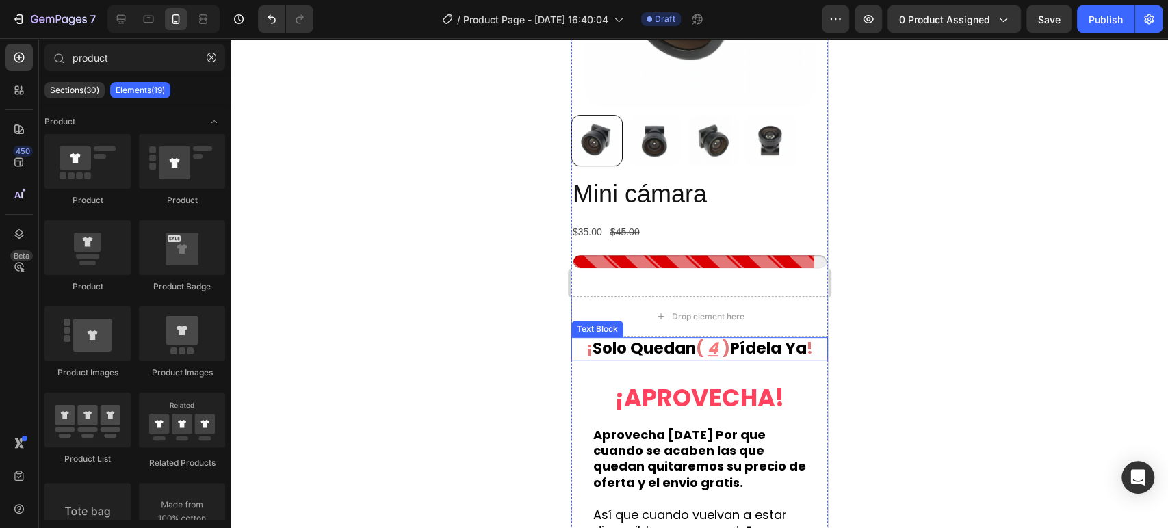
click at [797, 339] on p "¡ solo quedan ( 4 ) pídela ya !" at bounding box center [699, 349] width 254 height 21
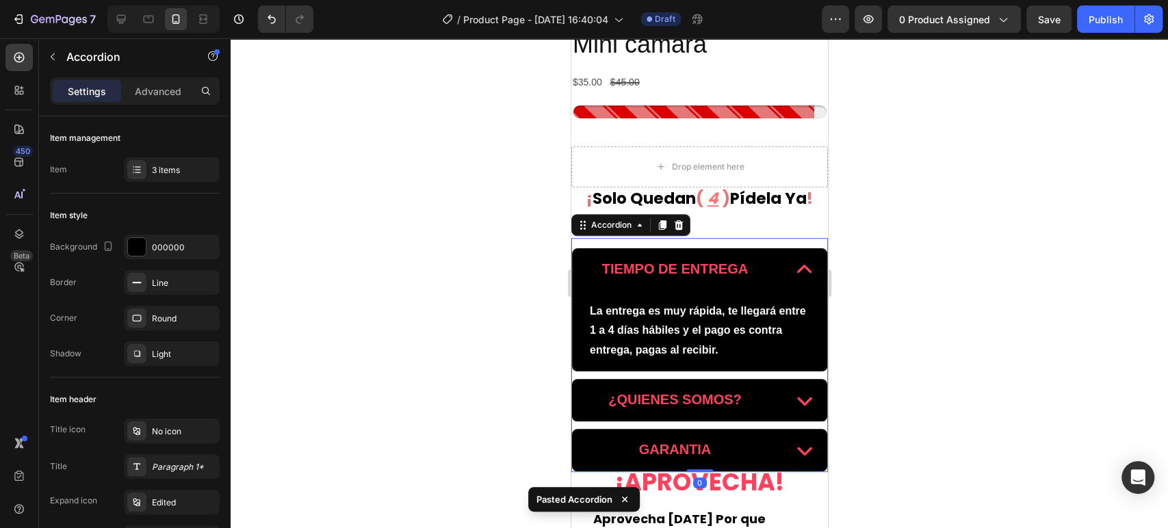
scroll to position [385, 0]
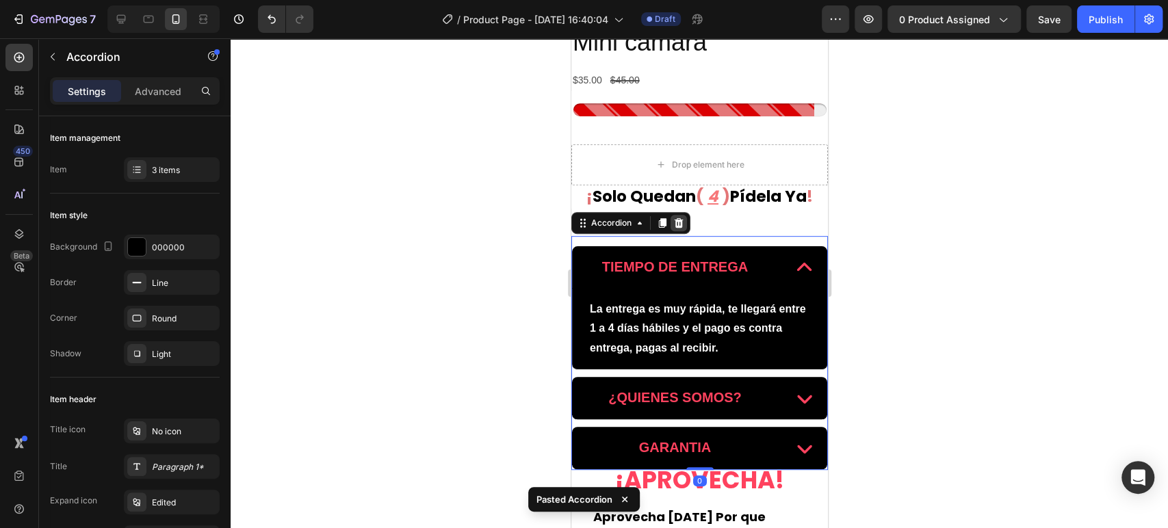
click at [679, 221] on icon at bounding box center [677, 223] width 11 height 11
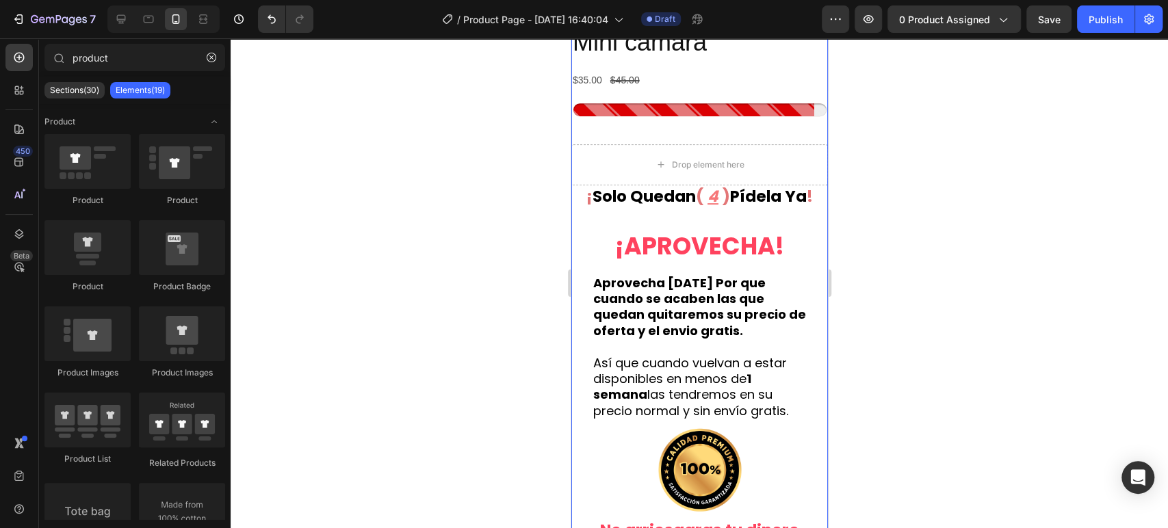
click at [894, 235] on div at bounding box center [699, 283] width 937 height 490
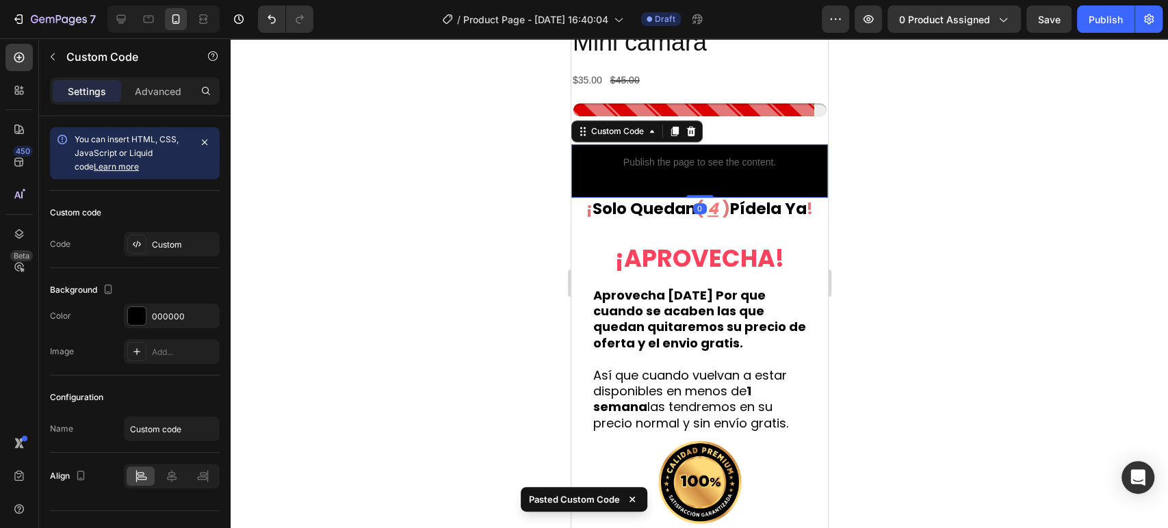
click at [757, 168] on p "Publish the page to see the content." at bounding box center [699, 162] width 257 height 14
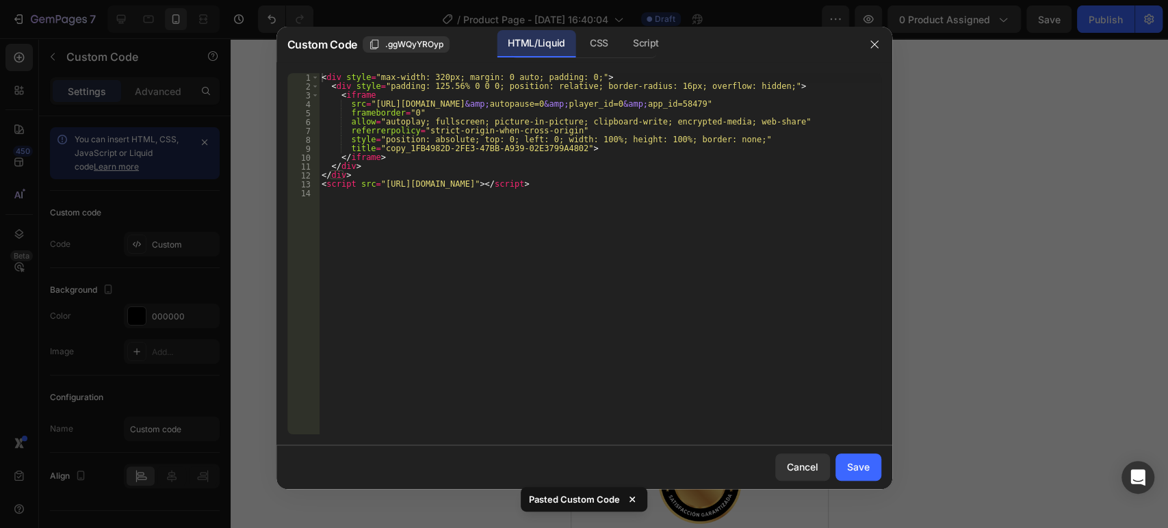
click at [956, 185] on div at bounding box center [584, 264] width 1168 height 528
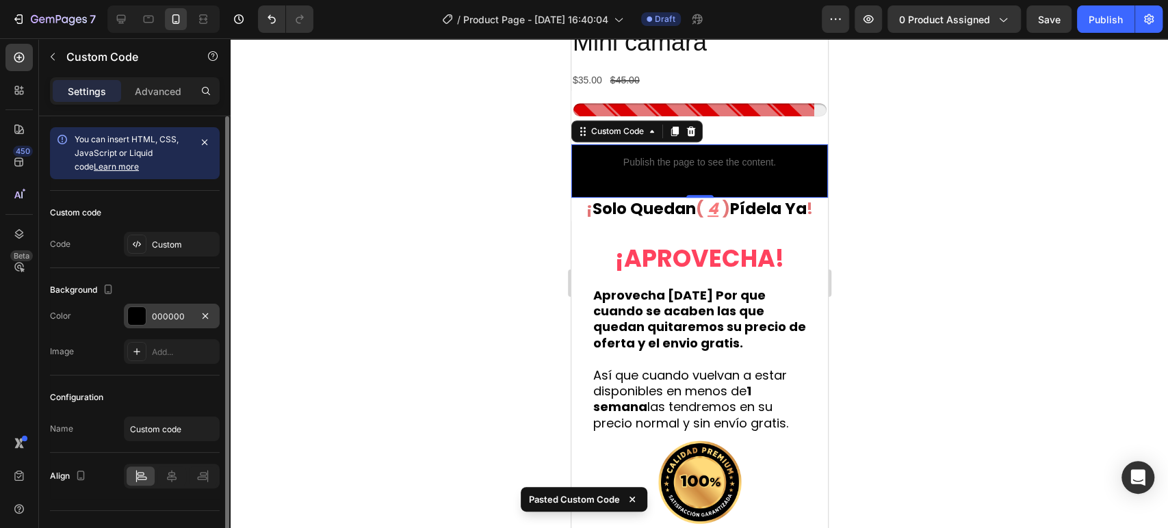
click at [135, 318] on div at bounding box center [137, 316] width 18 height 18
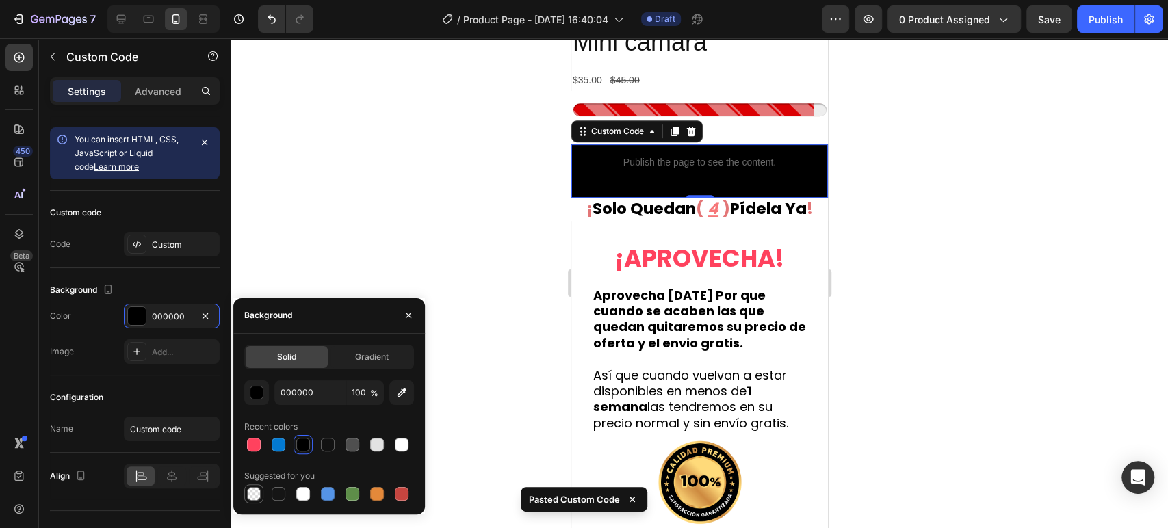
click at [258, 491] on div at bounding box center [254, 494] width 14 height 14
type input "0"
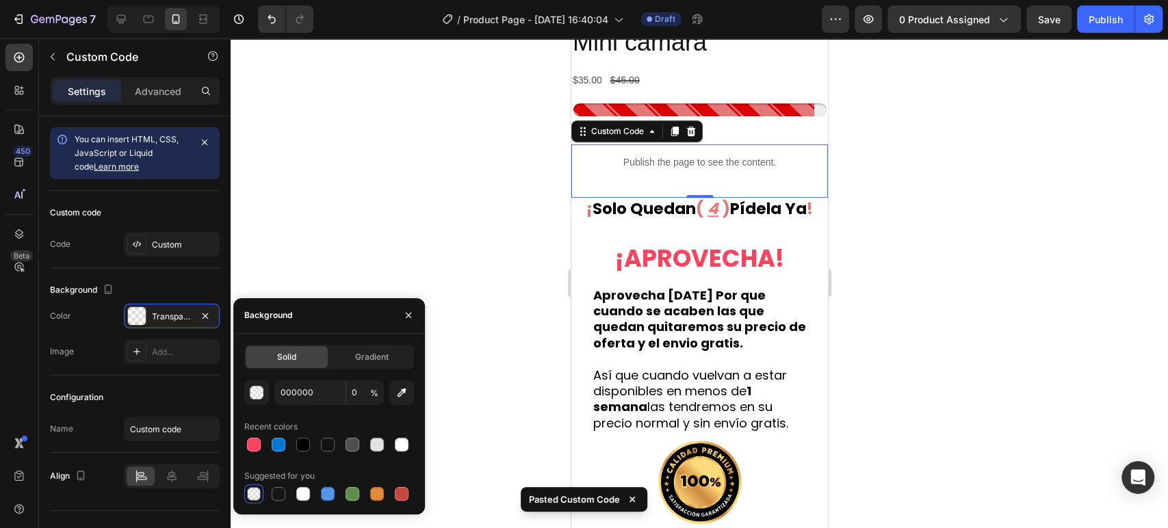
click at [893, 235] on div at bounding box center [699, 283] width 937 height 490
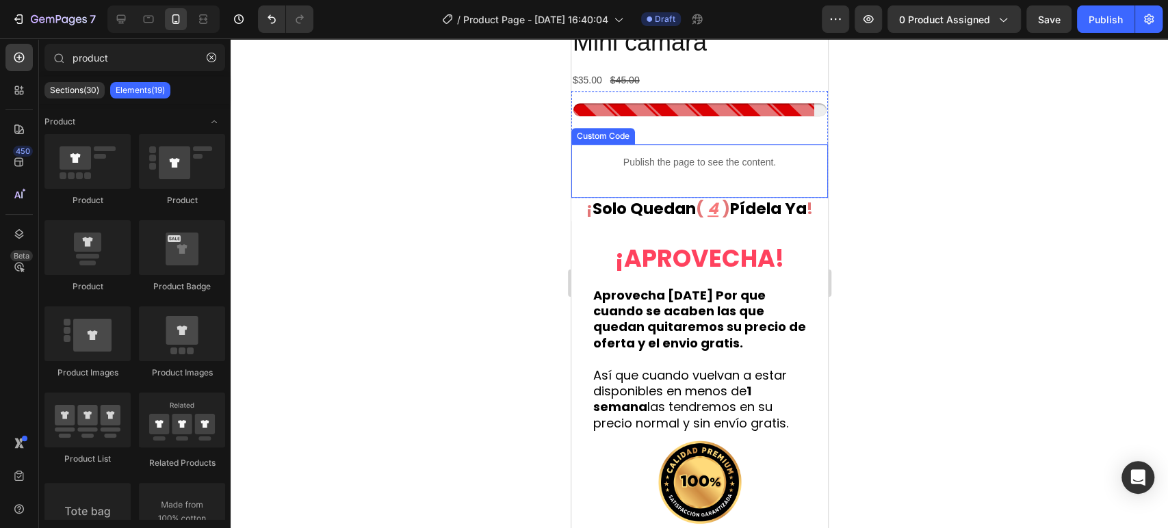
click at [696, 163] on p "Publish the page to see the content." at bounding box center [699, 162] width 257 height 14
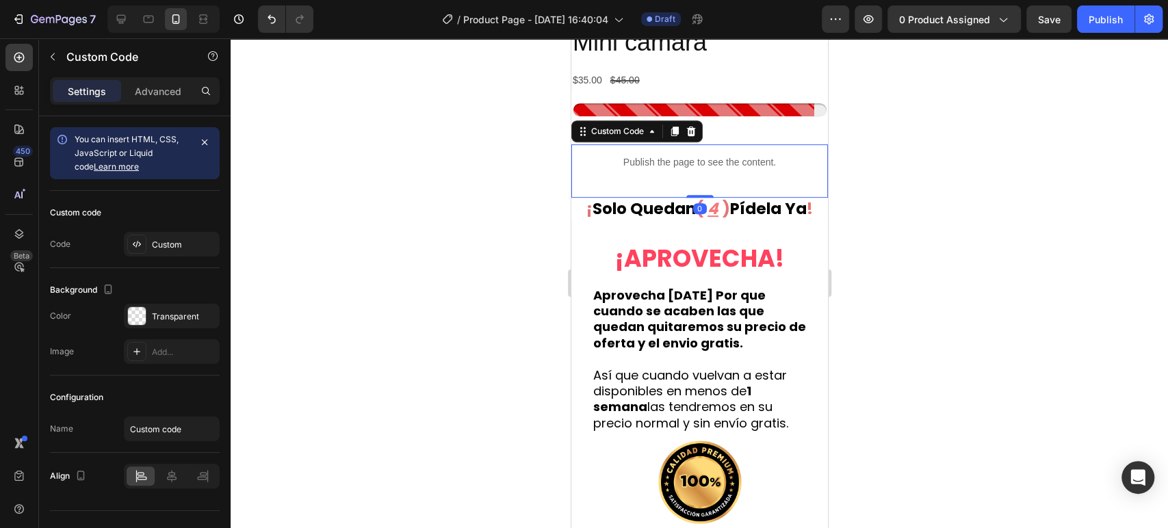
click at [696, 163] on p "Publish the page to see the content." at bounding box center [699, 162] width 257 height 14
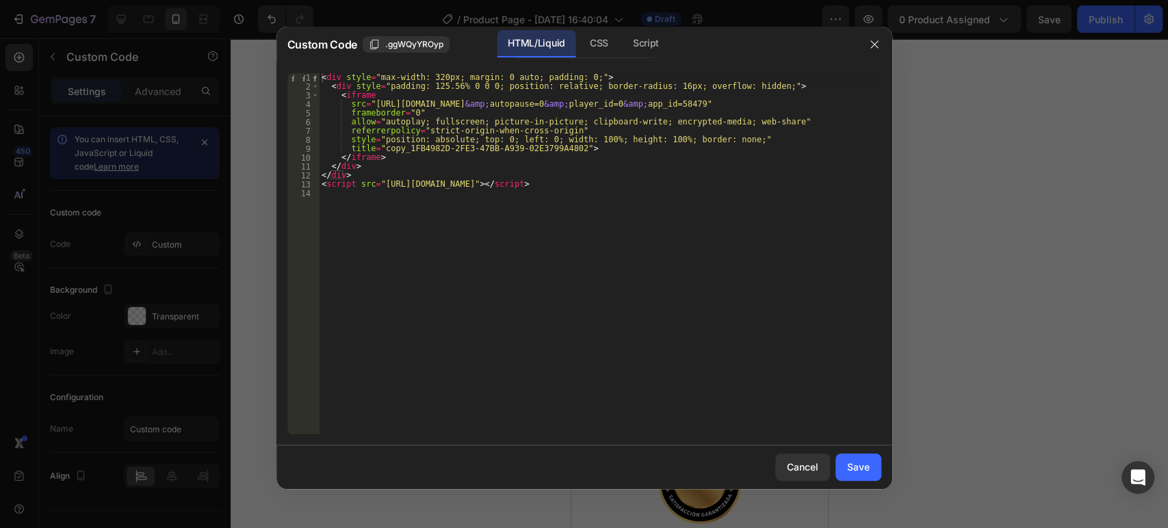
click at [930, 182] on div at bounding box center [584, 264] width 1168 height 528
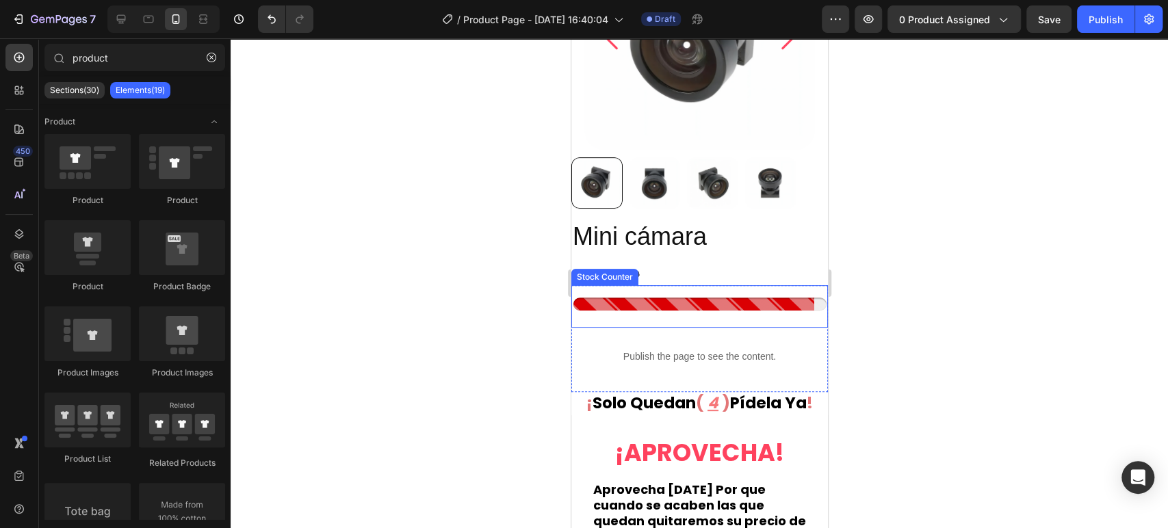
scroll to position [49, 0]
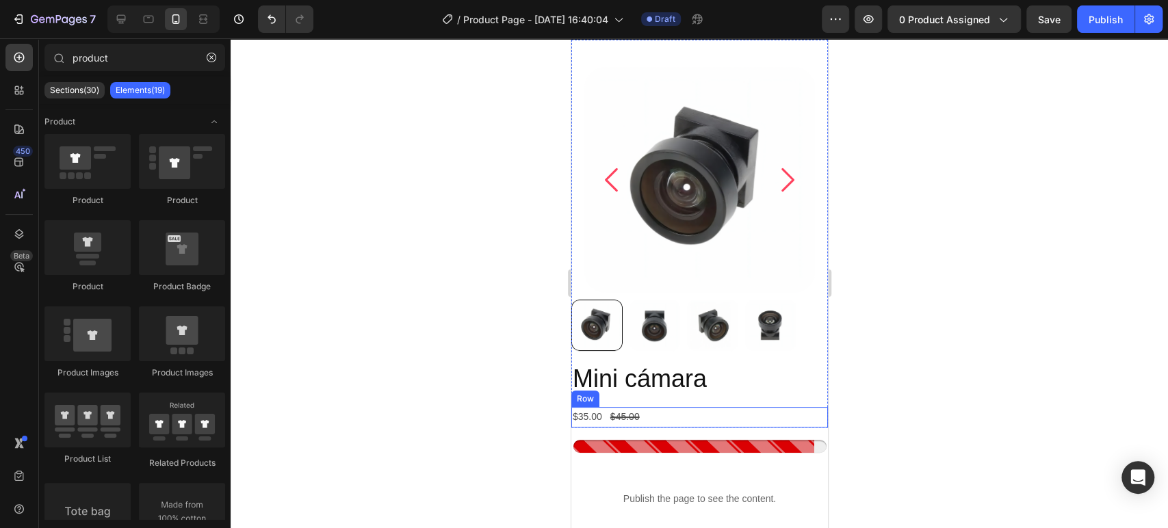
click at [812, 423] on div "$35.00 Product Price Product Price $45.00 Product Price Product Price Row" at bounding box center [699, 417] width 257 height 20
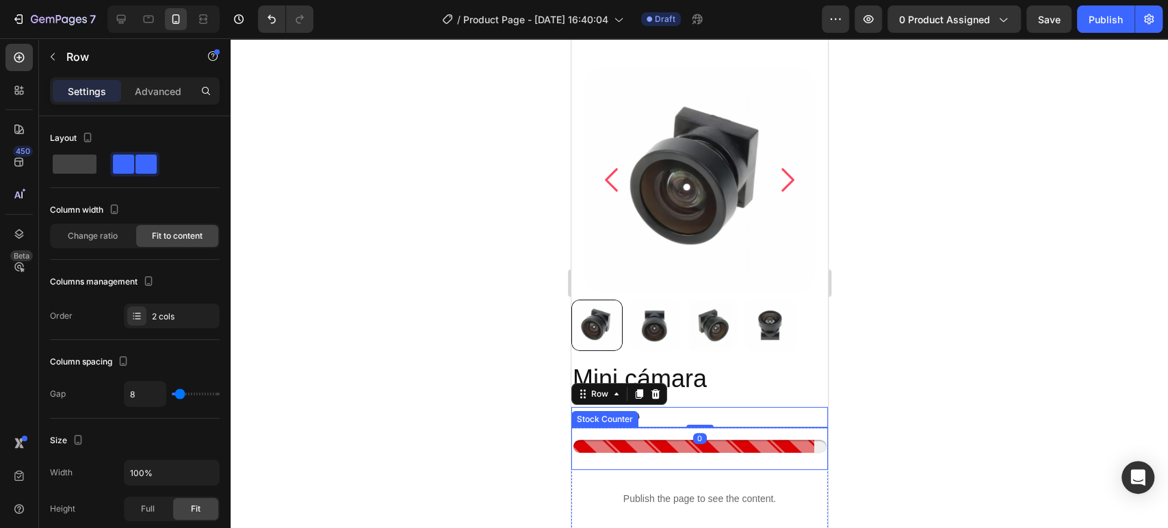
click at [814, 428] on div "Stock Counter" at bounding box center [699, 449] width 257 height 42
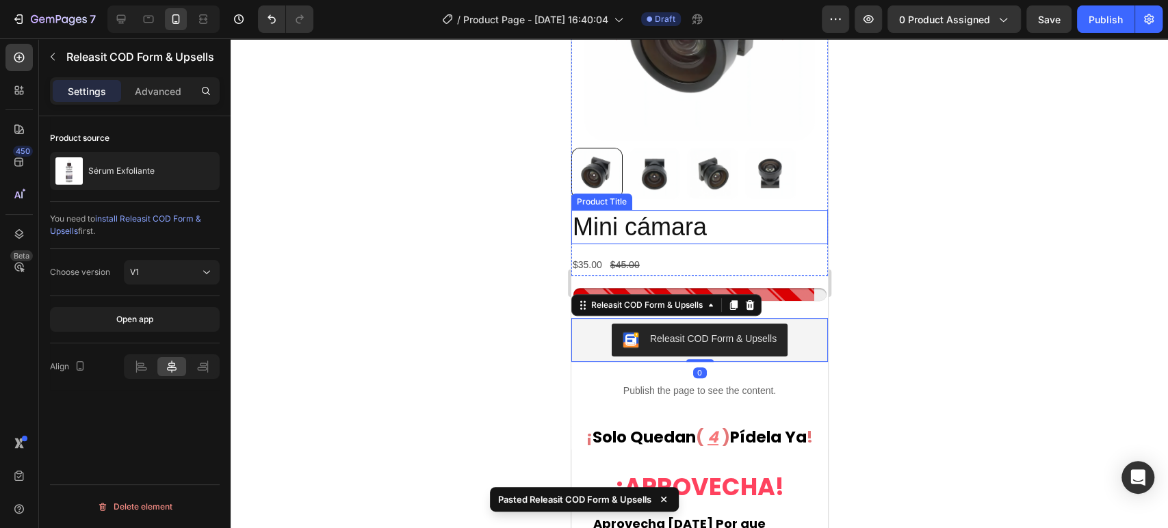
scroll to position [124, 0]
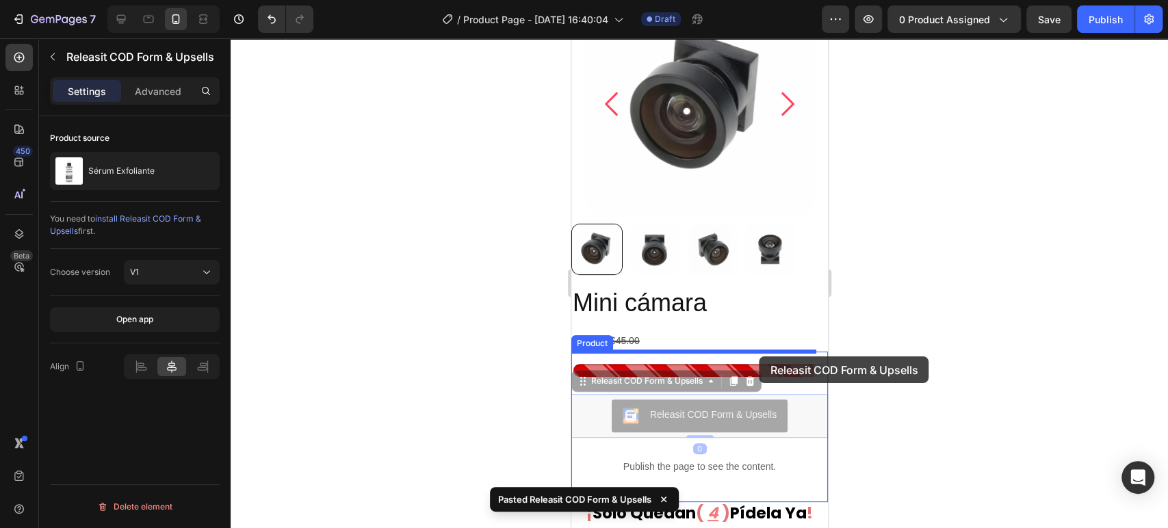
drag, startPoint x: 773, startPoint y: 423, endPoint x: 779, endPoint y: 353, distance: 70.0
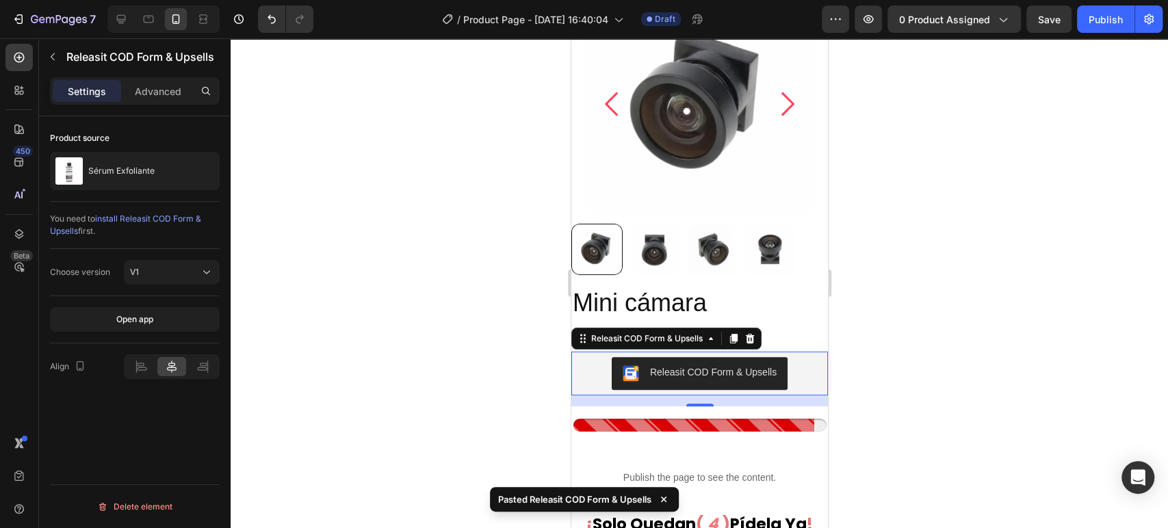
click at [881, 333] on div at bounding box center [699, 283] width 937 height 490
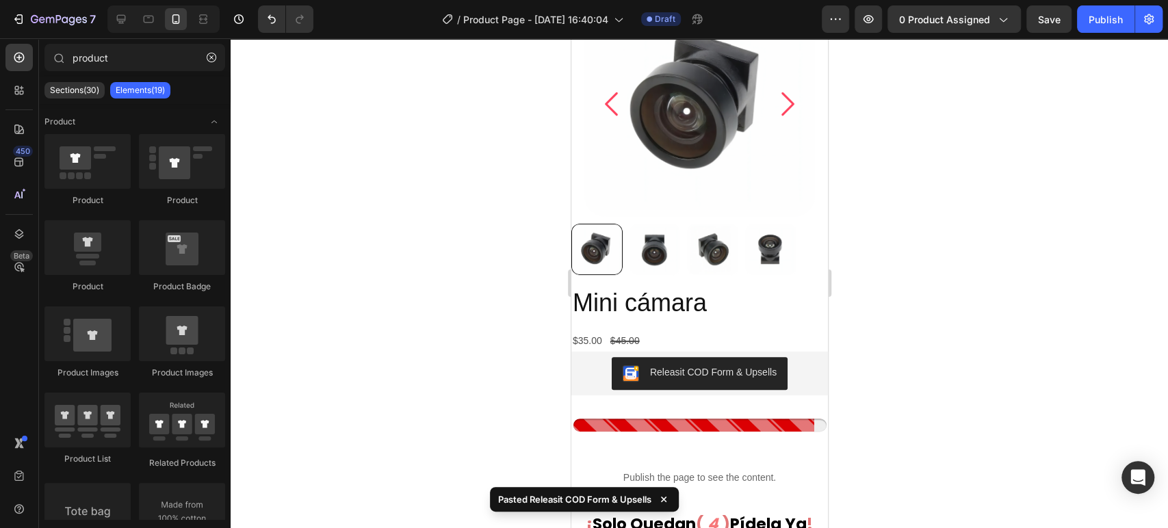
click at [900, 329] on div at bounding box center [699, 283] width 937 height 490
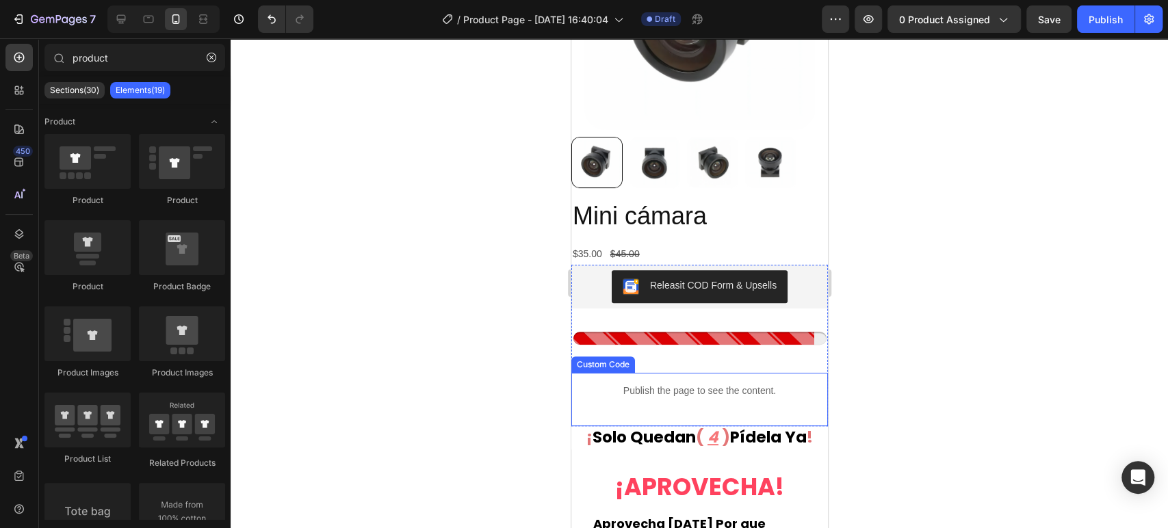
scroll to position [276, 0]
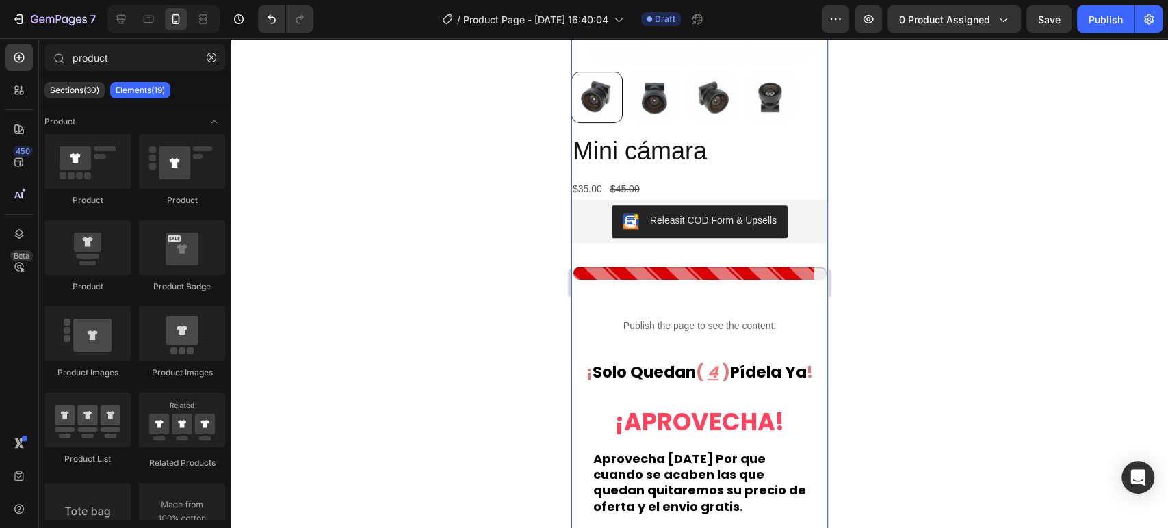
click at [746, 400] on div "Product Images Mini cámara Product Title $35.00 Product Price Product Price $45…" at bounding box center [699, 511] width 257 height 1398
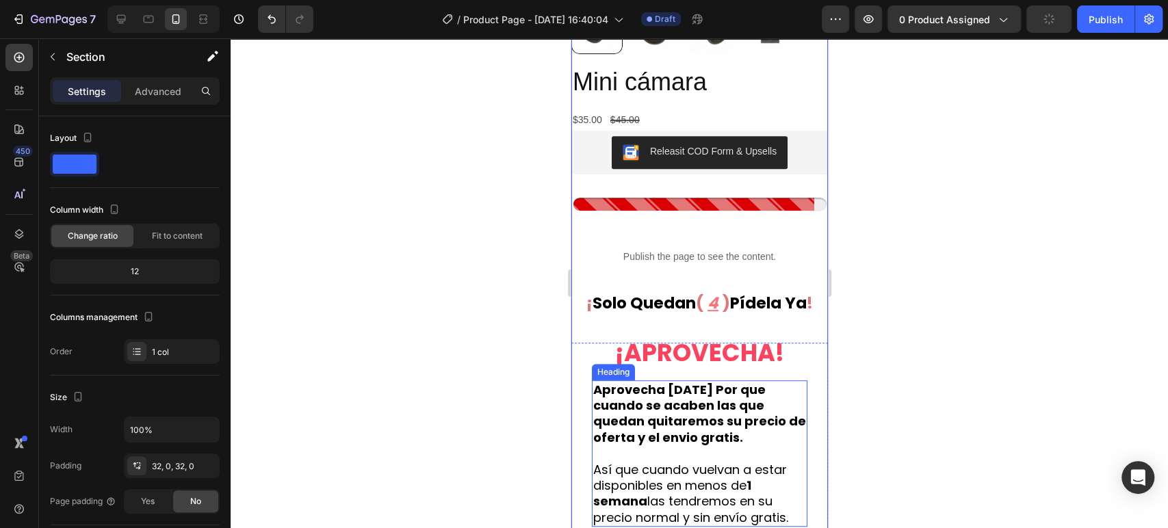
scroll to position [428, 0]
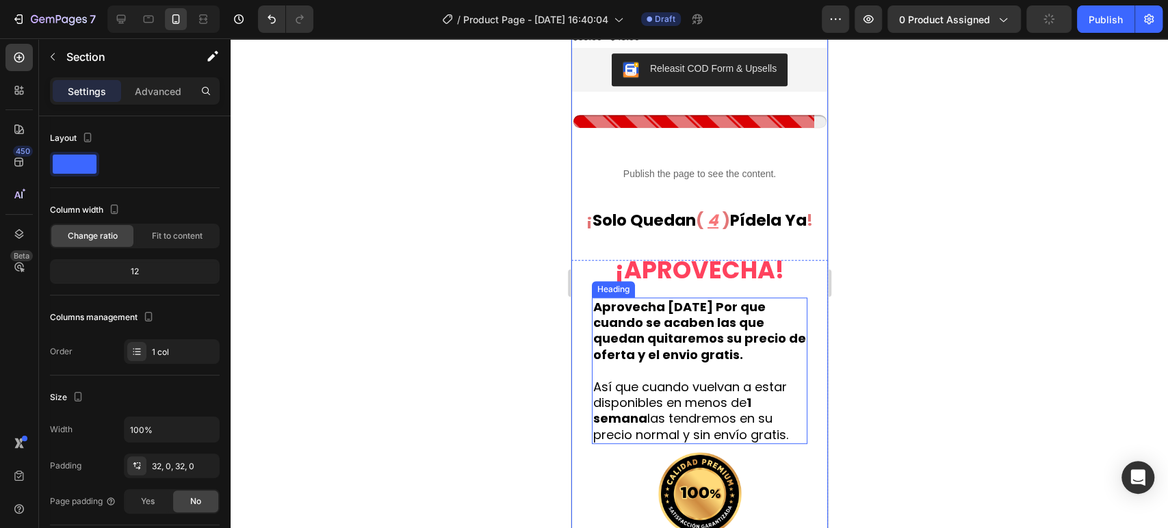
click at [715, 339] on strong "Aprovecha [DATE] Por que cuando se acaben las que quedan quitaremos su precio d…" at bounding box center [698, 330] width 213 height 65
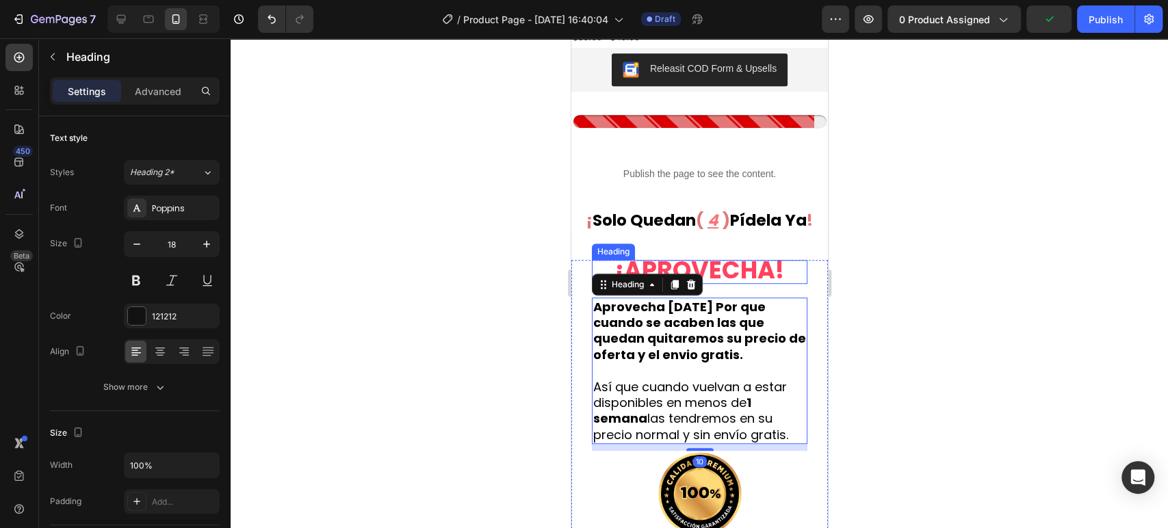
click at [794, 271] on h2 "¡APROVECHA!" at bounding box center [698, 272] width 215 height 24
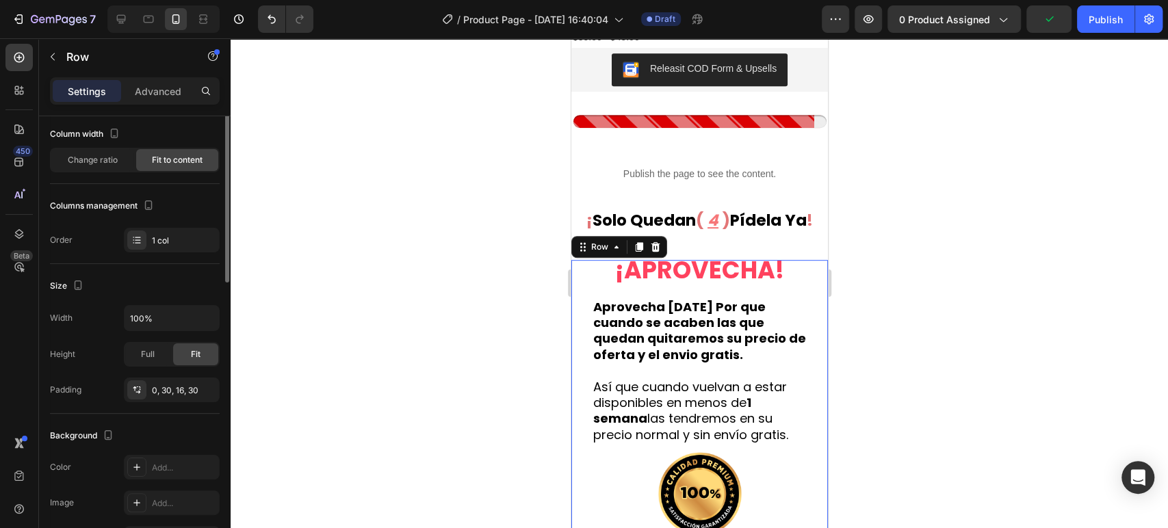
scroll to position [0, 0]
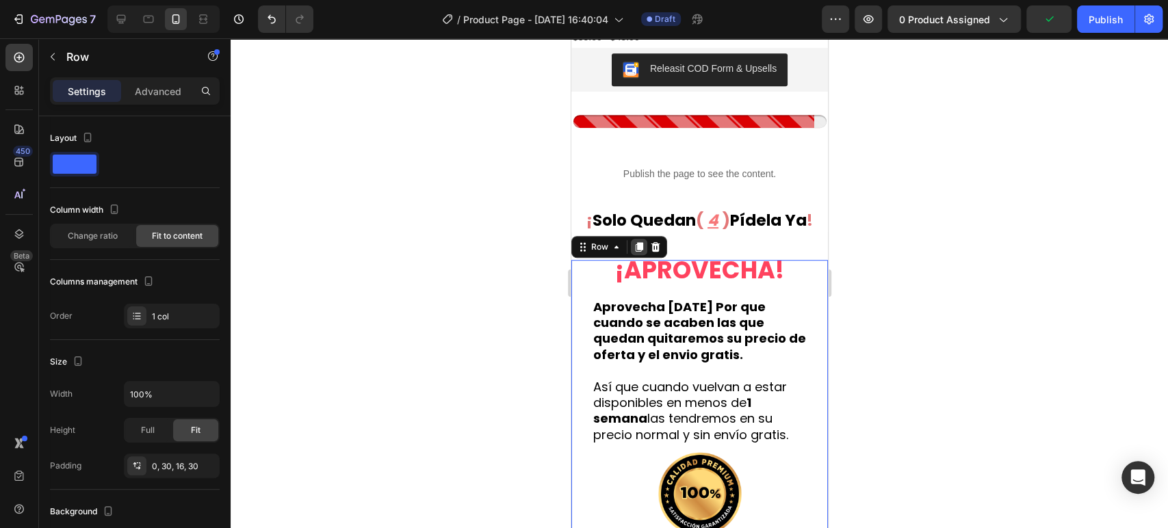
click at [640, 244] on icon at bounding box center [639, 247] width 8 height 10
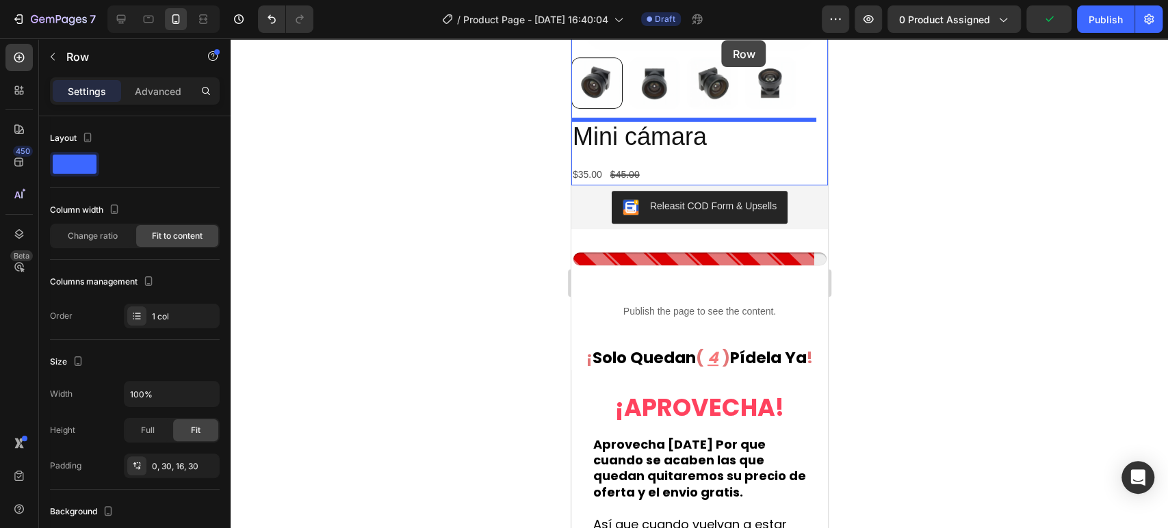
scroll to position [280, 0]
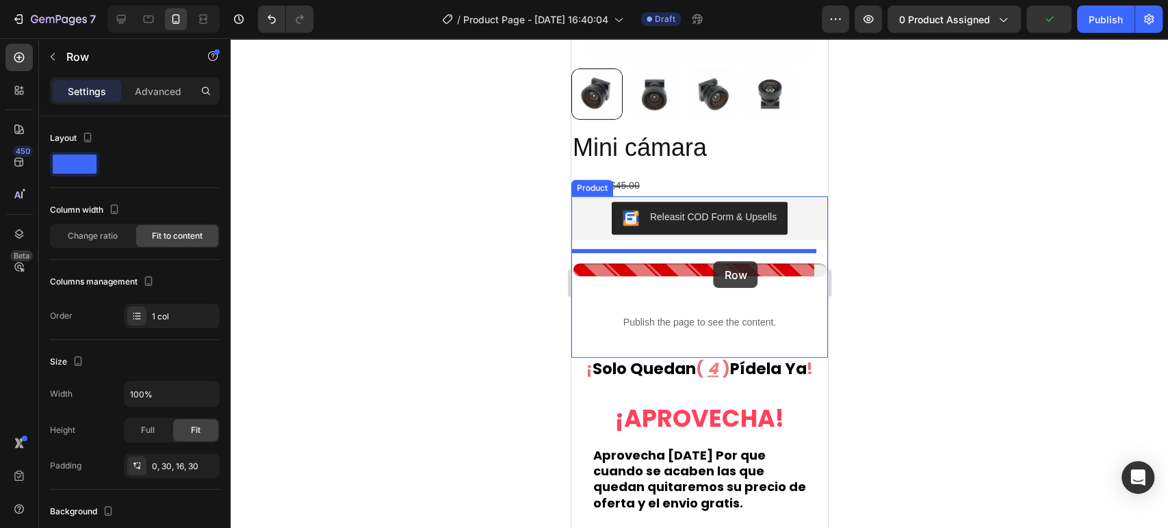
drag, startPoint x: 788, startPoint y: 369, endPoint x: 713, endPoint y: 261, distance: 131.7
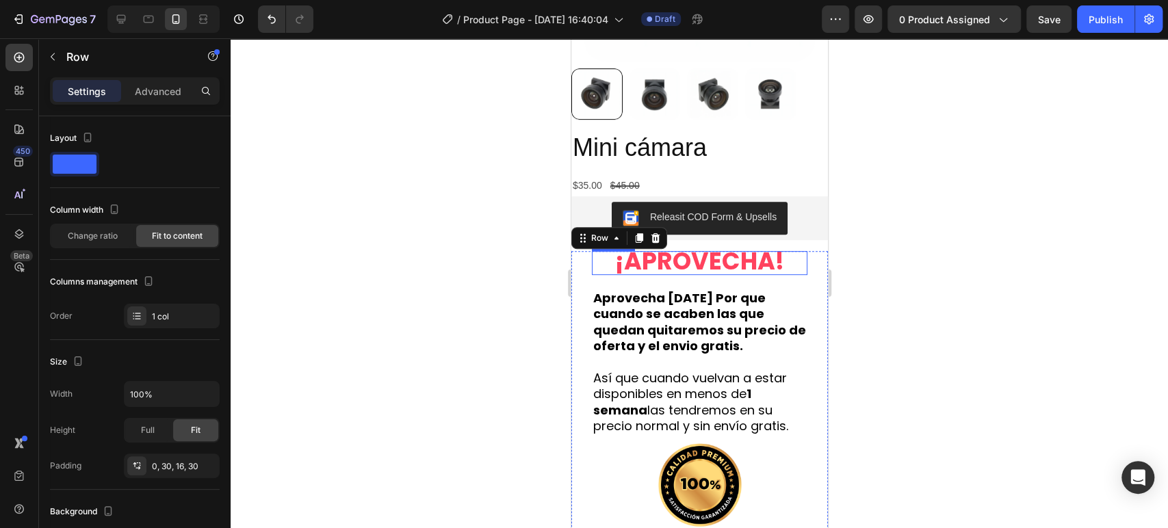
click at [904, 242] on div at bounding box center [699, 283] width 937 height 490
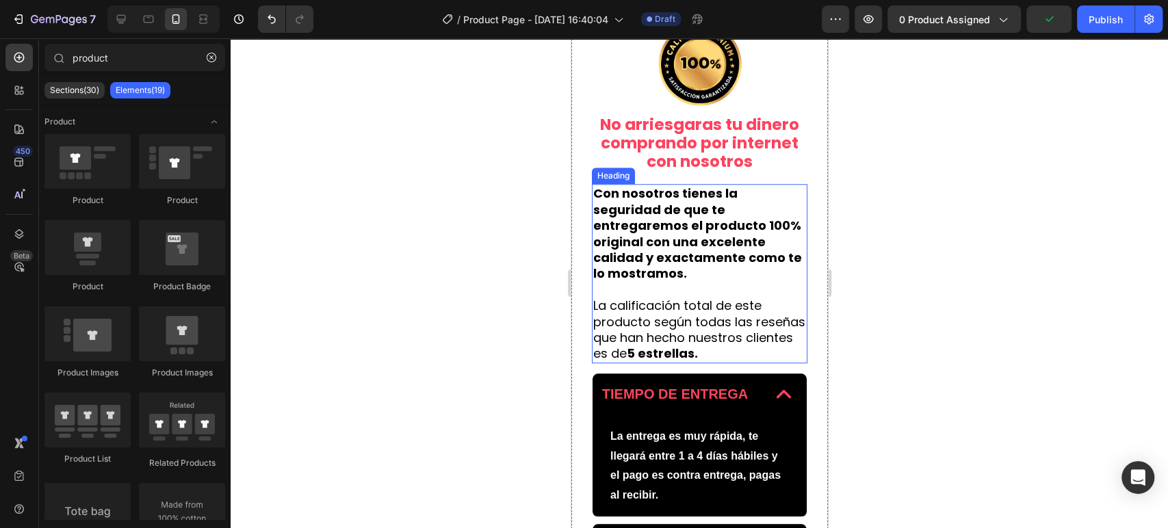
scroll to position [736, 0]
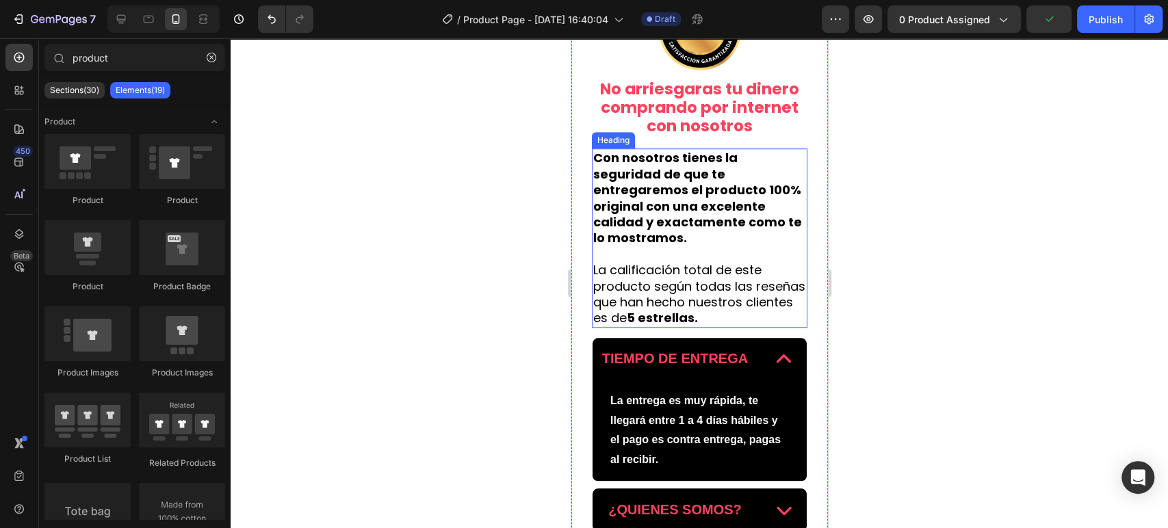
click at [716, 285] on span "La calificación total de este producto según todas las reseñas que han hecho nu…" at bounding box center [698, 293] width 212 height 65
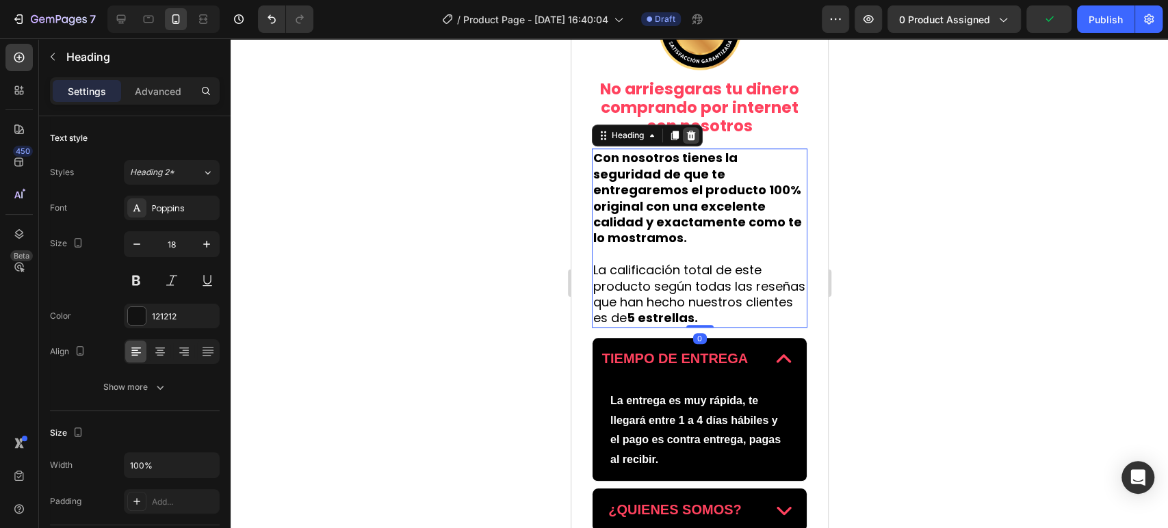
click at [694, 136] on div at bounding box center [690, 135] width 16 height 16
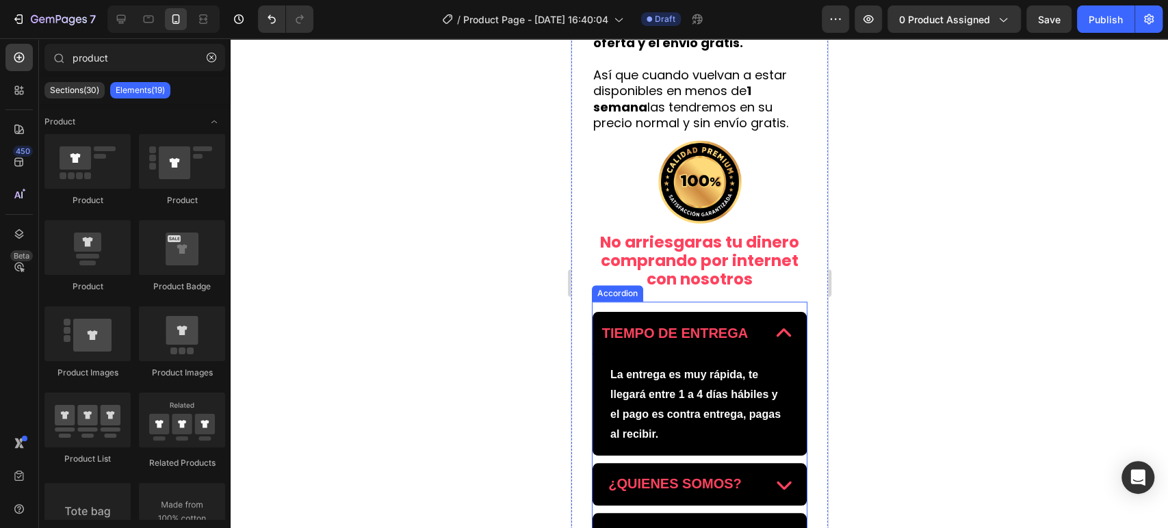
scroll to position [508, 0]
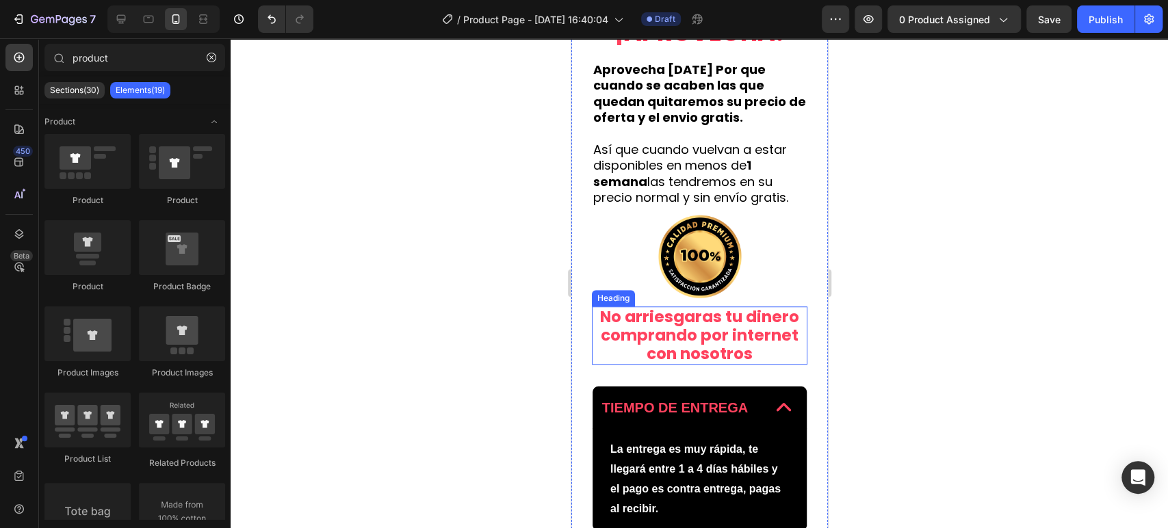
click at [720, 320] on strong "No arriesgaras tu dinero comprando por internet" at bounding box center [698, 326] width 199 height 40
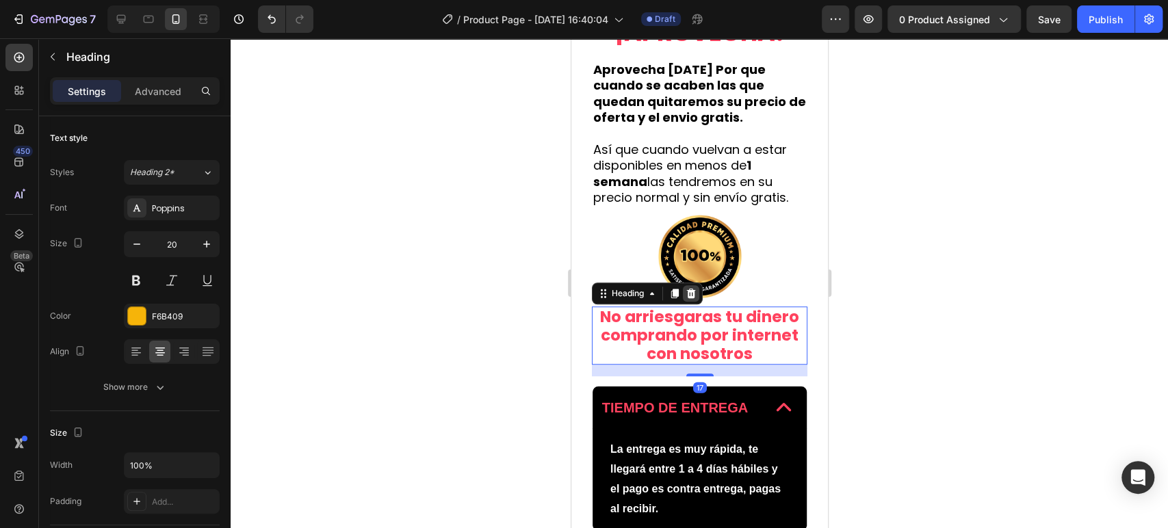
click at [693, 291] on icon at bounding box center [690, 294] width 9 height 10
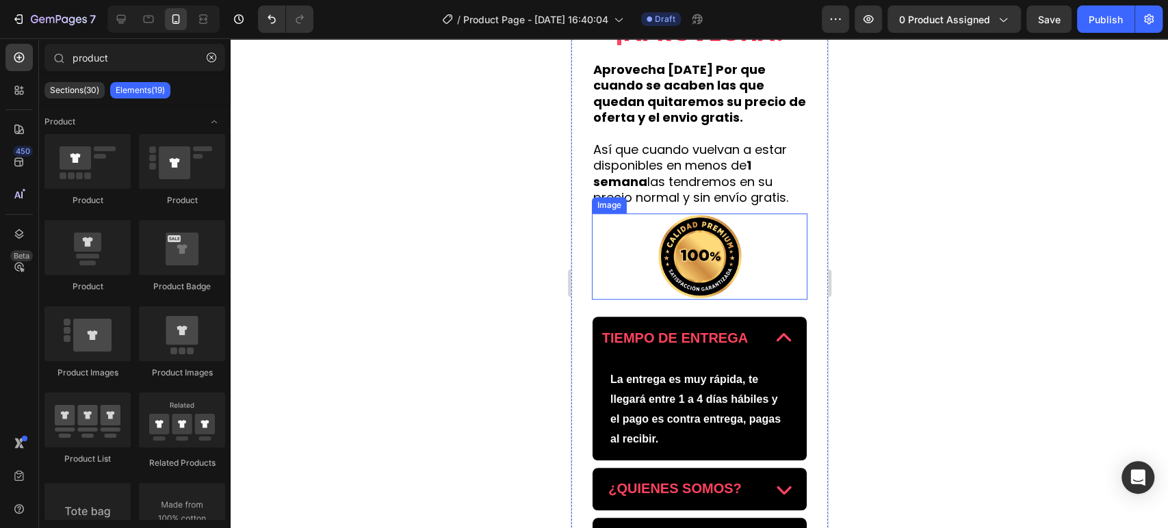
click at [697, 257] on img at bounding box center [699, 256] width 86 height 86
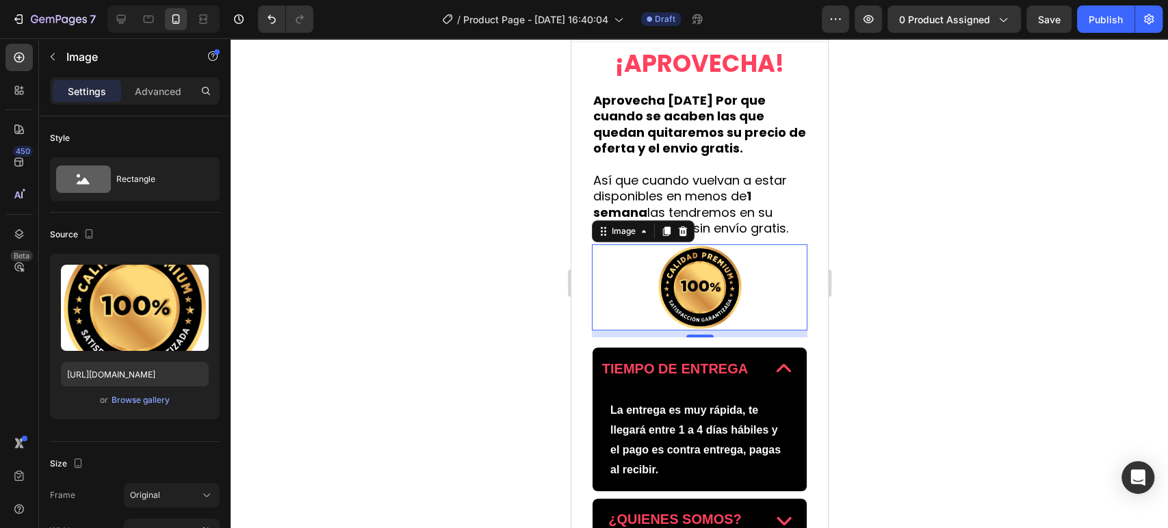
scroll to position [432, 0]
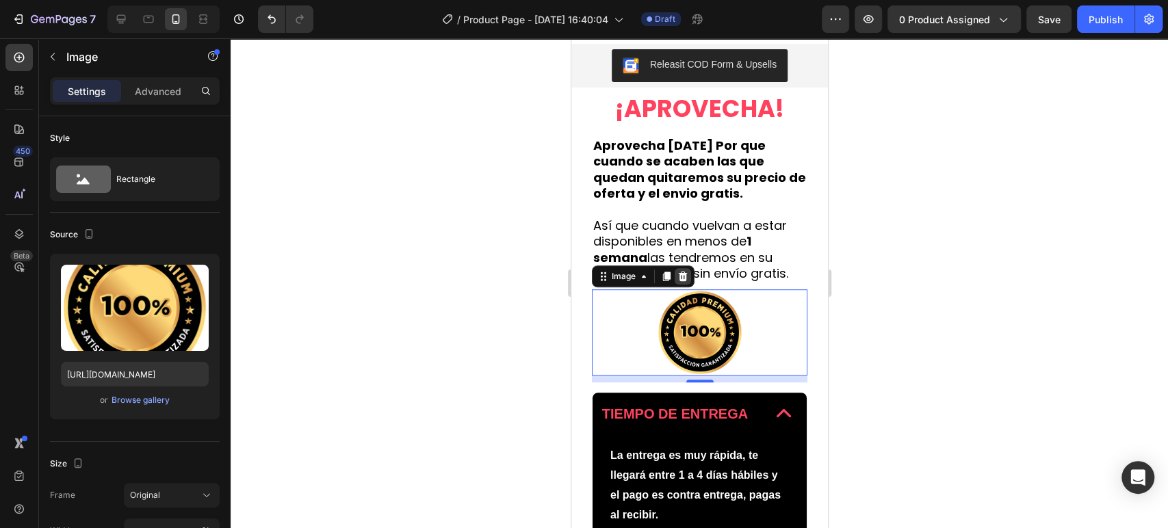
click at [684, 270] on div at bounding box center [682, 276] width 16 height 16
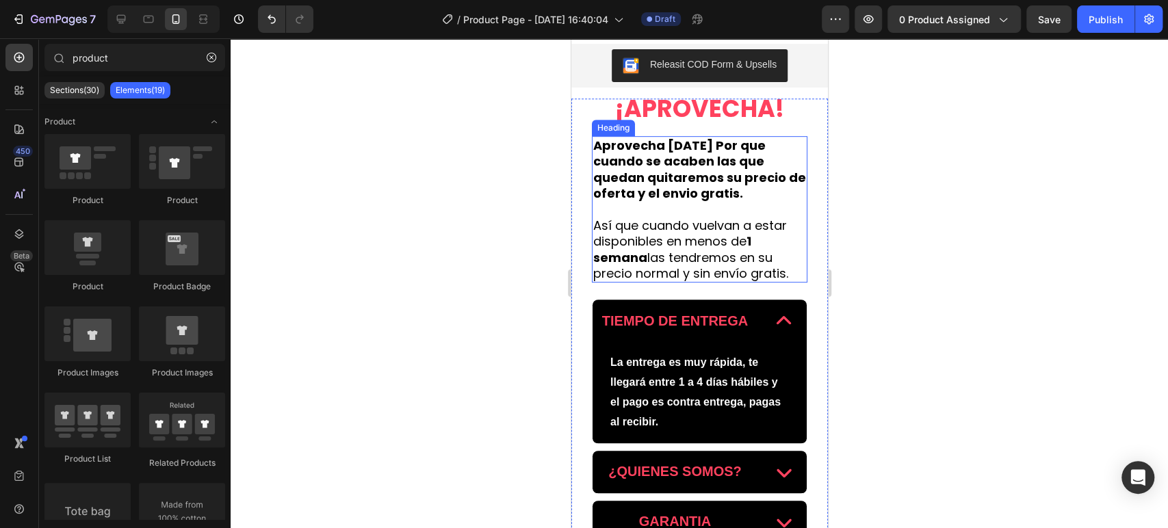
click at [709, 150] on strong "Aprovecha [DATE] Por que cuando se acaben las que quedan quitaremos su precio d…" at bounding box center [698, 169] width 213 height 65
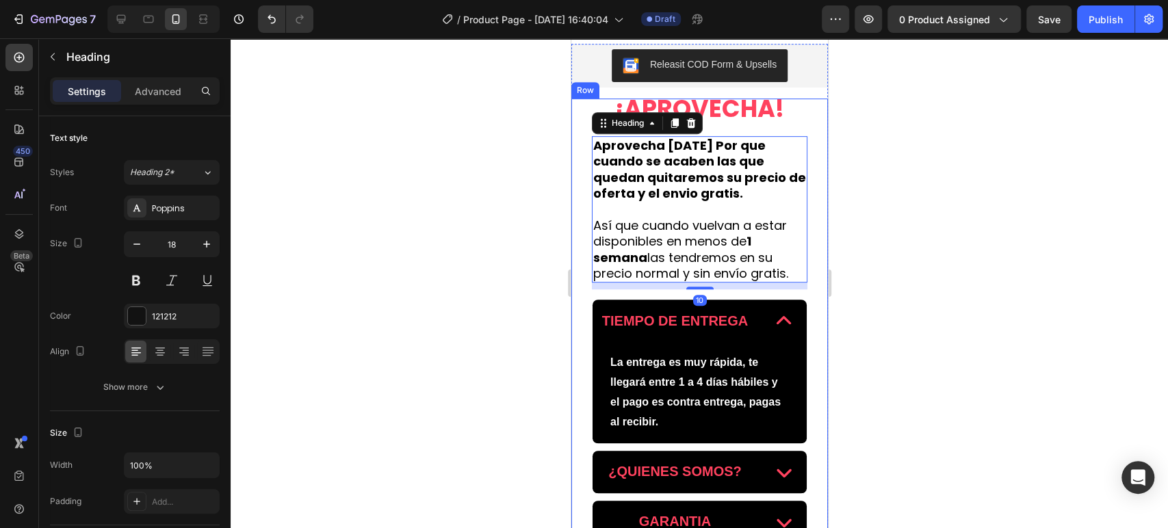
click at [722, 112] on strong "¡APROVECHA!" at bounding box center [698, 109] width 169 height 34
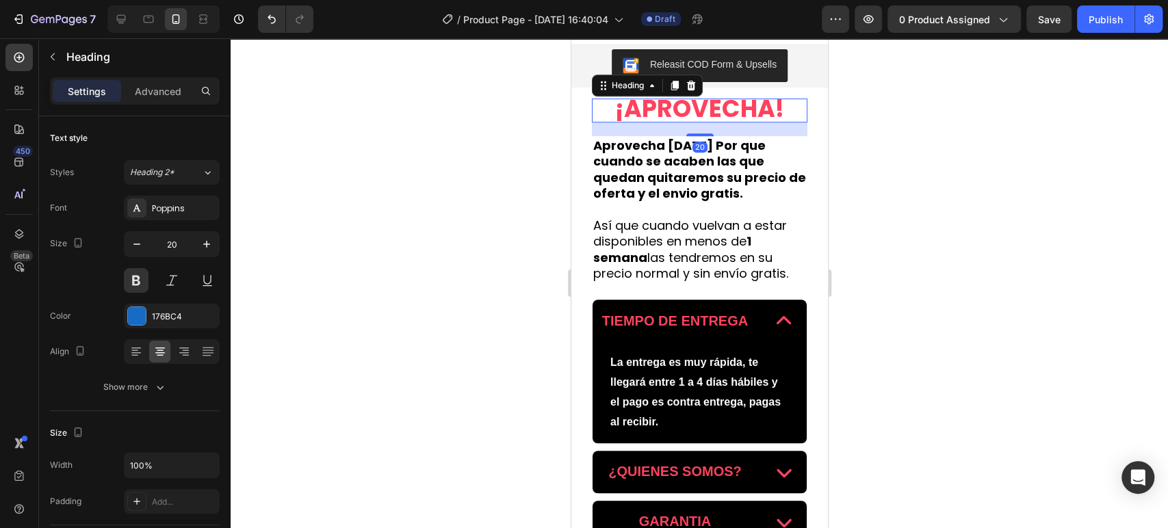
click at [740, 196] on h2 "Aprovecha [DATE] Por que cuando se acaben las que quedan quitaremos su precio d…" at bounding box center [698, 209] width 215 height 147
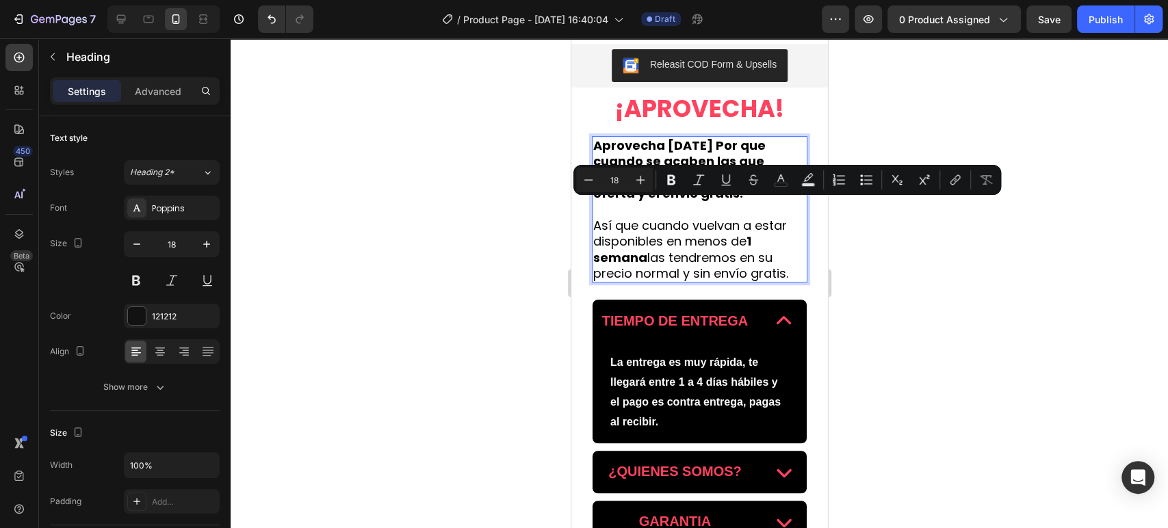
click at [785, 267] on span "Así que cuando vuelvan a estar disponibles en menos de 1 semana las tendremos e…" at bounding box center [689, 249] width 195 height 65
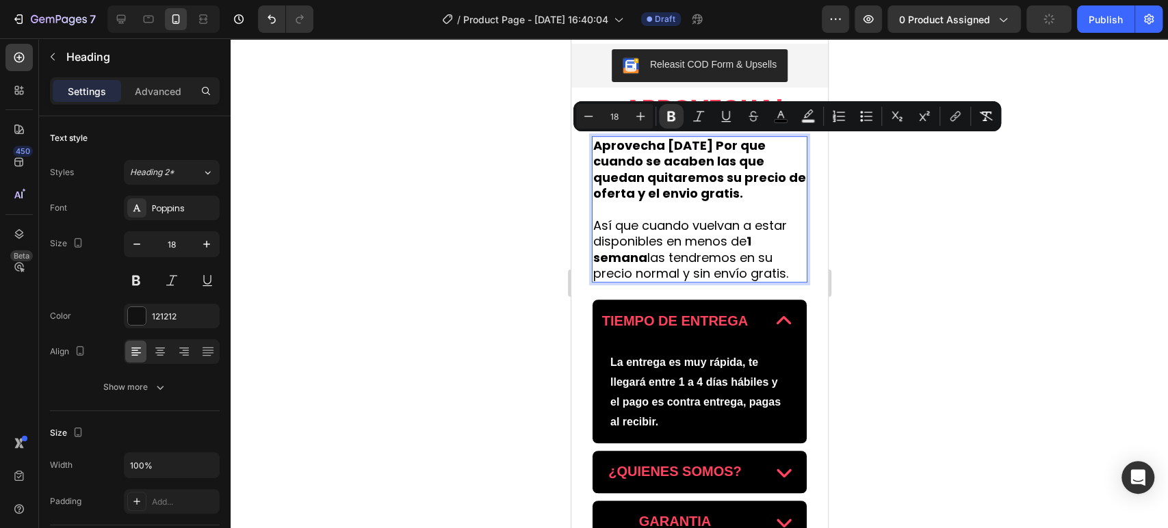
drag, startPoint x: 786, startPoint y: 276, endPoint x: 592, endPoint y: 147, distance: 232.4
click at [592, 147] on p "Aprovecha [DATE] Por que cuando se acaben las que quedan quitaremos su precio d…" at bounding box center [698, 209] width 213 height 144
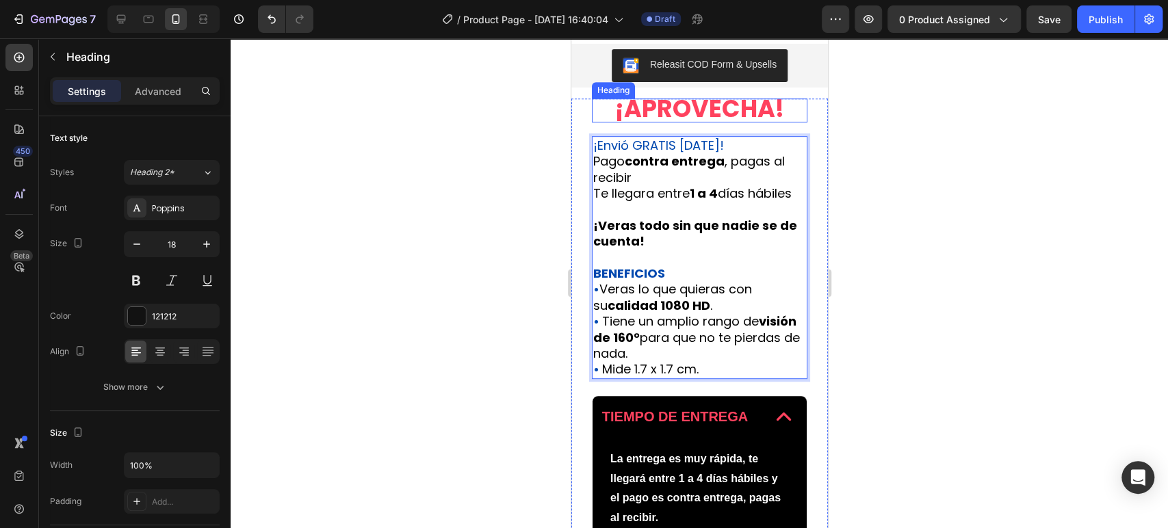
click at [713, 118] on strong "¡APROVECHA!" at bounding box center [698, 109] width 169 height 34
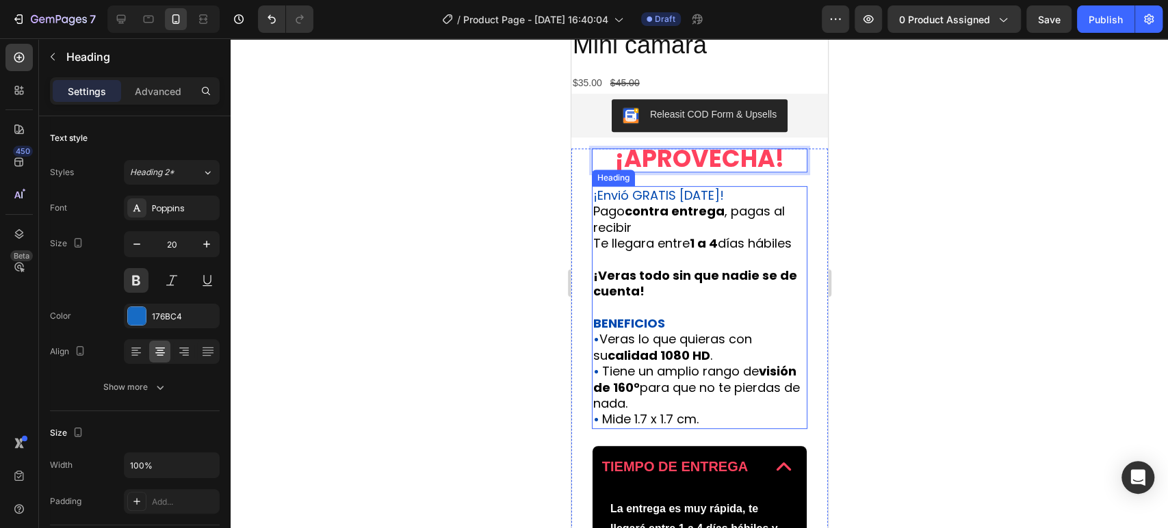
scroll to position [356, 0]
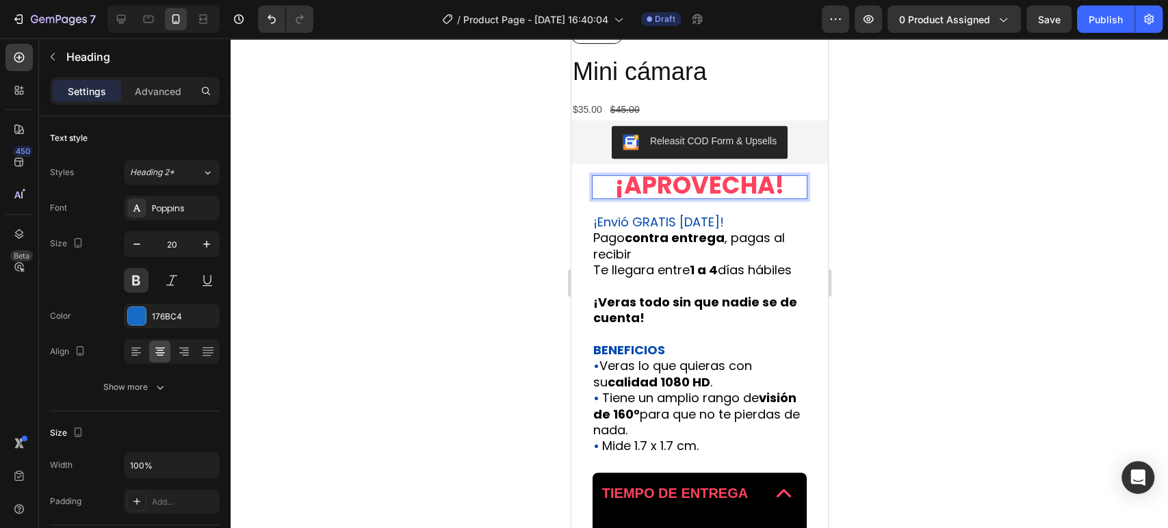
click at [729, 190] on strong "¡APROVECHA!" at bounding box center [698, 185] width 169 height 34
click at [913, 223] on div at bounding box center [699, 283] width 937 height 490
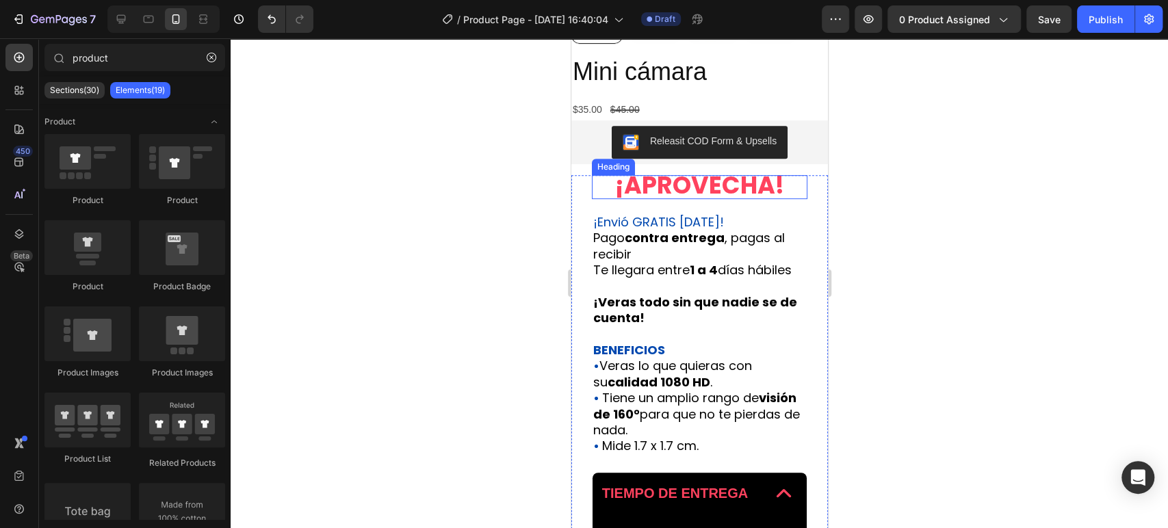
click at [755, 181] on strong "¡APROVECHA!" at bounding box center [698, 185] width 169 height 34
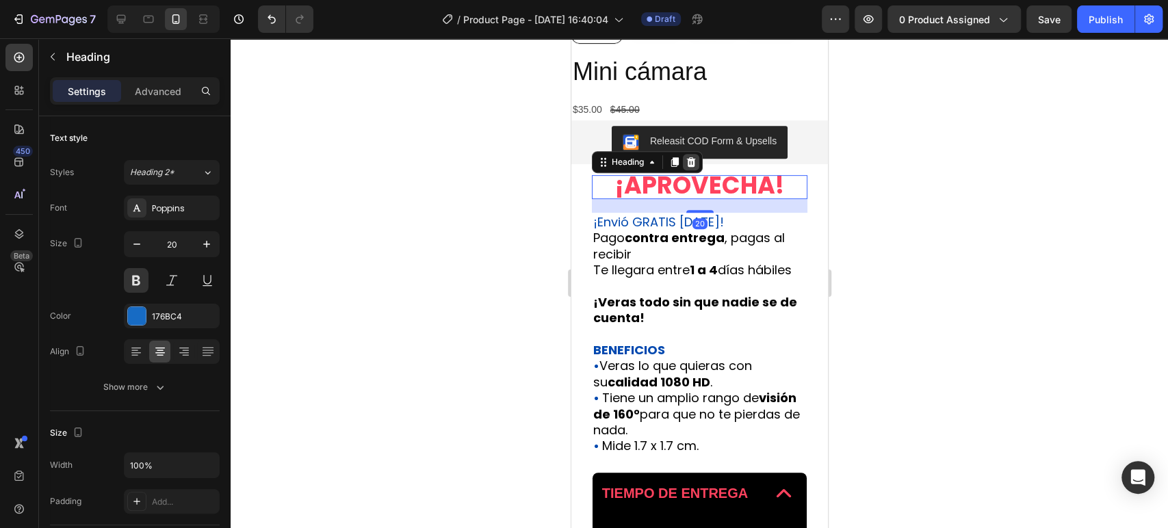
click at [691, 154] on div at bounding box center [690, 162] width 16 height 16
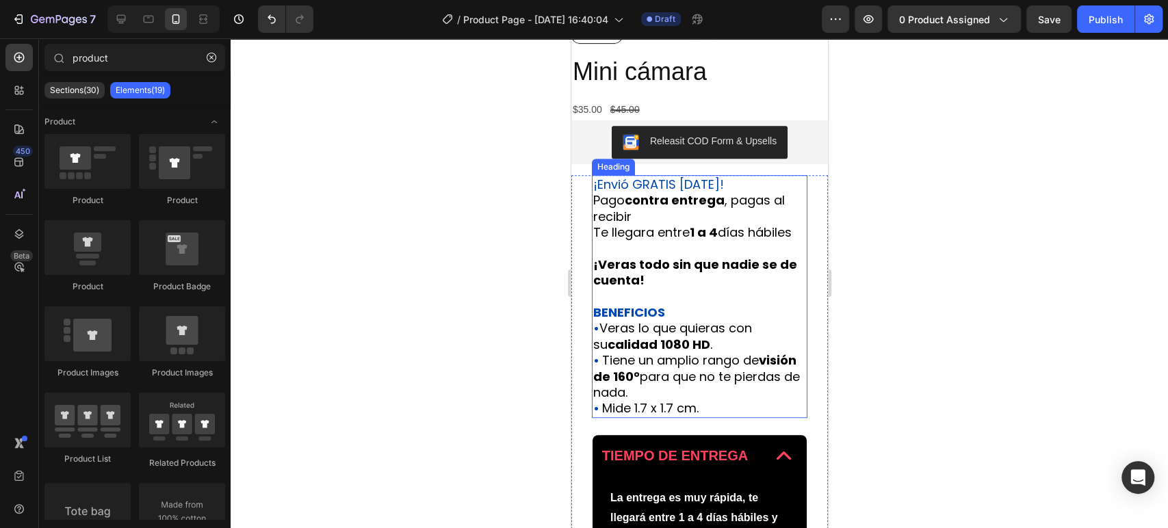
click at [639, 205] on strong "contra entrega" at bounding box center [674, 200] width 100 height 17
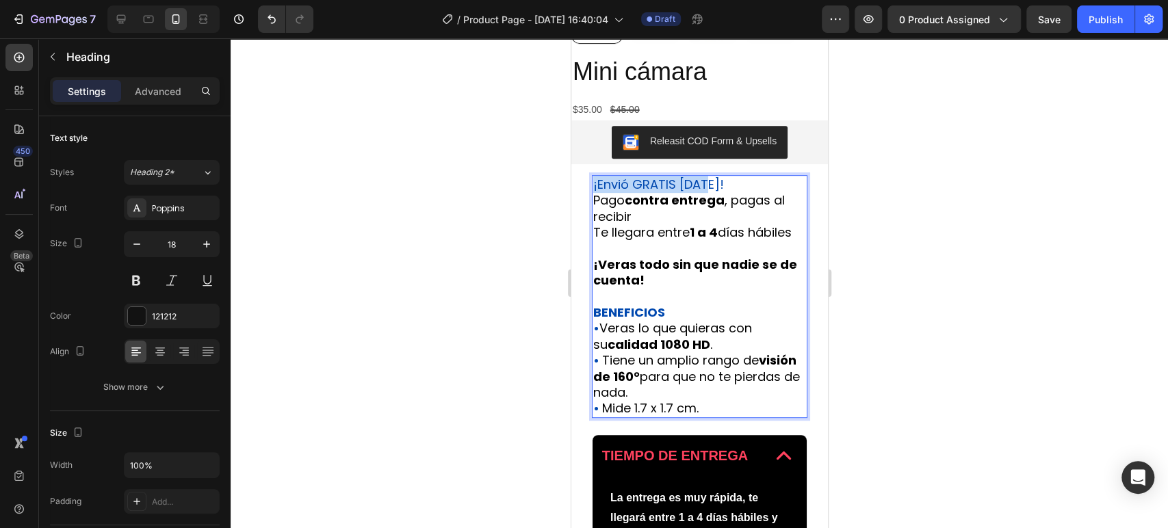
drag, startPoint x: 721, startPoint y: 182, endPoint x: 590, endPoint y: 182, distance: 130.7
click at [589, 181] on div "¡Envió GRATIS [DATE]! Pago contra entrega , pagas al recibir Te llegara entre 1…" at bounding box center [699, 432] width 257 height 514
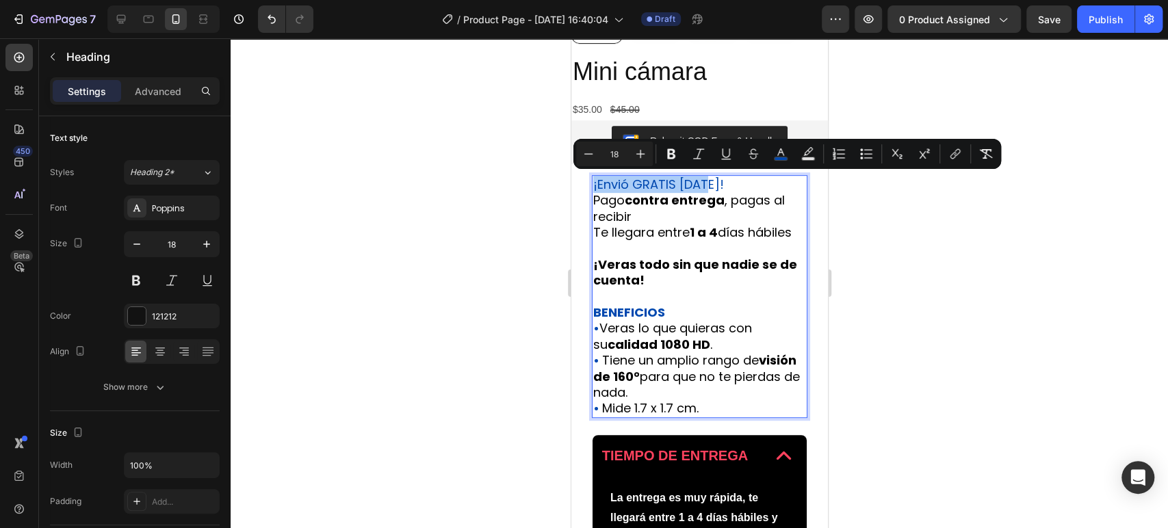
click at [936, 259] on div at bounding box center [699, 283] width 937 height 490
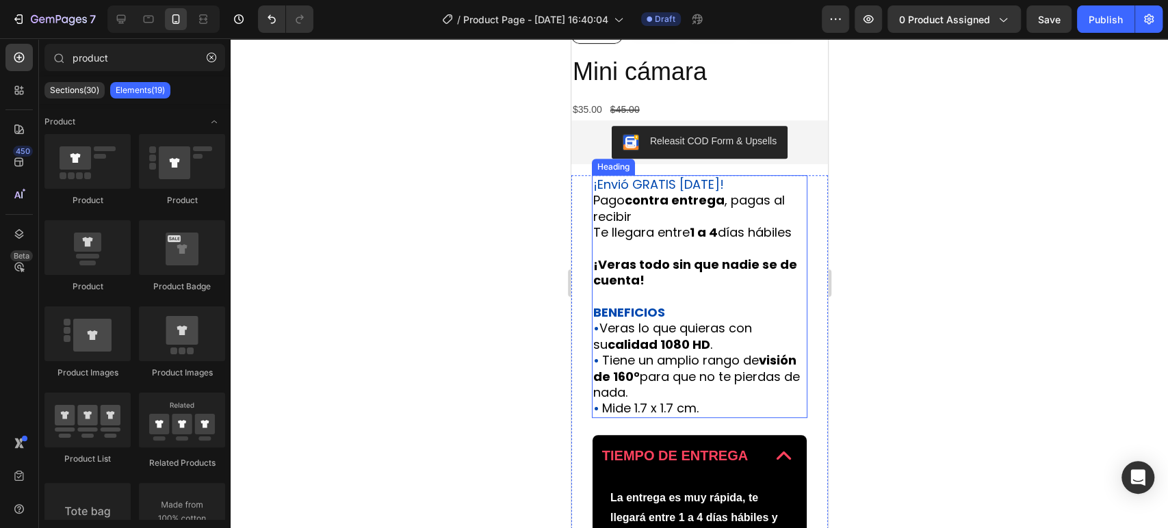
click at [643, 259] on p "⁠⁠⁠⁠⁠⁠⁠ ¡Envió GRATIS [DATE]! Pago contra entrega , pagas al recibir Te llegara…" at bounding box center [698, 296] width 213 height 240
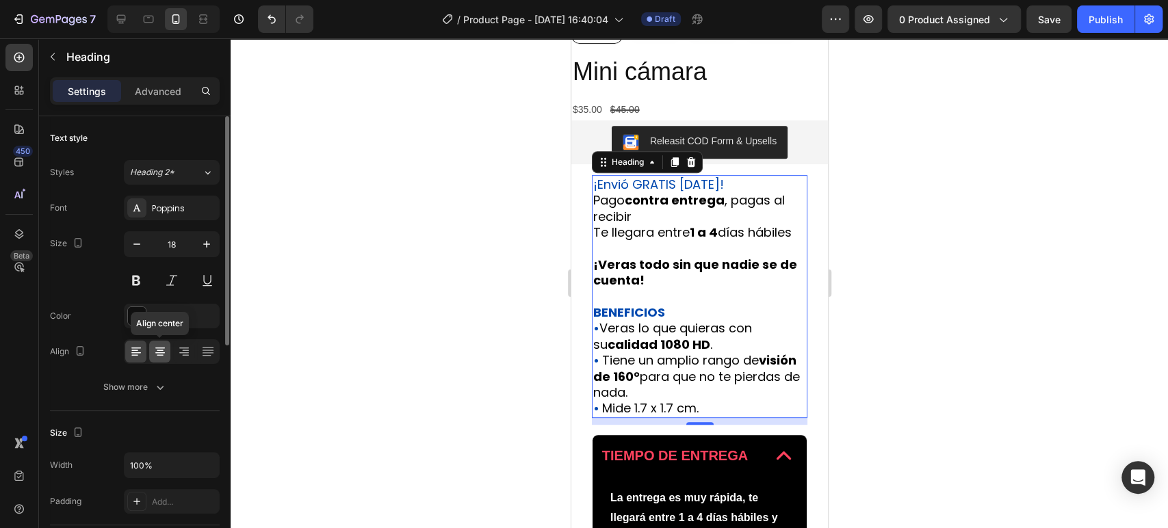
click at [163, 358] on div at bounding box center [159, 352] width 21 height 22
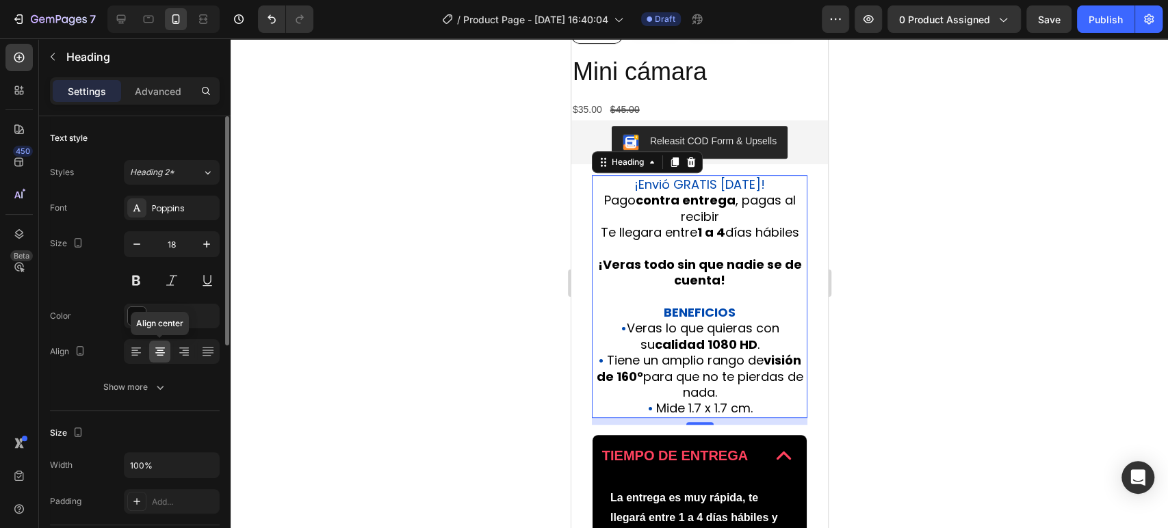
click at [150, 358] on div at bounding box center [159, 352] width 21 height 22
click at [127, 351] on div at bounding box center [135, 352] width 21 height 22
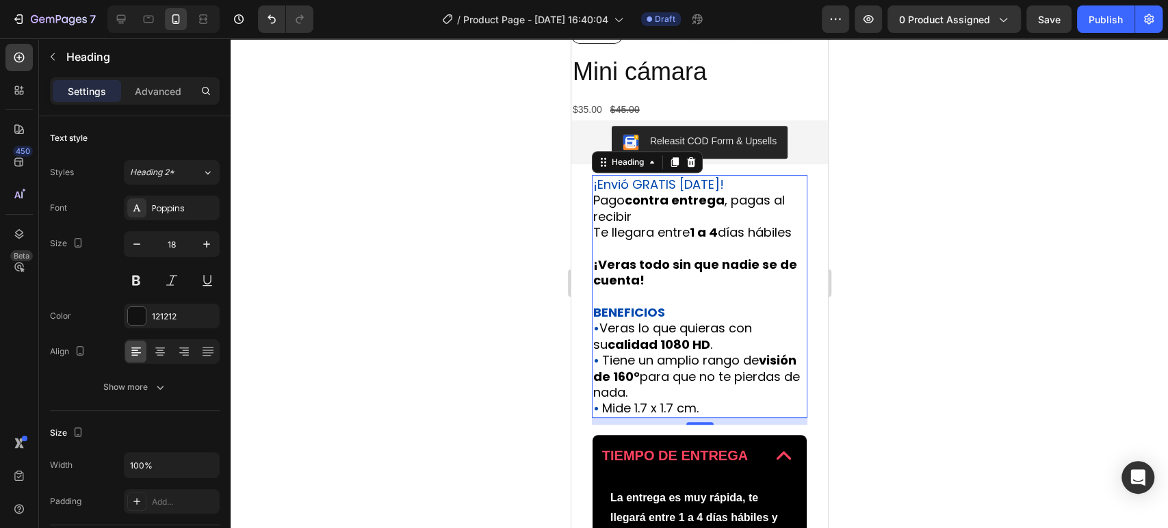
click at [1153, 278] on div at bounding box center [699, 283] width 937 height 490
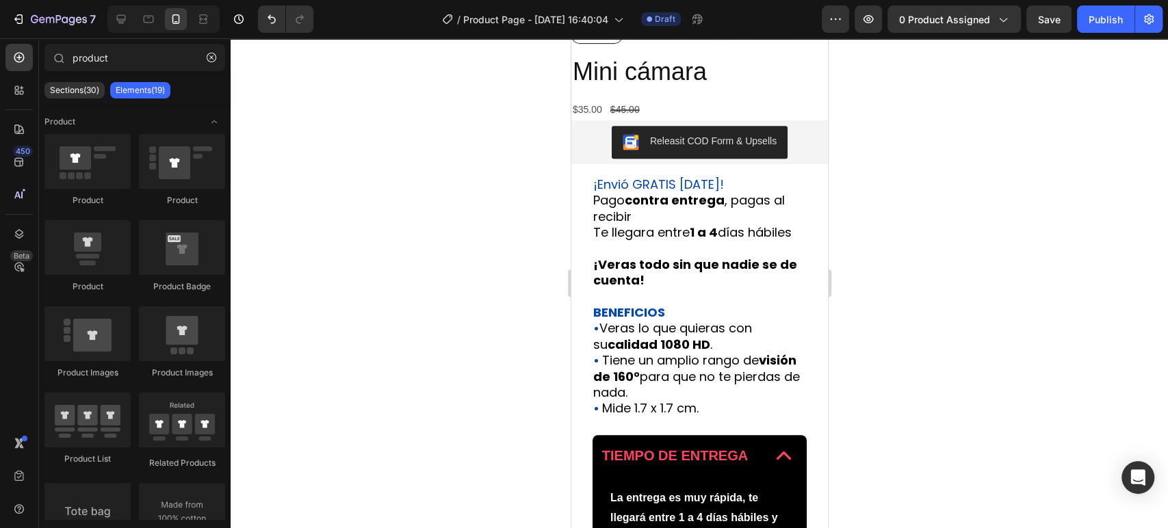
click at [738, 307] on p "⁠⁠⁠⁠⁠⁠⁠ ¡Envió GRATIS [DATE]! Pago contra entrega , pagas al recibir Te llegara…" at bounding box center [698, 296] width 213 height 240
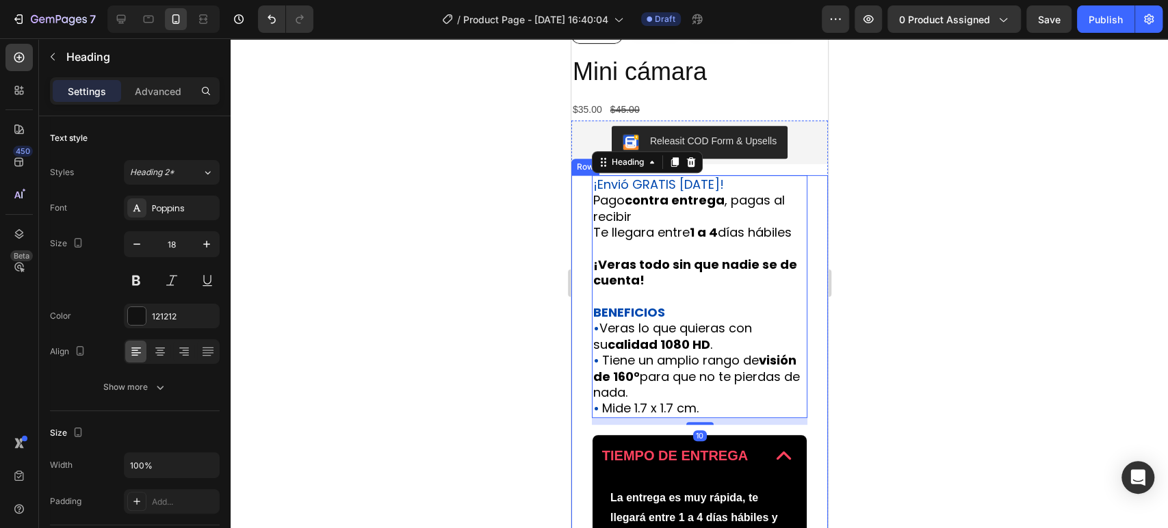
click at [589, 291] on div "¡Envió GRATIS [DATE]! Pago contra entrega , pagas al recibir Te llegara entre 1…" at bounding box center [699, 432] width 257 height 514
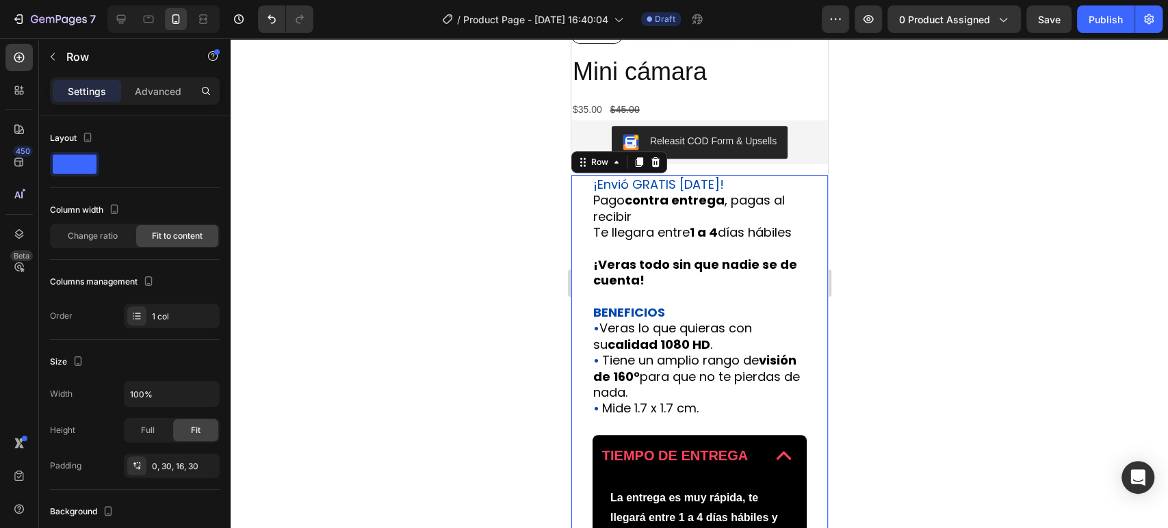
click at [586, 293] on div "⁠⁠⁠⁠⁠⁠⁠ ¡Envió GRATIS [DATE]! Pago contra entrega , pagas al recibir Te llegara…" at bounding box center [699, 432] width 257 height 514
click at [596, 289] on strong "¡Veras todo sin que nadie se de cuenta!" at bounding box center [694, 272] width 204 height 33
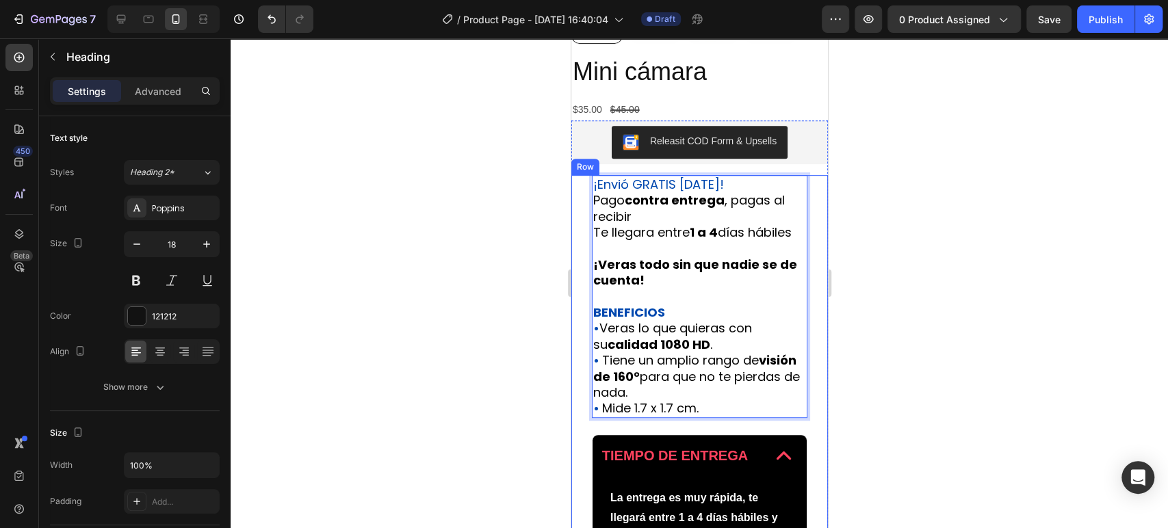
click at [809, 304] on div "¡Envió GRATIS [DATE]! Pago contra entrega , pagas al recibir Te llegara entre 1…" at bounding box center [699, 432] width 257 height 514
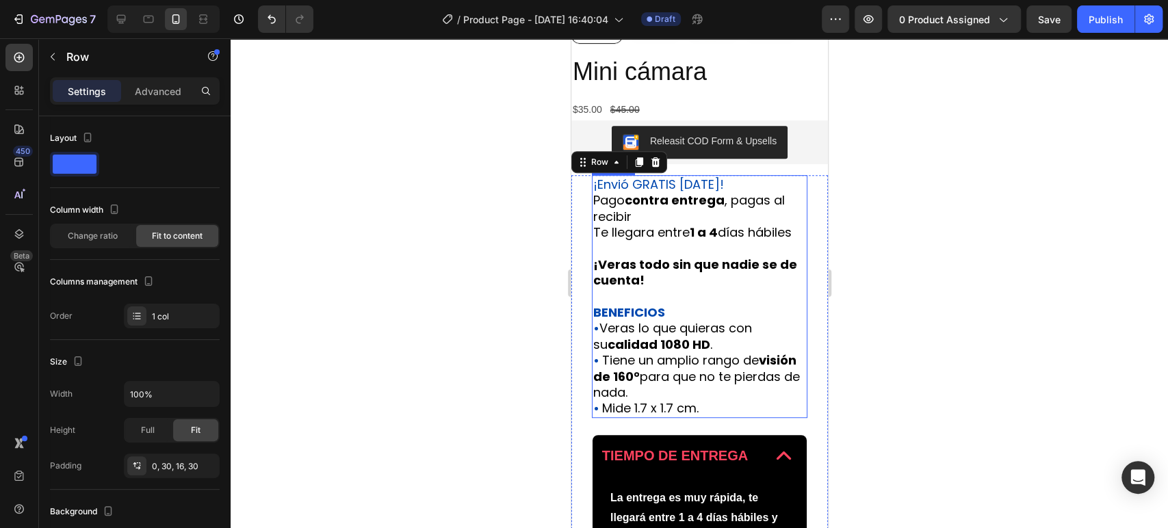
click at [783, 300] on p "⁠⁠⁠⁠⁠⁠⁠ ¡Envió GRATIS [DATE]! Pago contra entrega , pagas al recibir Te llegara…" at bounding box center [698, 296] width 213 height 240
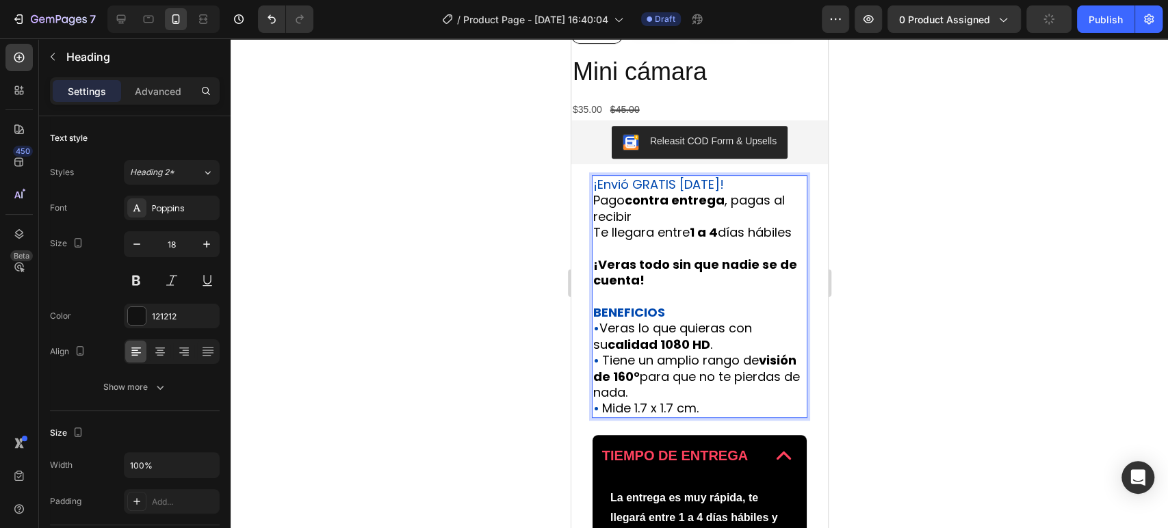
click at [635, 166] on div "Releasit COD Form & Upsells Releasit COD Form & Upsells ¡Envió GRATIS [DATE]! P…" at bounding box center [699, 426] width 257 height 612
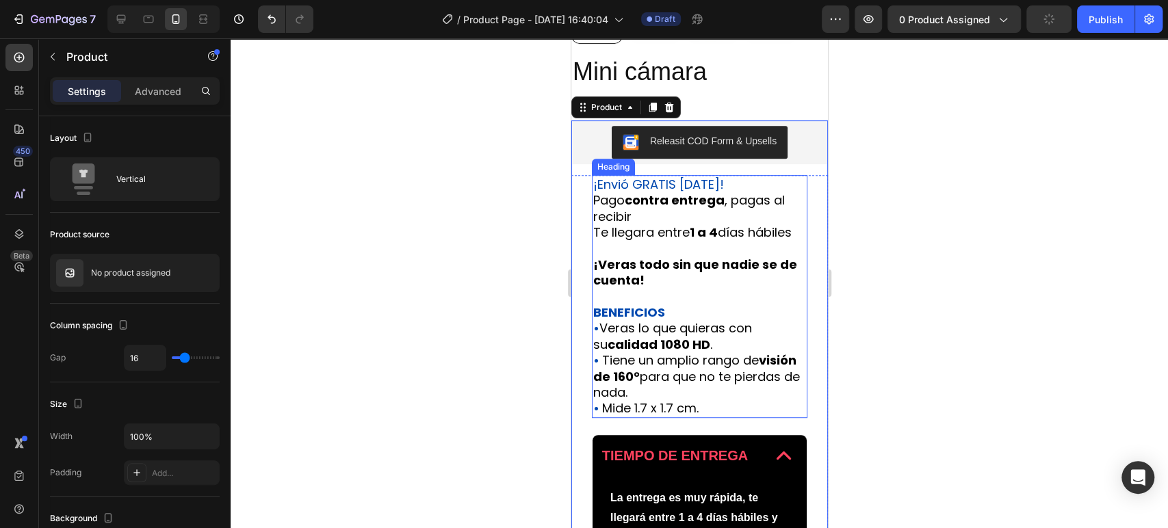
click at [676, 226] on span "Te llegara entre 1 a 4 días hábiles" at bounding box center [691, 232] width 198 height 17
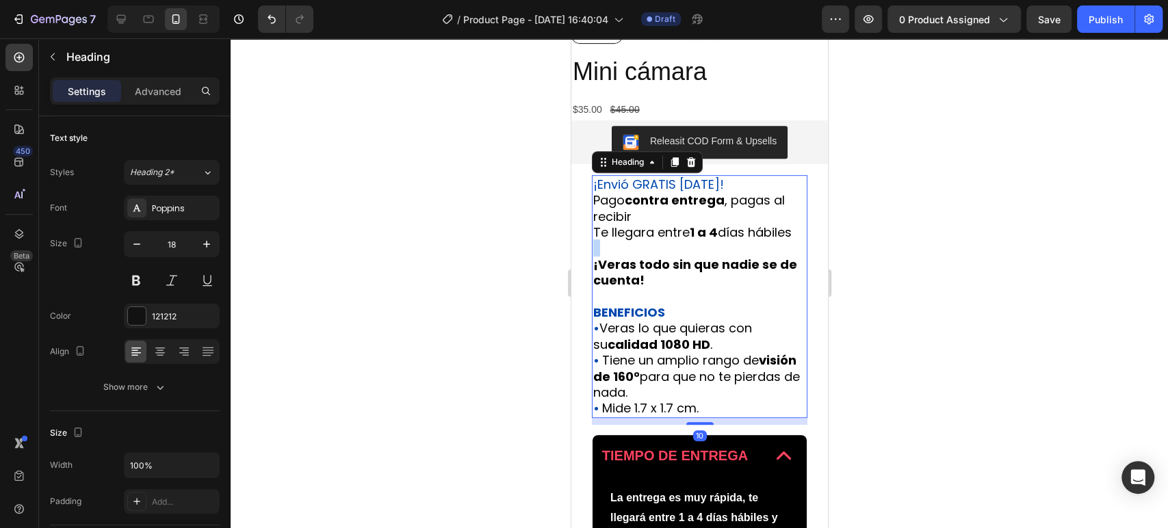
click at [704, 264] on p "¡Envió GRATIS [DATE]! Pago contra entrega , pagas al recibir Te llegara entre 1…" at bounding box center [698, 296] width 213 height 240
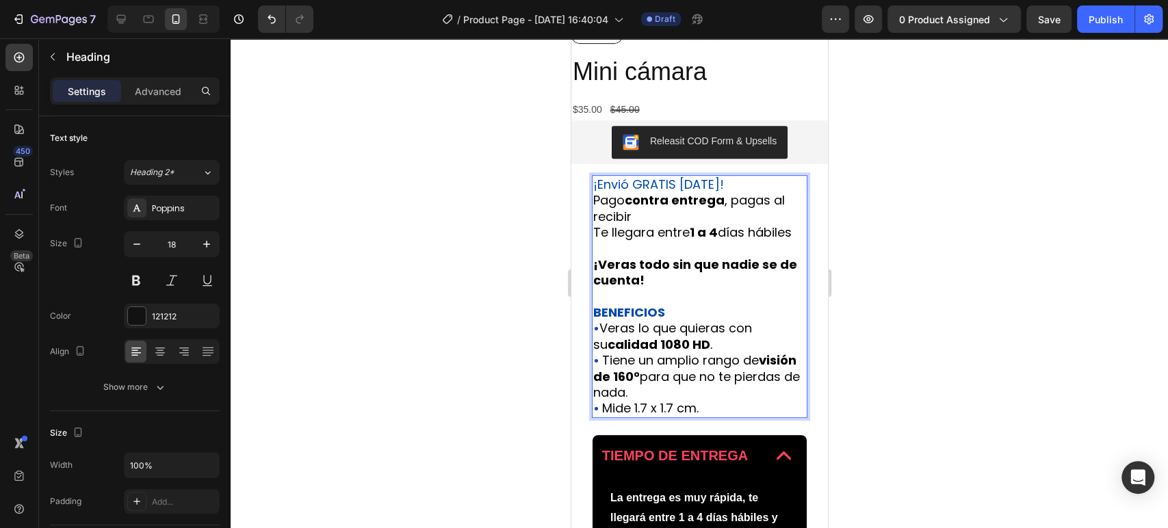
click at [692, 256] on p "¡Envió GRATIS [DATE]! Pago contra entrega , pagas al recibir Te llegara entre 1…" at bounding box center [698, 296] width 213 height 240
drag, startPoint x: 686, startPoint y: 244, endPoint x: 592, endPoint y: 248, distance: 93.8
click at [592, 248] on p "¡Envió GRATIS [DATE]! Pago contra entrega , pagas al recibir Te llegara entre 1…" at bounding box center [698, 296] width 213 height 240
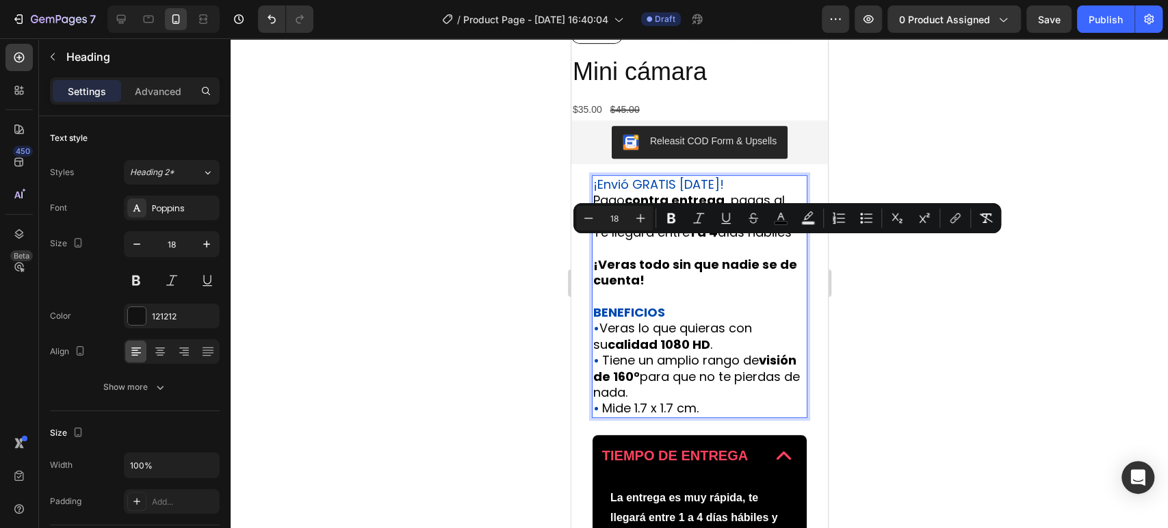
click at [683, 257] on p "¡Envió GRATIS [DATE]! Pago contra entrega , pagas al recibir Te llegara entre 1…" at bounding box center [698, 296] width 213 height 240
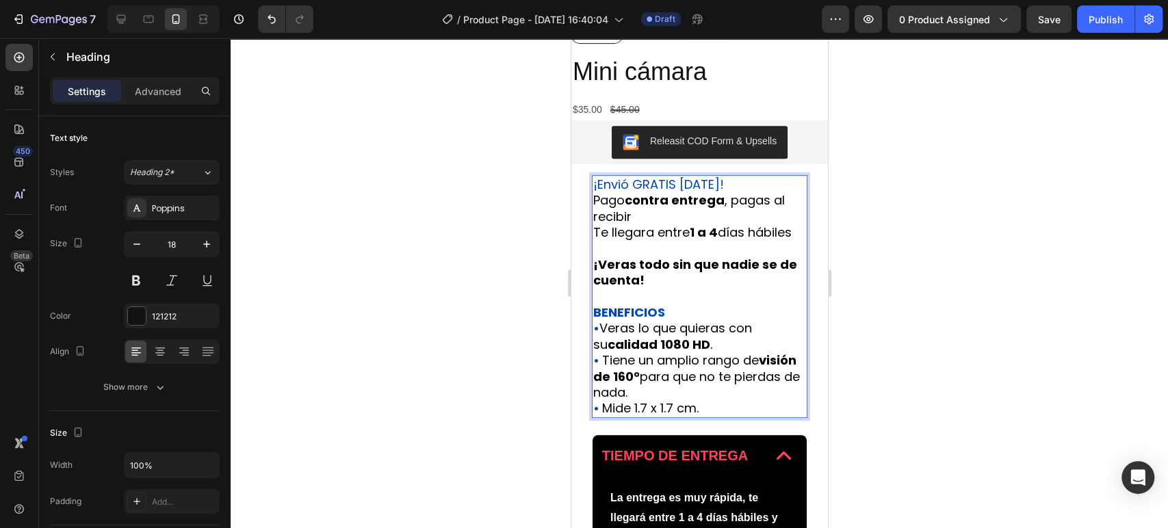
click at [690, 328] on p "¡Envió GRATIS [DATE]! Pago contra entrega , pagas al recibir Te llegara entre 1…" at bounding box center [698, 296] width 213 height 240
click at [707, 352] on p "¡Envió GRATIS [DATE]! Pago contra entrega , pagas al recibir Te llegara entre 1…" at bounding box center [698, 296] width 213 height 240
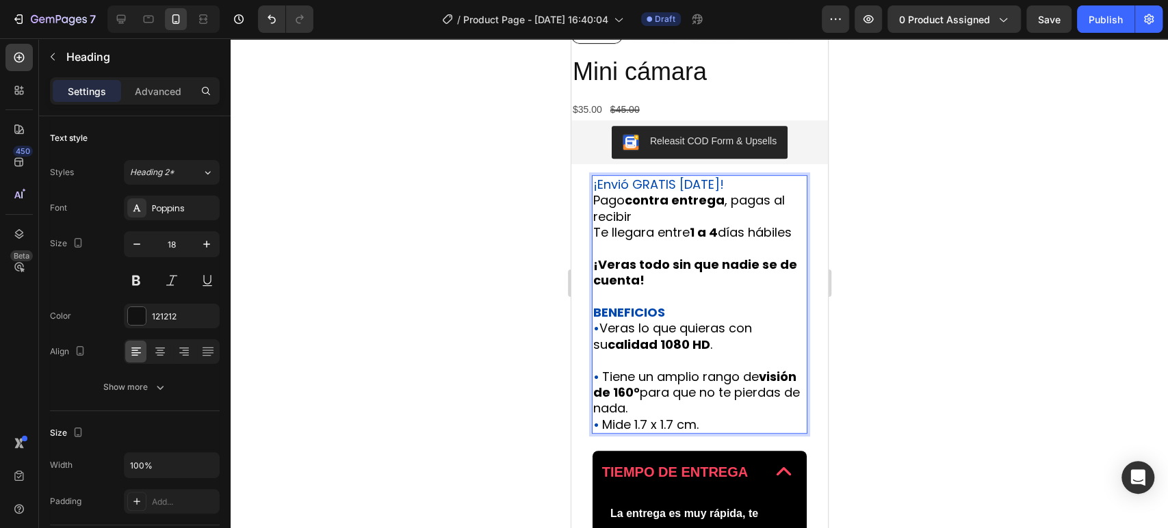
click at [748, 421] on p "¡Envió GRATIS [DATE]! Pago contra entrega , pagas al recibir Te llegara entre 1…" at bounding box center [698, 304] width 213 height 257
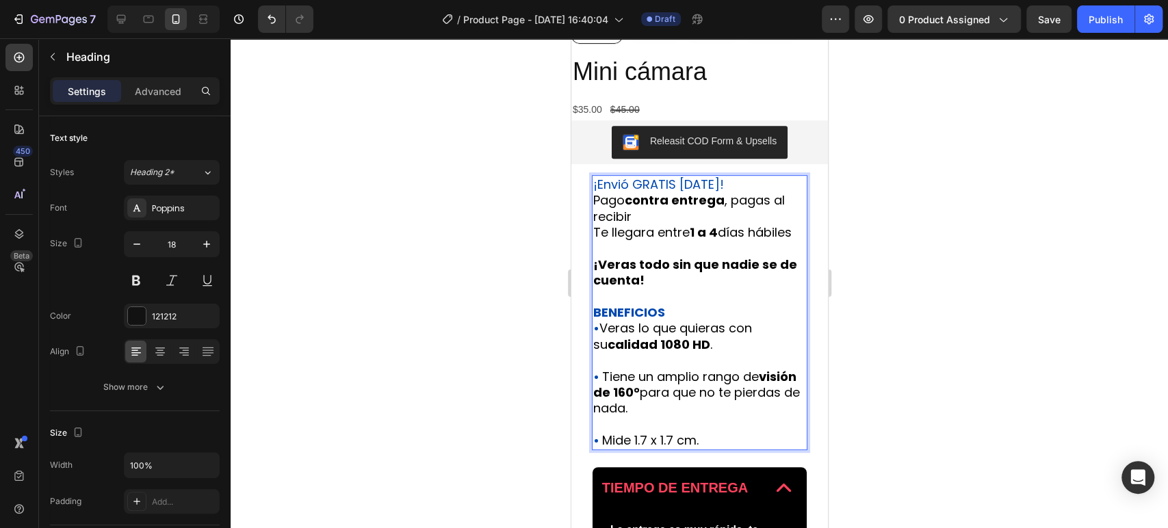
scroll to position [432, 0]
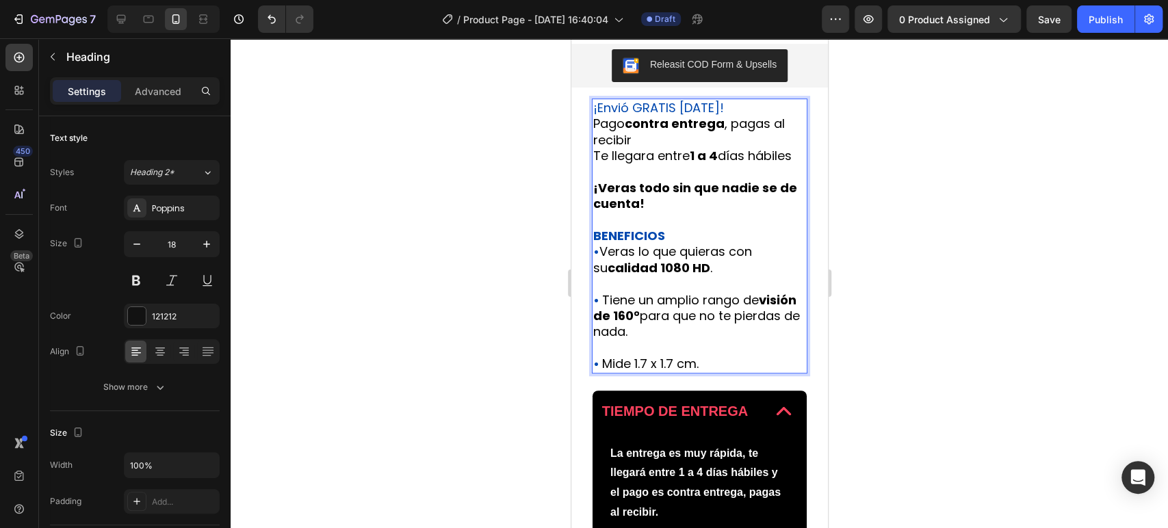
click at [686, 241] on p "¡Envió GRATIS [DATE]! Pago contra entrega , pagas al recibir Te llegara entre 1…" at bounding box center [698, 236] width 213 height 272
click at [694, 254] on p "¡Envió GRATIS [DATE]! Pago contra entrega , pagas al recibir Te llegara entre 1…" at bounding box center [698, 236] width 213 height 272
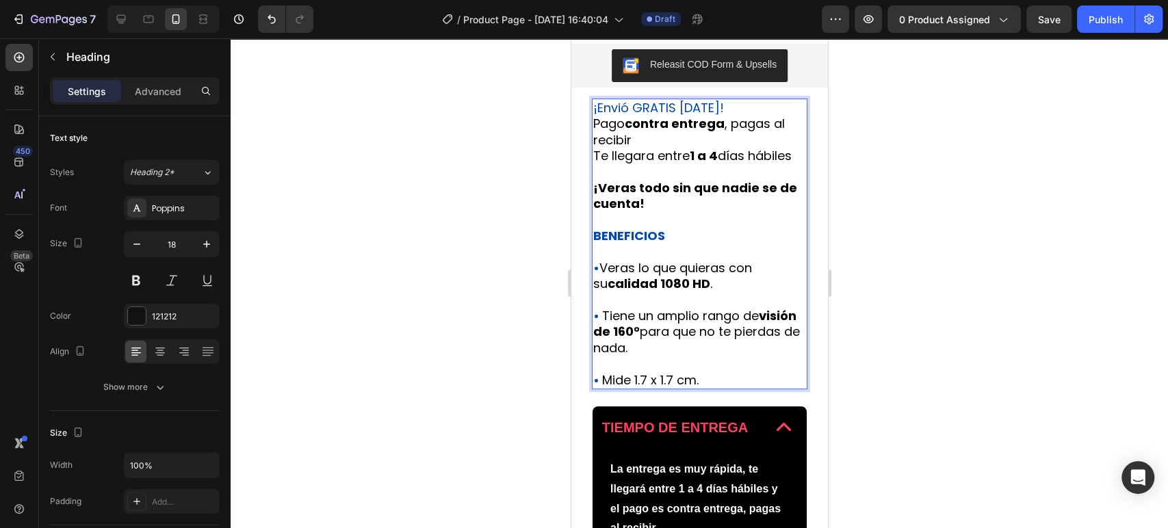
click at [677, 179] on p "¡Envió GRATIS [DATE]! Pago contra entrega , pagas al recibir Te llegara entre 1…" at bounding box center [698, 244] width 213 height 288
click at [653, 138] on p "¡Envió GRATIS [DATE]! Pago contra entrega , pagas al recibir Te llegara entre 1…" at bounding box center [698, 244] width 213 height 288
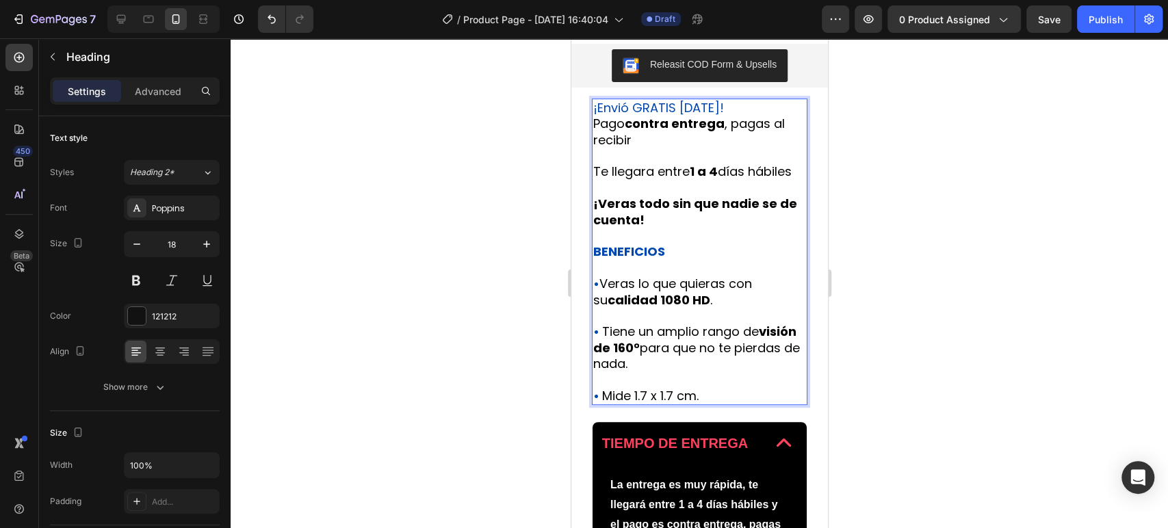
click at [722, 103] on p "¡Envió GRATIS [DATE]! Pago contra entrega , pagas al recibir ⁠⁠⁠⁠⁠⁠⁠ Te llegara…" at bounding box center [698, 252] width 213 height 304
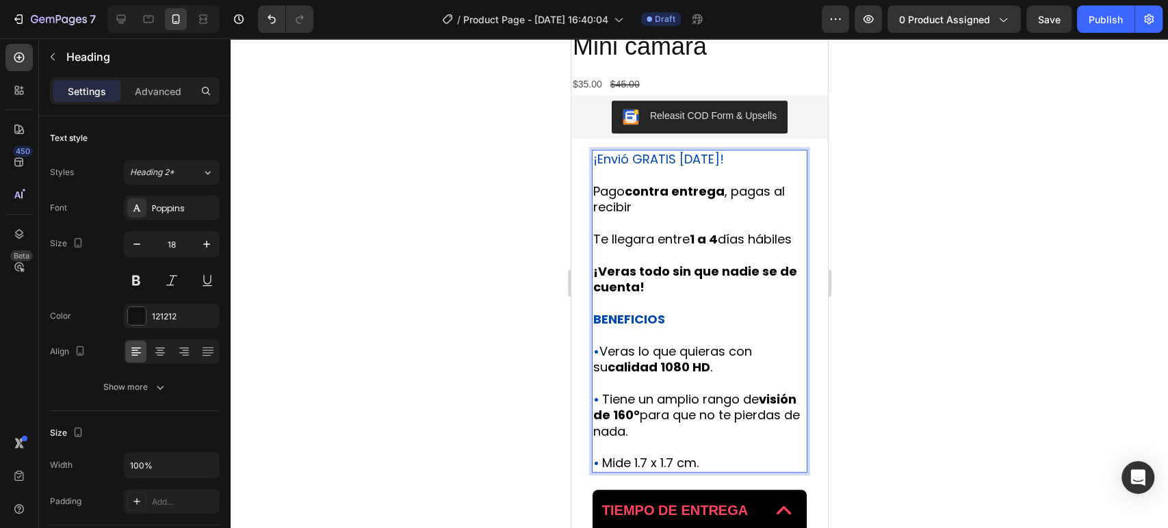
scroll to position [356, 0]
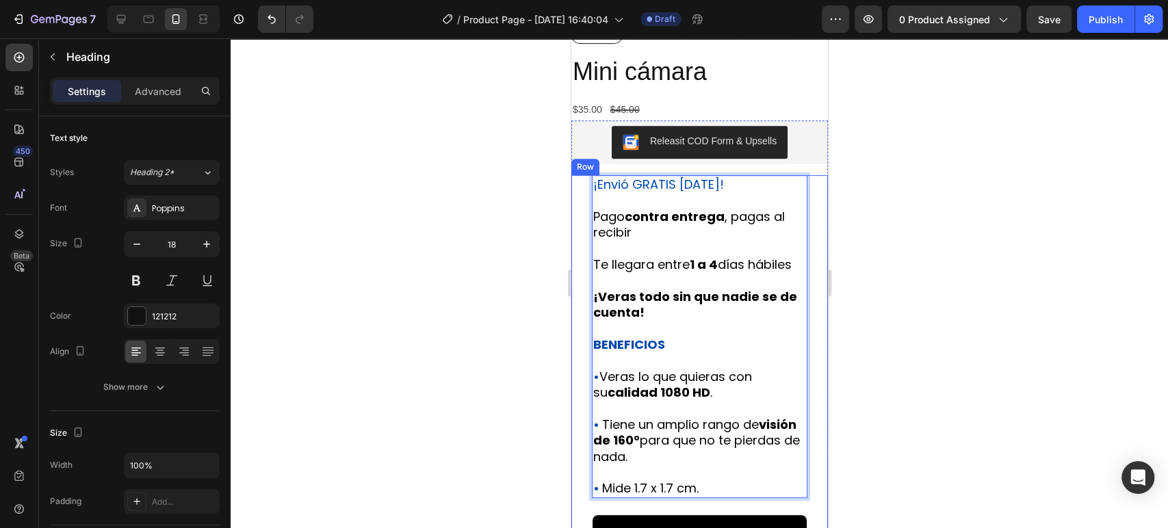
click at [899, 224] on div at bounding box center [699, 283] width 937 height 490
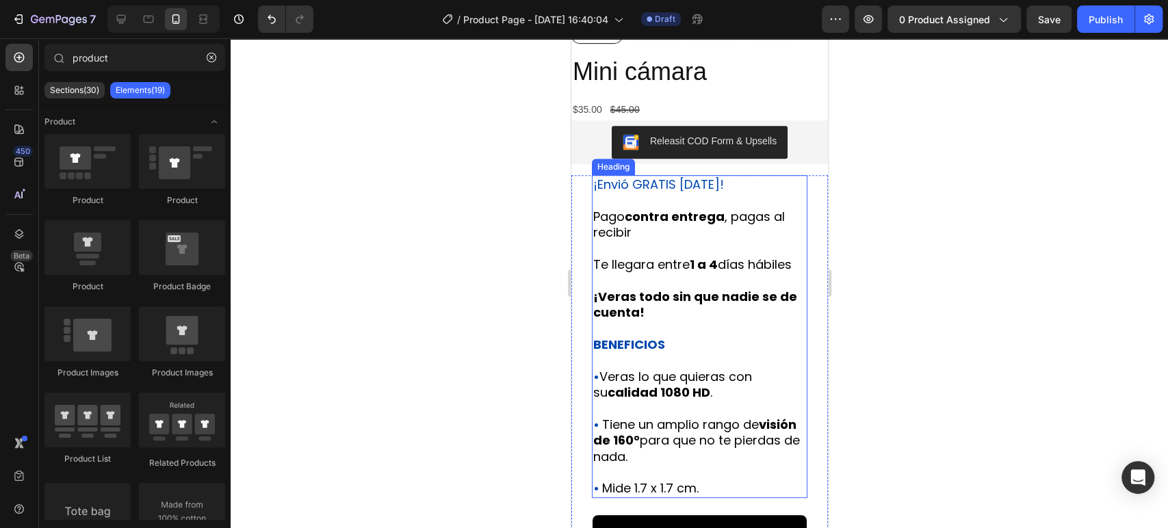
click at [726, 254] on p "⁠⁠⁠⁠⁠⁠⁠ ¡Envió GRATIS [DATE]! Pago contra entrega , pagas al recibir Te llegara…" at bounding box center [698, 336] width 213 height 320
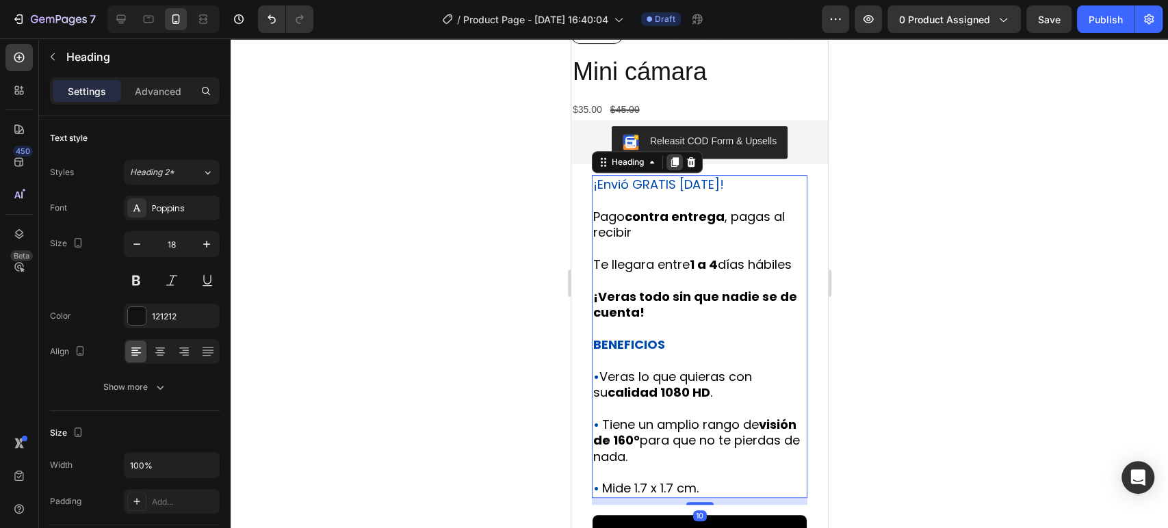
click at [674, 166] on icon at bounding box center [673, 162] width 11 height 11
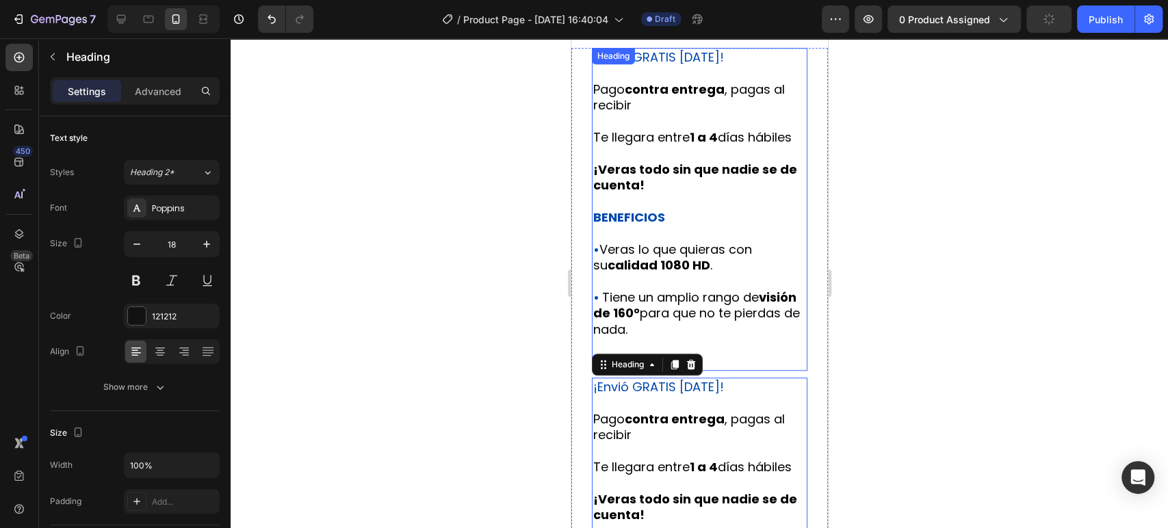
scroll to position [410, 0]
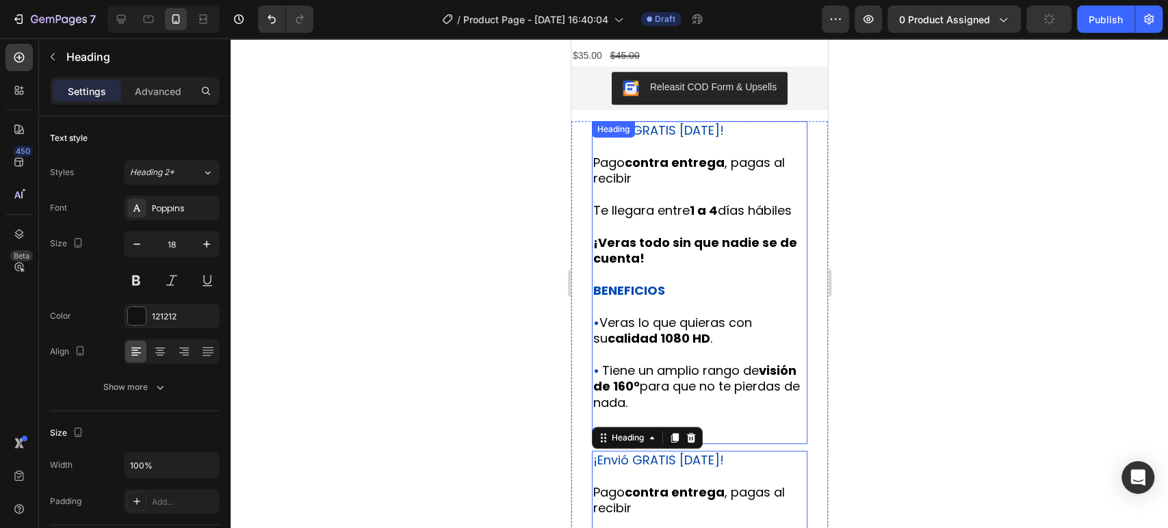
click at [700, 319] on p "⁠⁠⁠⁠⁠⁠⁠ ¡Envió GRATIS [DATE]! Pago contra entrega , pagas al recibir Te llegara…" at bounding box center [698, 282] width 213 height 320
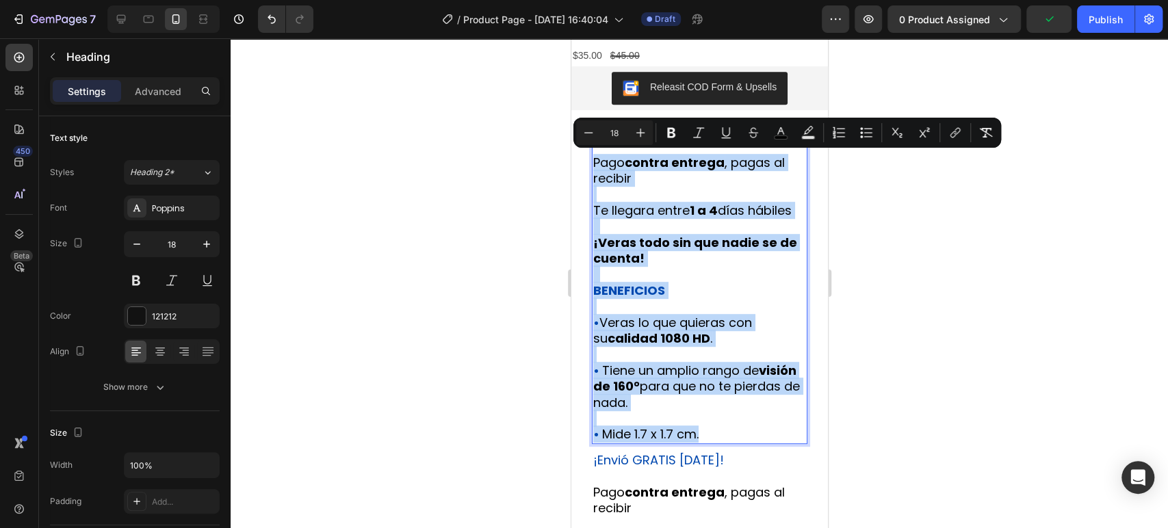
drag, startPoint x: 718, startPoint y: 449, endPoint x: 594, endPoint y: 161, distance: 313.5
click at [594, 161] on p "¡Envió GRATIS [DATE]! Pago contra entrega , pagas al recibir Te llegara entre 1…" at bounding box center [698, 282] width 213 height 320
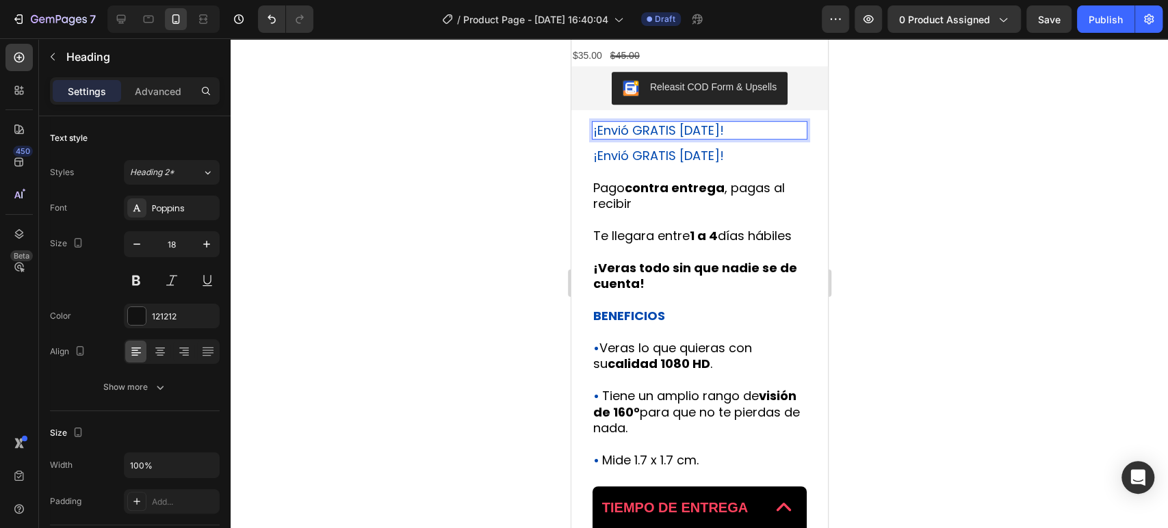
click at [718, 133] on p "¡Envió GRATIS [DATE]!" at bounding box center [698, 130] width 213 height 16
click at [704, 157] on h2 "¡Envió GRATIS [DATE]! Pago contra entrega , pagas al recibir Te llegara entre 1…" at bounding box center [698, 307] width 215 height 323
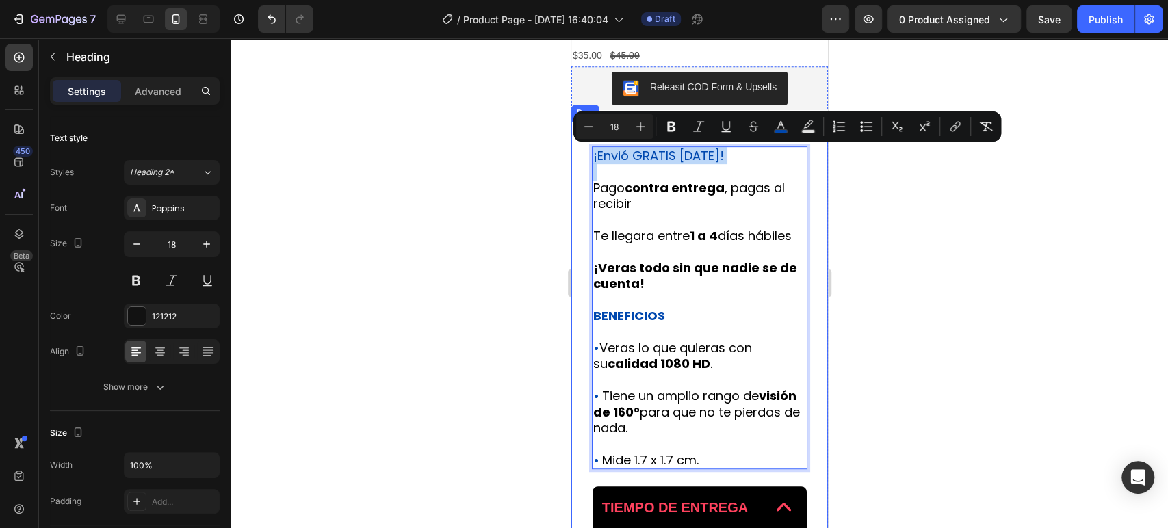
drag, startPoint x: 594, startPoint y: 185, endPoint x: 590, endPoint y: 154, distance: 31.2
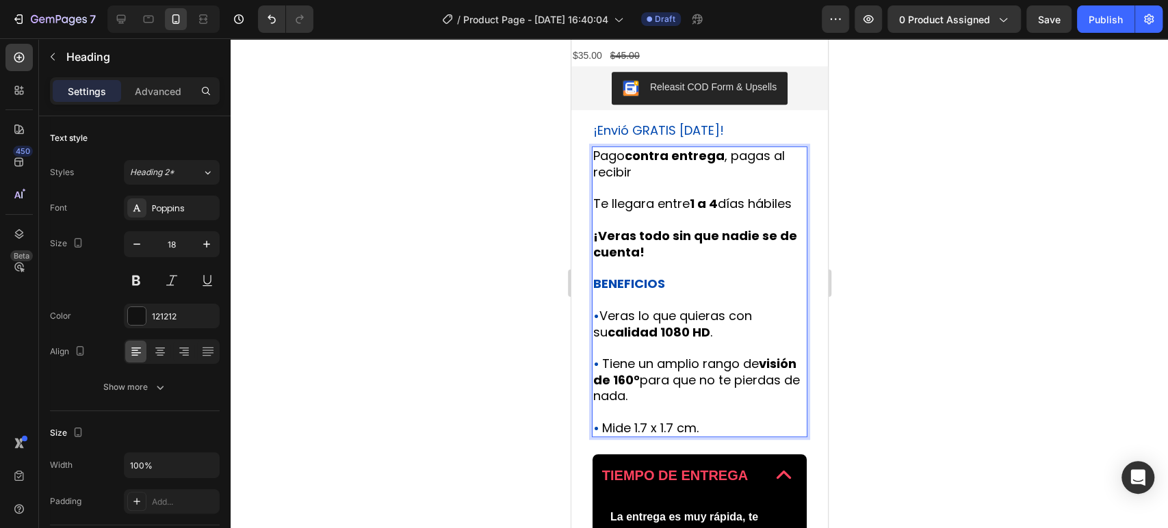
click at [975, 189] on div at bounding box center [699, 283] width 937 height 490
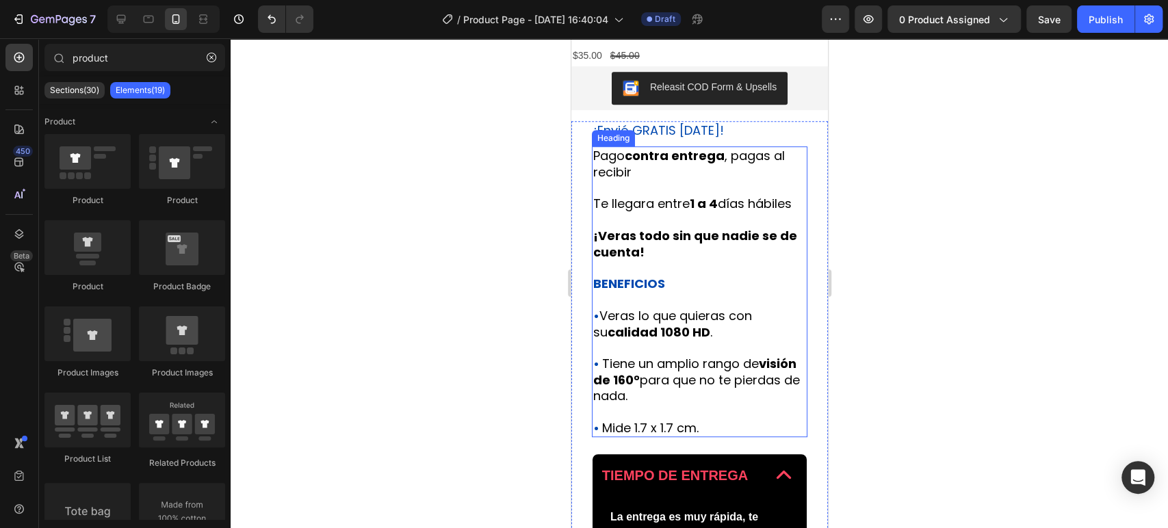
click at [694, 252] on strong "¡Veras todo sin que nadie se de cuenta!" at bounding box center [694, 243] width 204 height 33
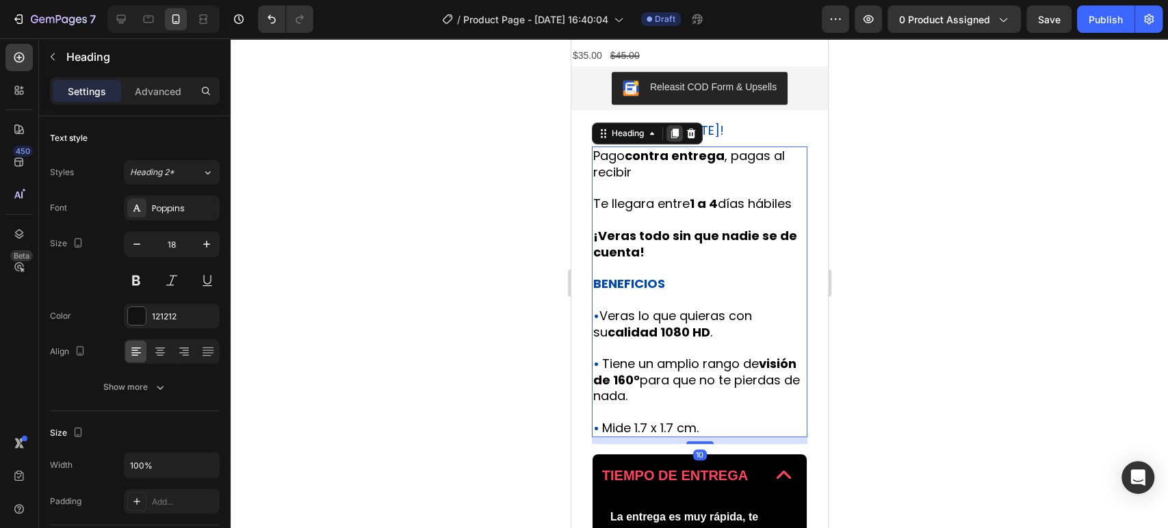
click at [674, 132] on icon at bounding box center [674, 134] width 8 height 10
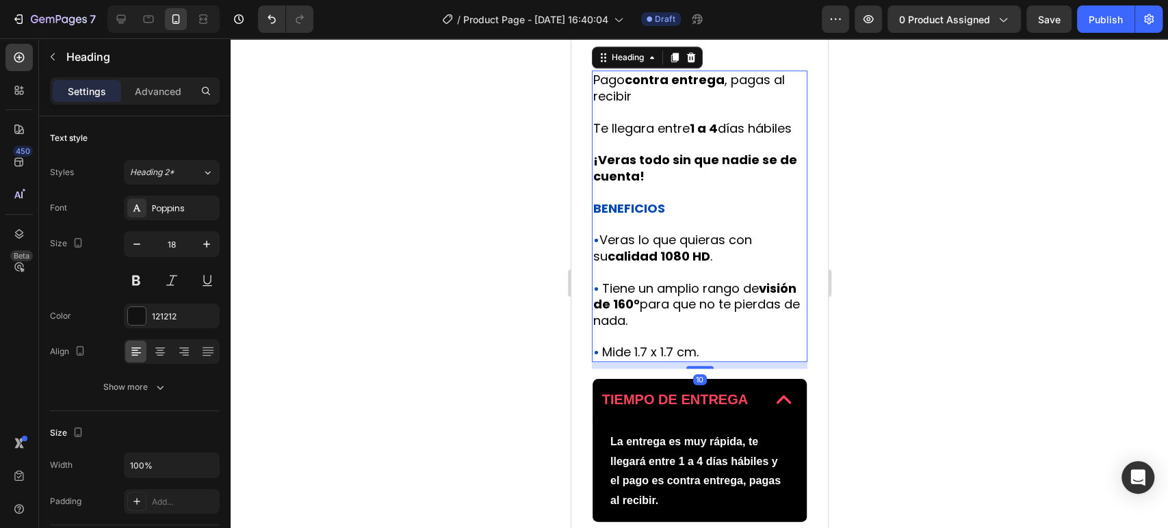
scroll to position [707, 0]
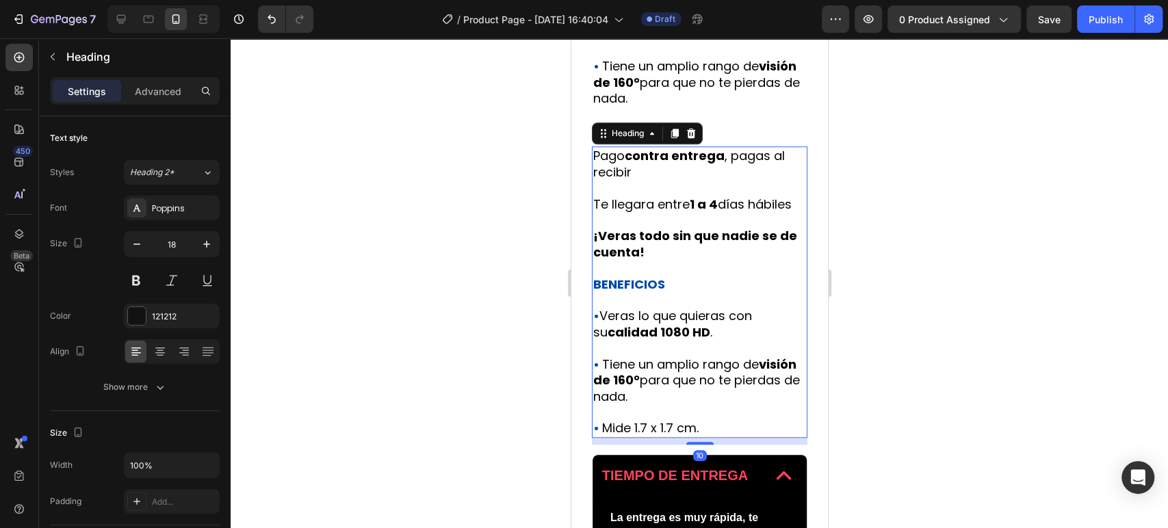
click at [696, 311] on h2 "Pago contra entrega , pagas al recibir Te llegara entre 1 a 4 días hábiles ¡Ver…" at bounding box center [698, 291] width 215 height 291
click at [691, 313] on p "Pago contra entrega , pagas al recibir Te llegara entre 1 a 4 días hábiles ¡Ver…" at bounding box center [698, 292] width 213 height 288
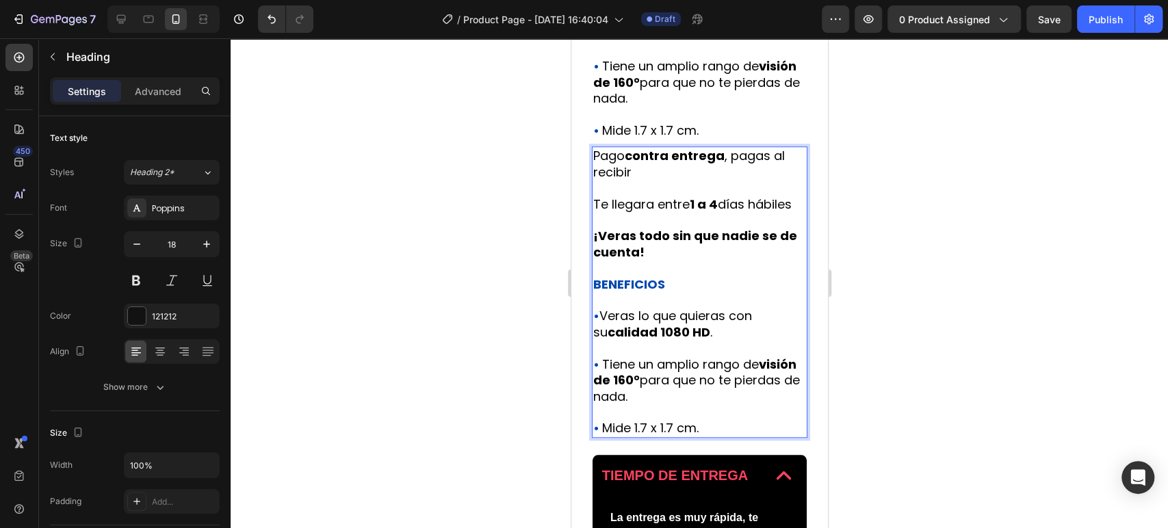
click at [653, 249] on p "Pago contra entrega , pagas al recibir Te llegara entre 1 a 4 días hábiles ¡Ver…" at bounding box center [698, 292] width 213 height 288
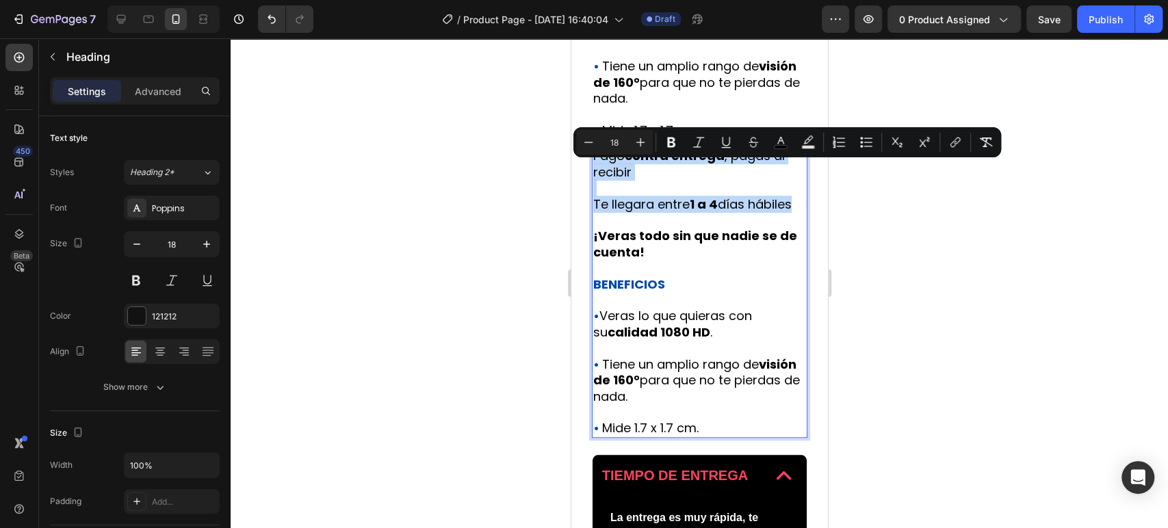
drag, startPoint x: 673, startPoint y: 239, endPoint x: 592, endPoint y: 170, distance: 106.7
click at [592, 170] on p "Pago contra entrega , pagas al recibir Te llegara entre 1 a 4 días hábiles ¡Ver…" at bounding box center [698, 292] width 213 height 288
click at [738, 218] on p "Pago contra entrega , pagas al recibir Te llegara entre 1 a 4 días hábiles ¡Ver…" at bounding box center [698, 292] width 213 height 288
click at [925, 218] on div at bounding box center [699, 283] width 937 height 490
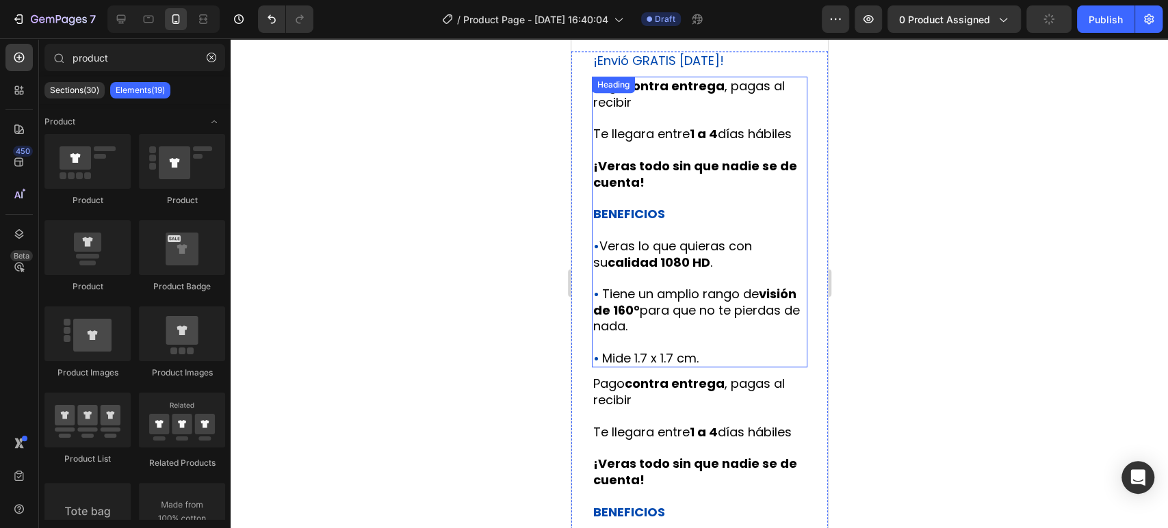
click at [708, 291] on p "⁠⁠⁠⁠⁠⁠⁠ Pago contra entrega , pagas al recibir Te llegara entre 1 a 4 días hábi…" at bounding box center [698, 222] width 213 height 288
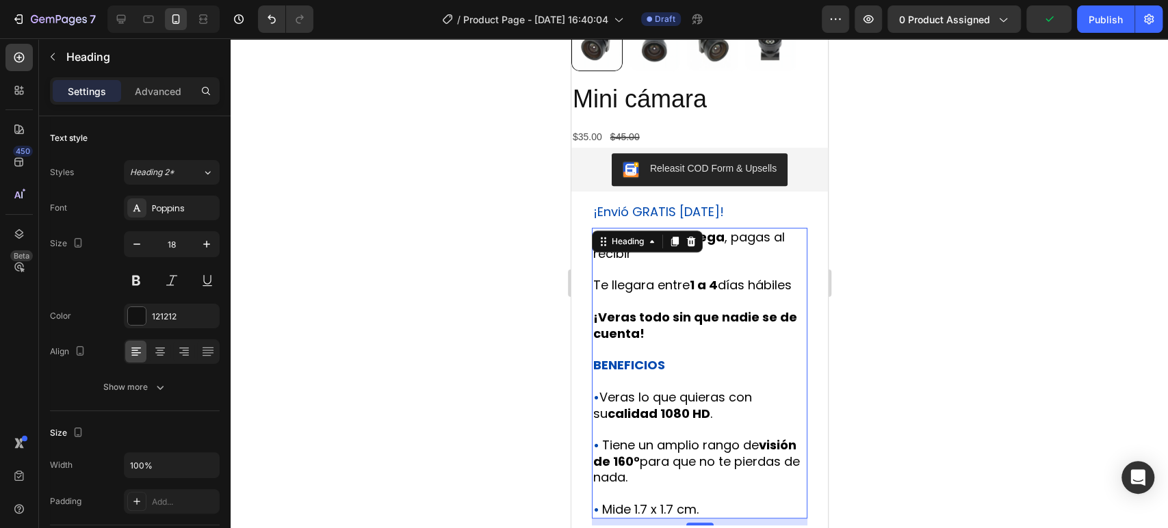
scroll to position [328, 0]
click at [897, 285] on div at bounding box center [699, 283] width 937 height 490
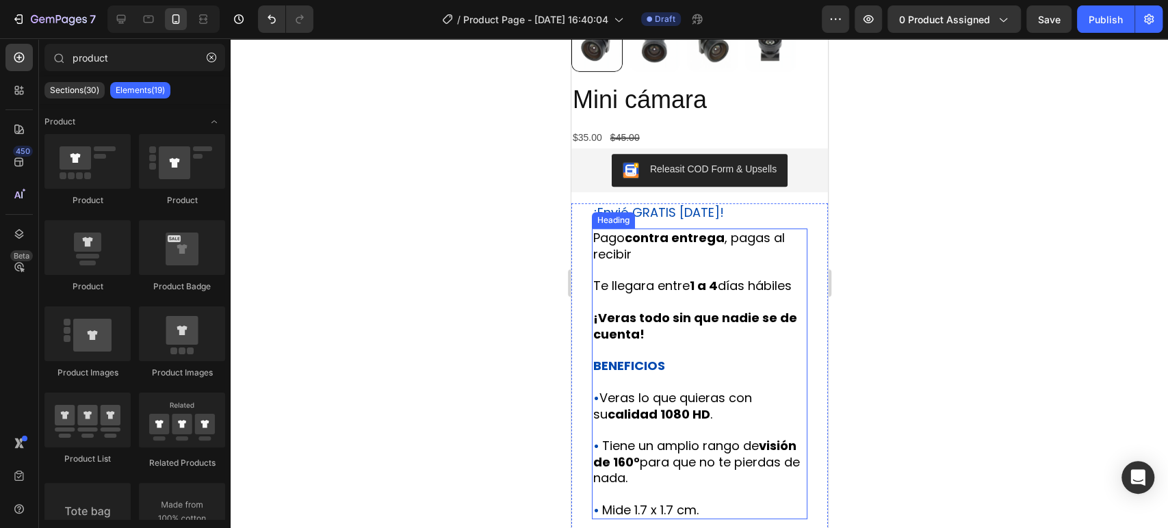
click at [733, 340] on strong "¡Veras todo sin que nadie se de cuenta!" at bounding box center [694, 325] width 204 height 33
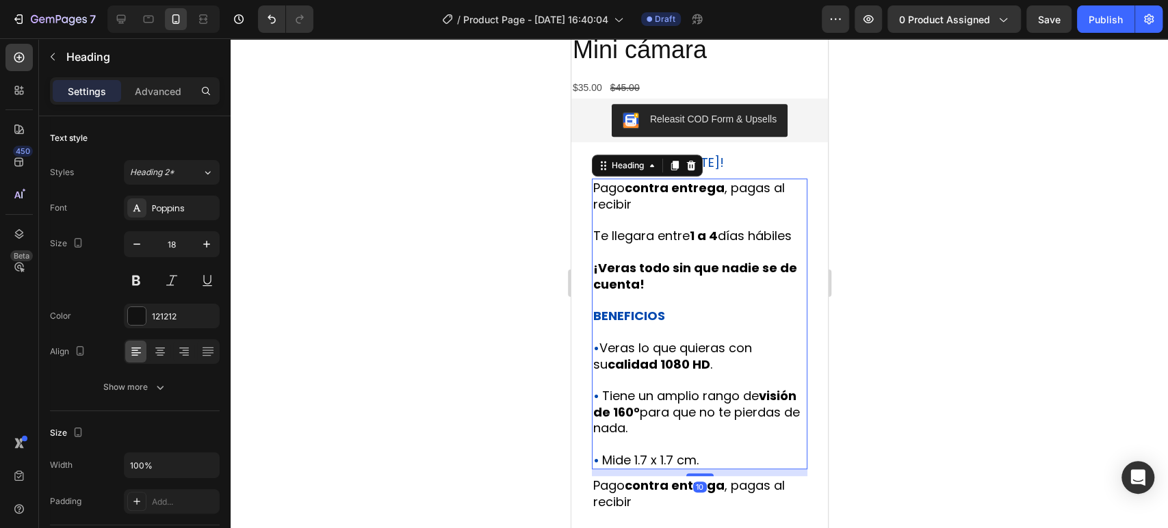
scroll to position [404, 0]
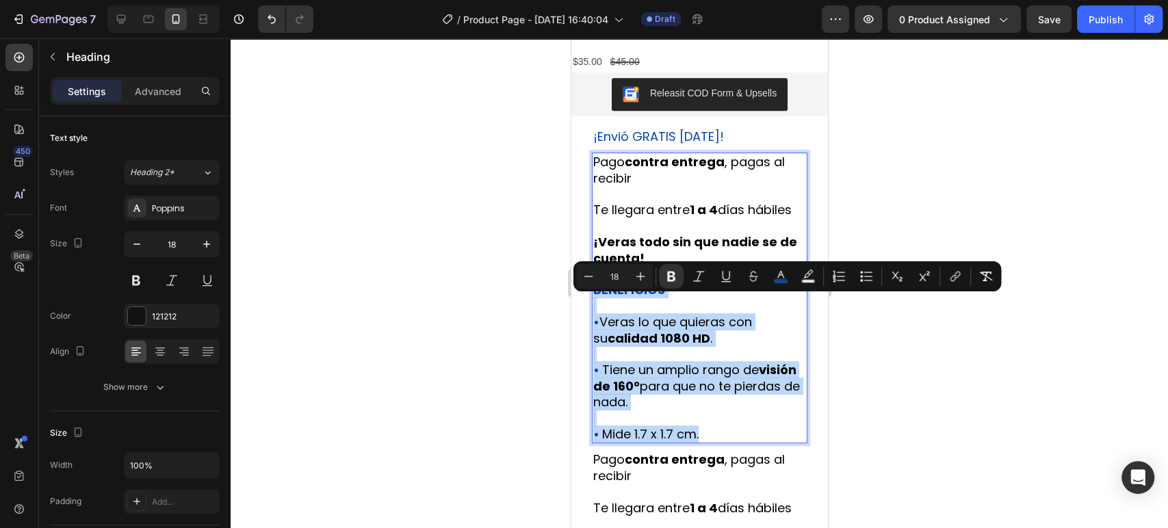
drag, startPoint x: 713, startPoint y: 447, endPoint x: 596, endPoint y: 305, distance: 184.6
click at [596, 305] on p "Pago contra entrega , pagas al recibir Te llegara entre 1 a 4 días hábiles ¡Ver…" at bounding box center [698, 298] width 213 height 288
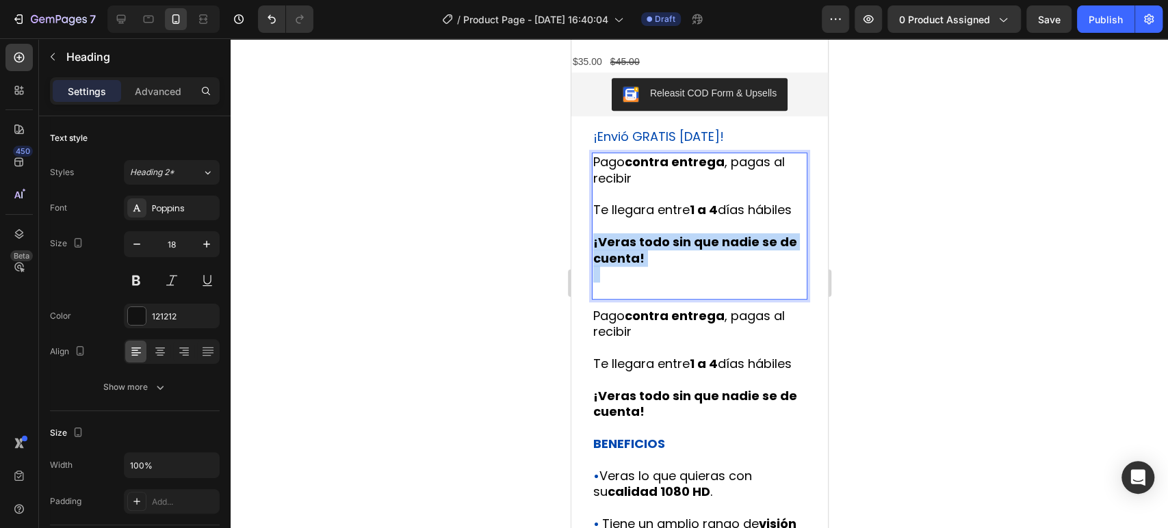
drag, startPoint x: 605, startPoint y: 309, endPoint x: 589, endPoint y: 257, distance: 54.5
click at [589, 257] on div "⁠⁠⁠⁠⁠⁠⁠ ¡Envió GRATIS [DATE]! Heading Pago contra entrega , pagas al recibir Te…" at bounding box center [699, 498] width 257 height 742
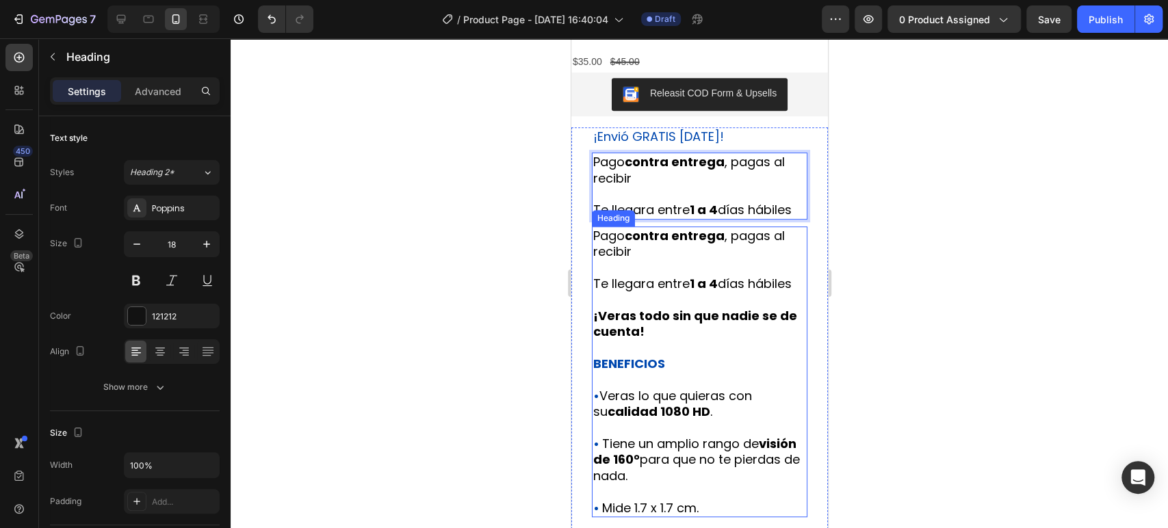
click at [713, 292] on strong "1 a 4" at bounding box center [703, 283] width 28 height 17
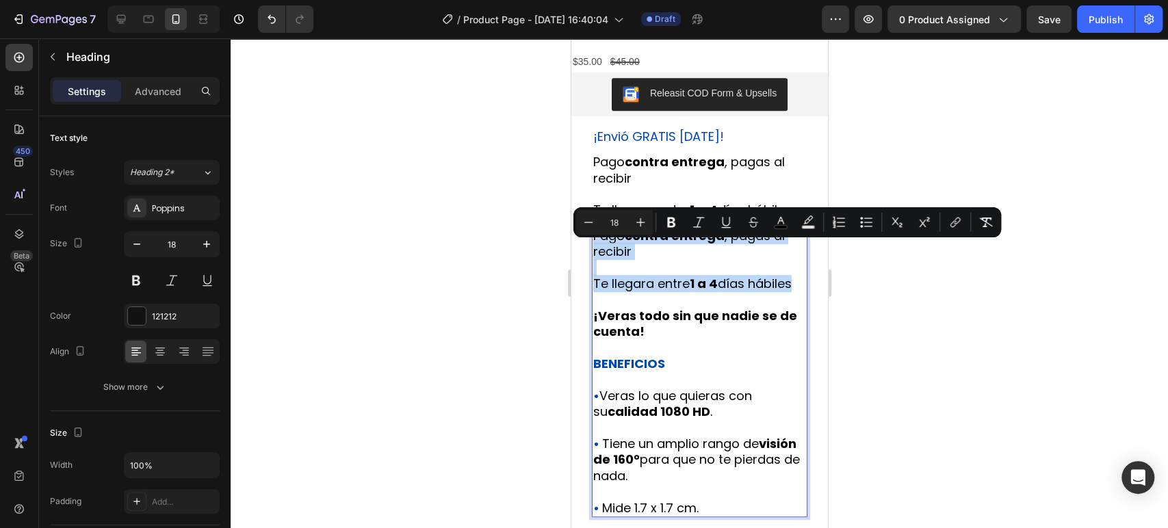
drag, startPoint x: 682, startPoint y: 315, endPoint x: 595, endPoint y: 252, distance: 107.3
click at [595, 252] on p "Pago contra entrega , pagas al recibir Te llegara entre 1 a 4 días hábiles ¡Ver…" at bounding box center [698, 372] width 213 height 288
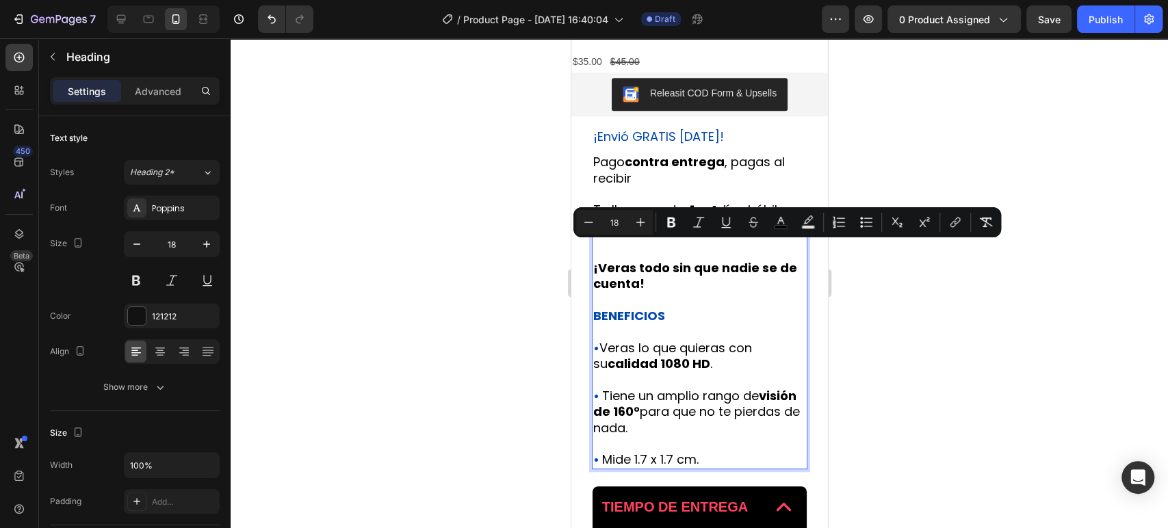
scroll to position [339, 0]
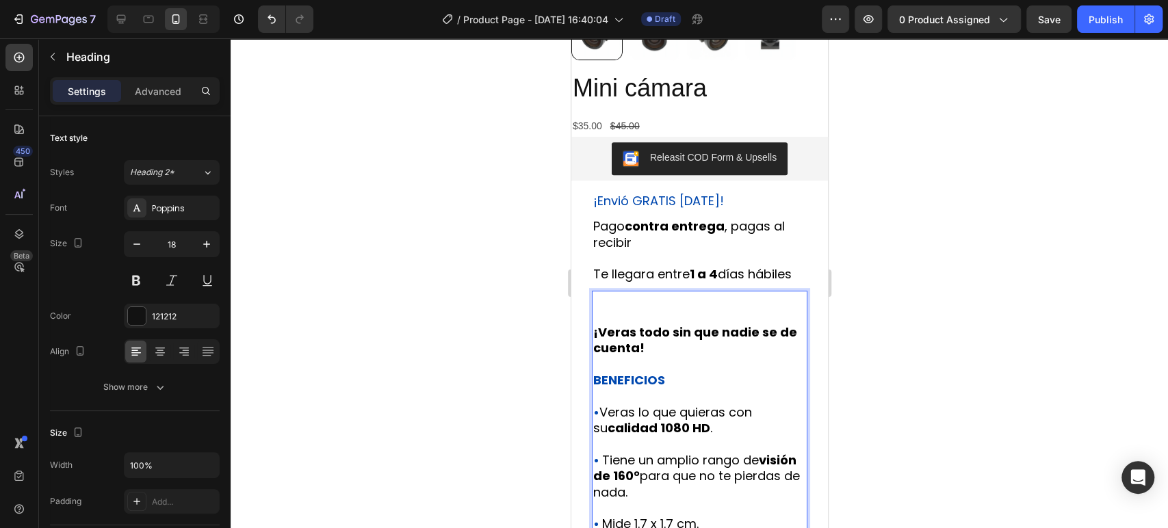
click at [595, 348] on strong "¡Veras todo sin que nadie se de cuenta!" at bounding box center [694, 340] width 204 height 33
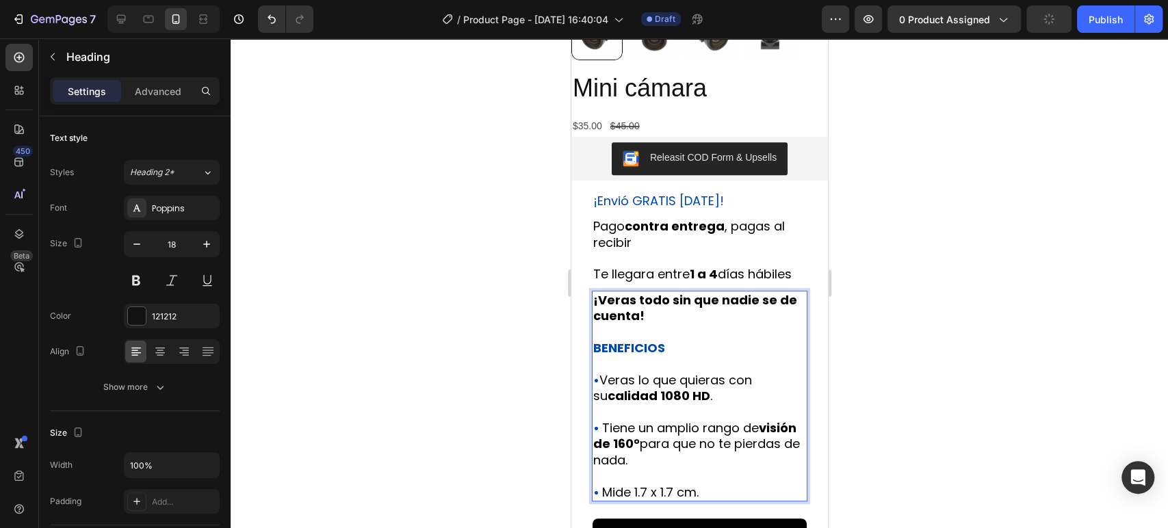
click at [733, 361] on p "¡Veras todo sin que nadie se de cuenta! BENEFICIOS • Veras lo que quieras con s…" at bounding box center [698, 396] width 213 height 208
click at [900, 356] on div at bounding box center [699, 283] width 937 height 490
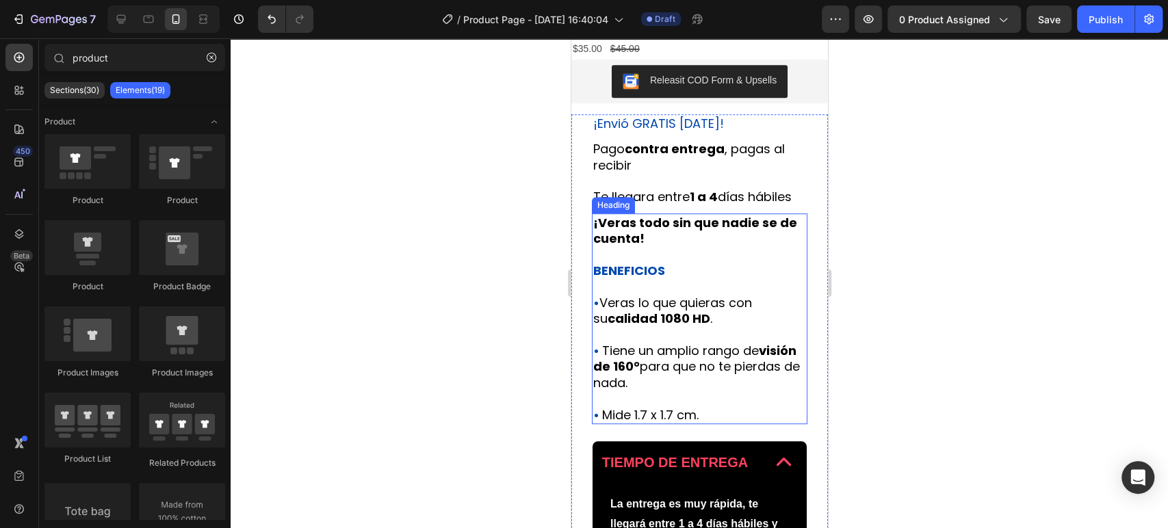
scroll to position [416, 0]
click at [714, 285] on p "⁠⁠⁠⁠⁠⁠⁠ ¡Veras todo sin que nadie se de cuenta! BENEFICIOS • Veras lo que quier…" at bounding box center [698, 319] width 213 height 208
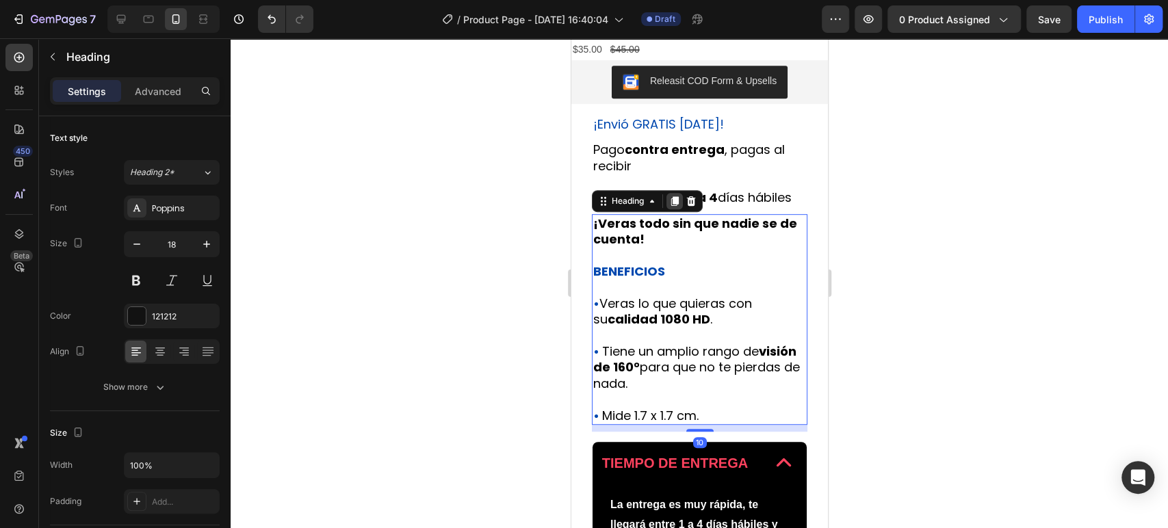
click at [679, 207] on icon at bounding box center [673, 201] width 11 height 11
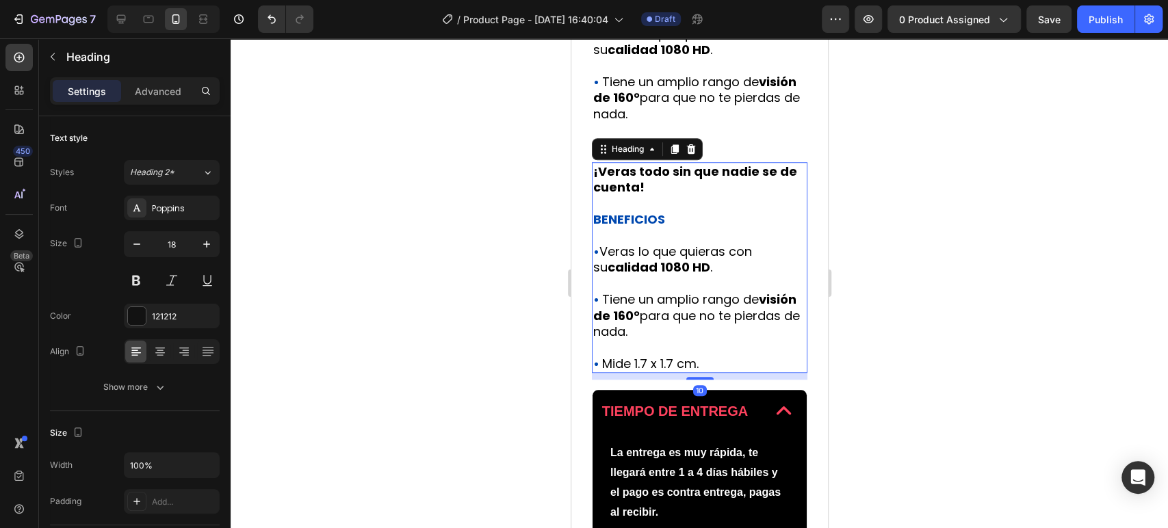
scroll to position [625, 0]
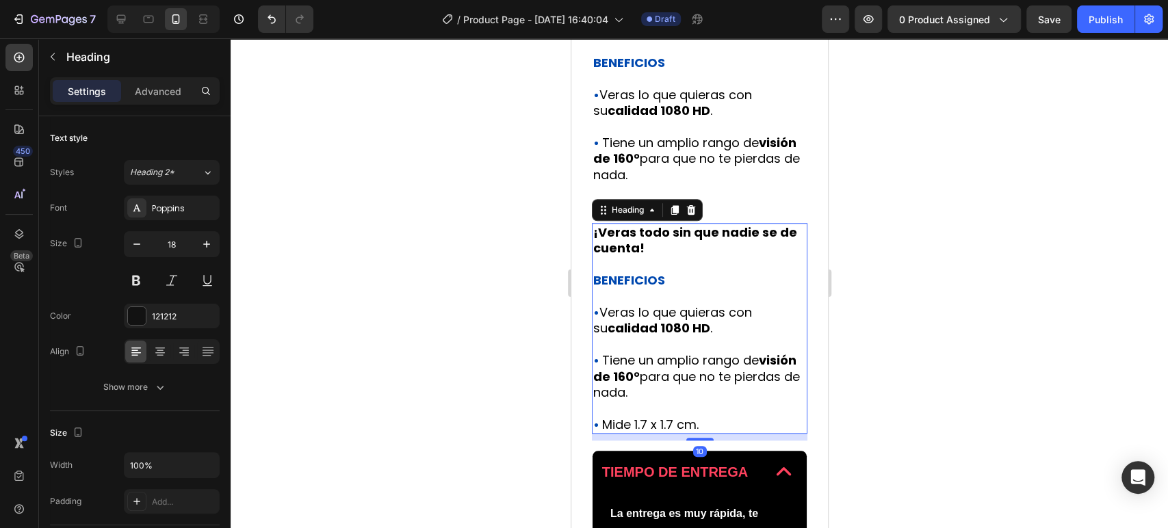
click at [692, 300] on h2 "¡Veras todo sin que nadie se de cuenta! BENEFICIOS • Veras lo que quieras con s…" at bounding box center [698, 328] width 215 height 211
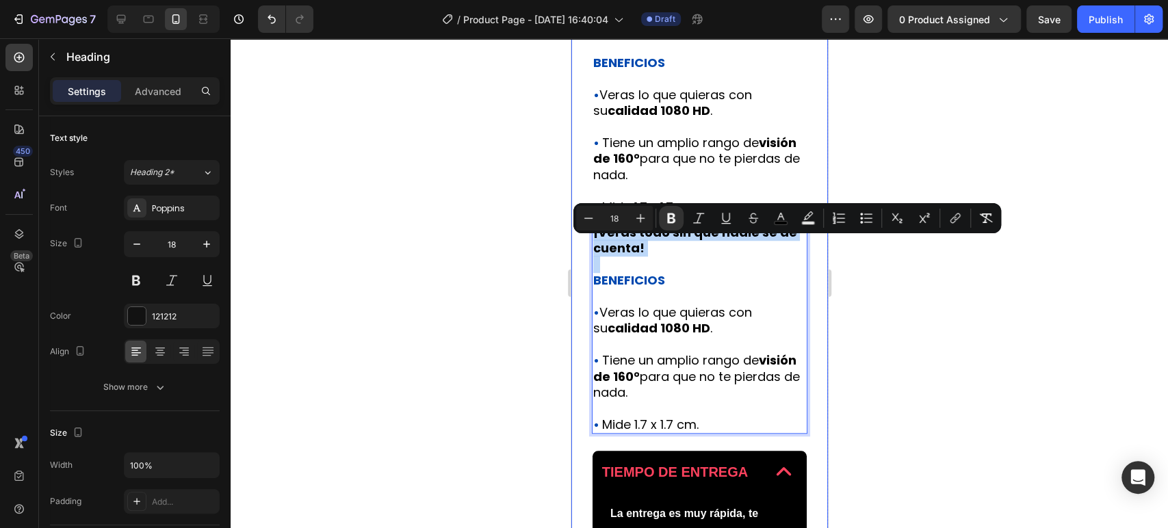
drag, startPoint x: 596, startPoint y: 293, endPoint x: 590, endPoint y: 247, distance: 46.2
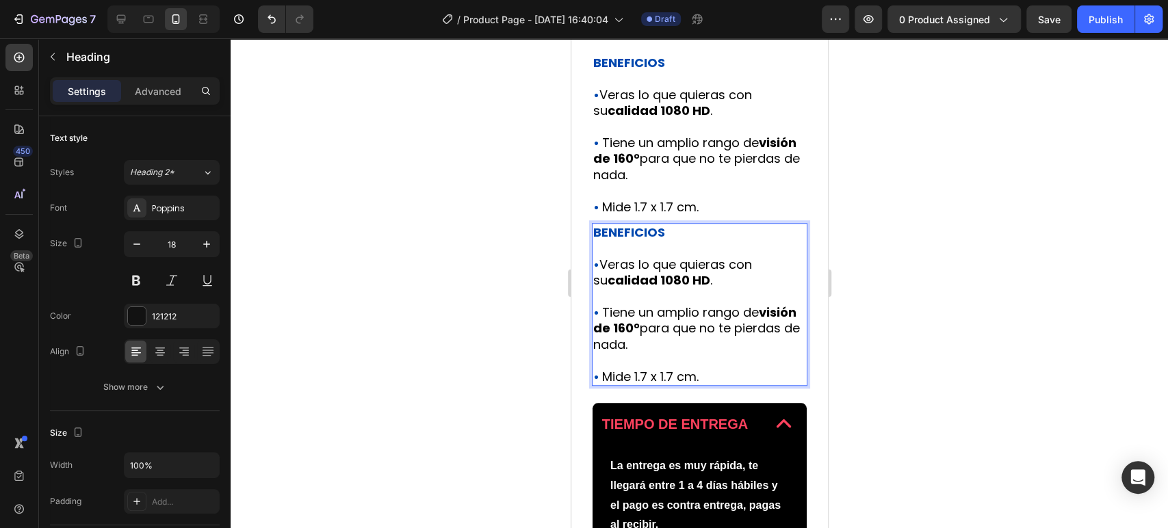
click at [910, 263] on div at bounding box center [699, 283] width 937 height 490
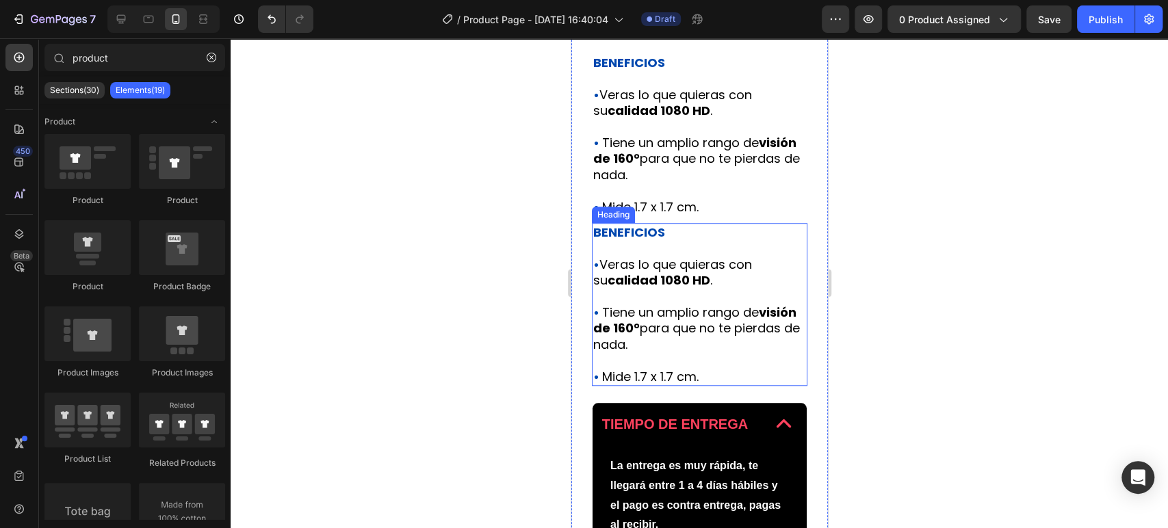
click at [746, 280] on span "Veras lo que quieras con su calidad 1080 HD ." at bounding box center [671, 272] width 159 height 33
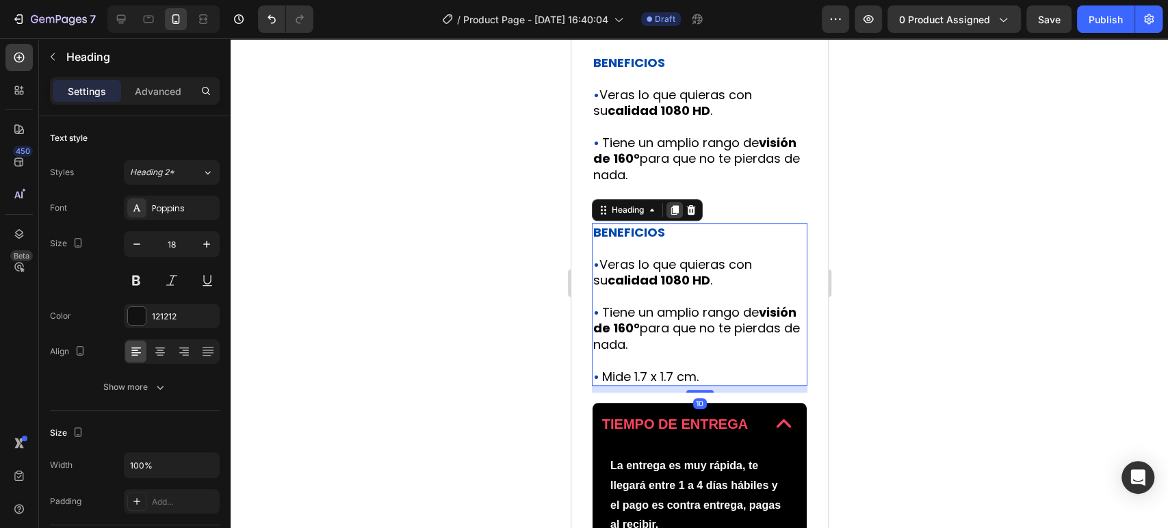
click at [671, 215] on icon at bounding box center [673, 210] width 11 height 11
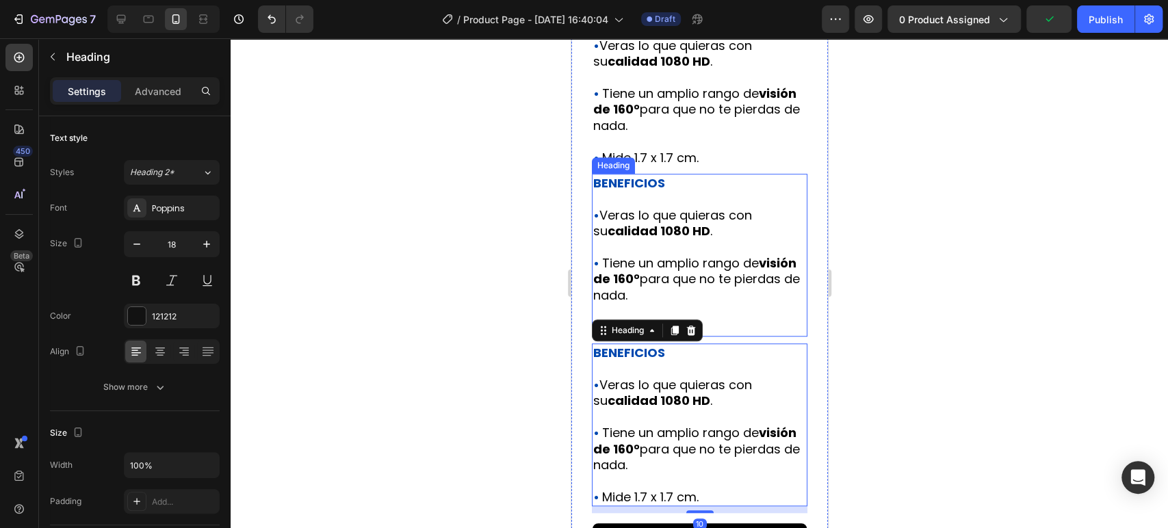
scroll to position [700, 0]
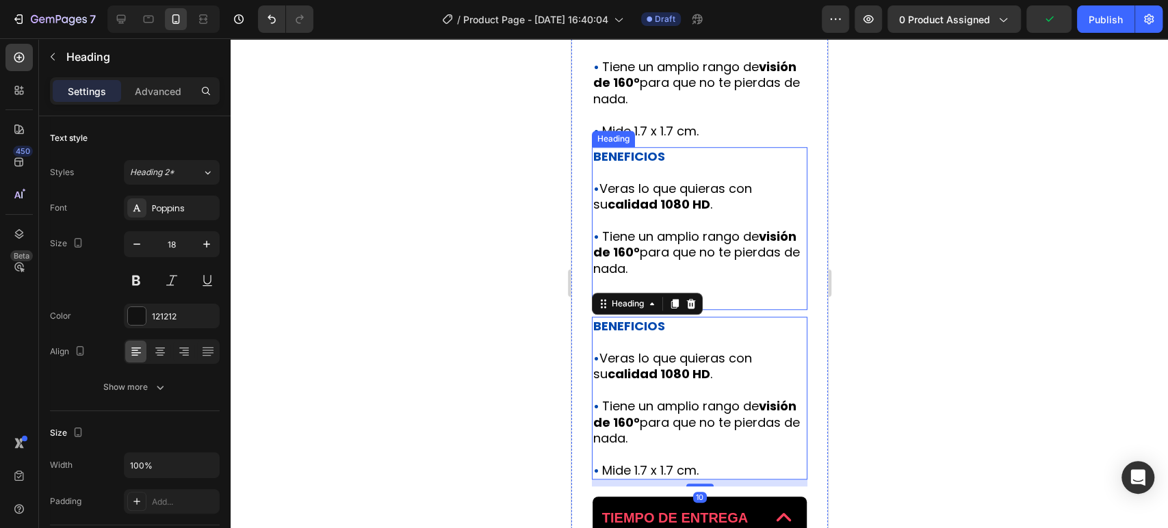
click at [716, 354] on h2 "BENEFICIOS • Veras lo que quieras con su calidad 1080 HD . • Tiene un amplio ra…" at bounding box center [698, 398] width 215 height 163
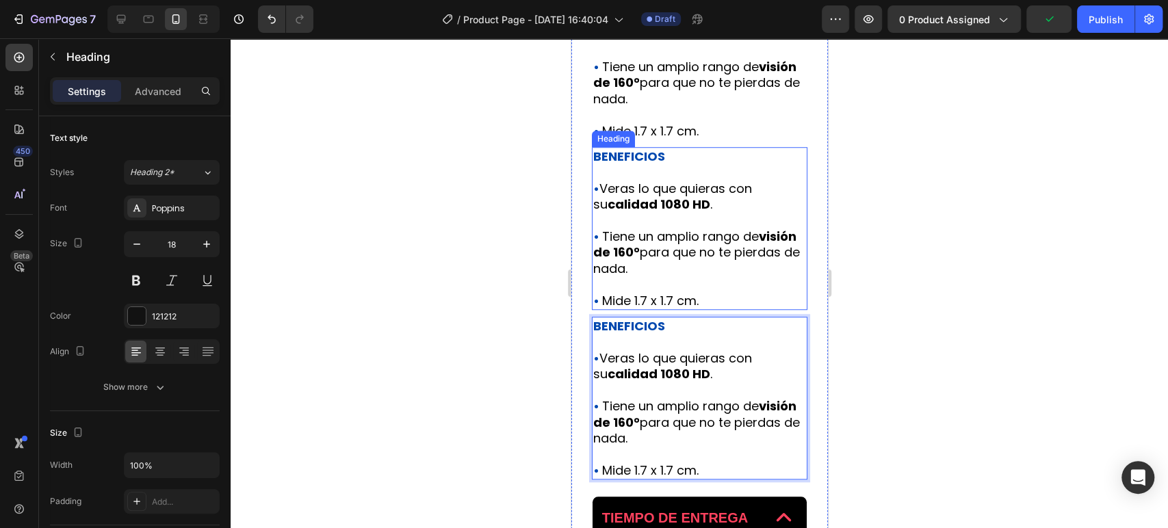
click at [698, 261] on span "Tiene un amplio rango de visión de 160° para que no te pierdas de nada." at bounding box center [695, 252] width 207 height 49
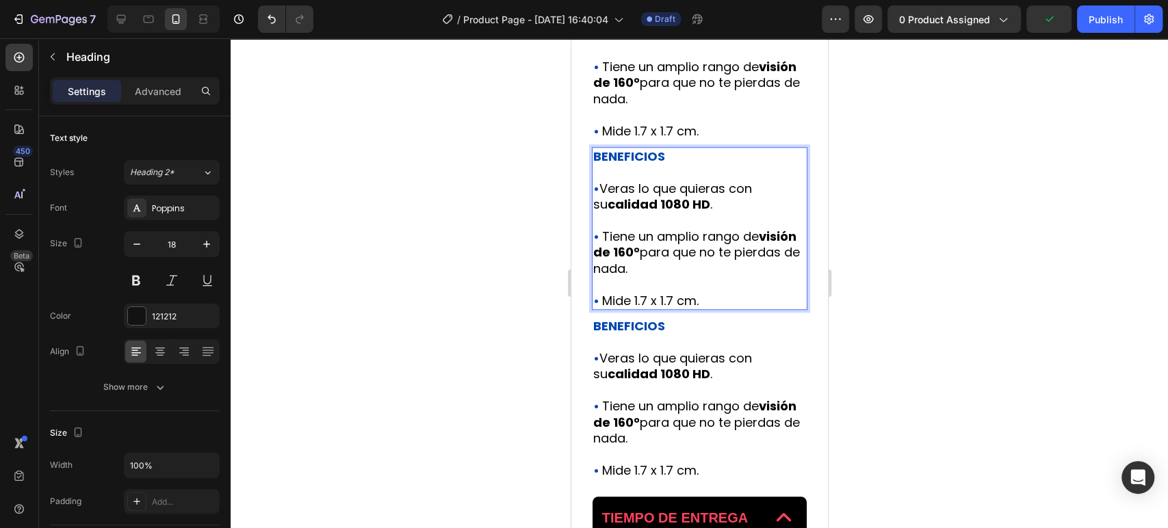
click at [711, 305] on p "BENEFICIOS • Veras lo que quieras con su calidad 1080 HD . • Tiene un amplio ra…" at bounding box center [698, 228] width 213 height 160
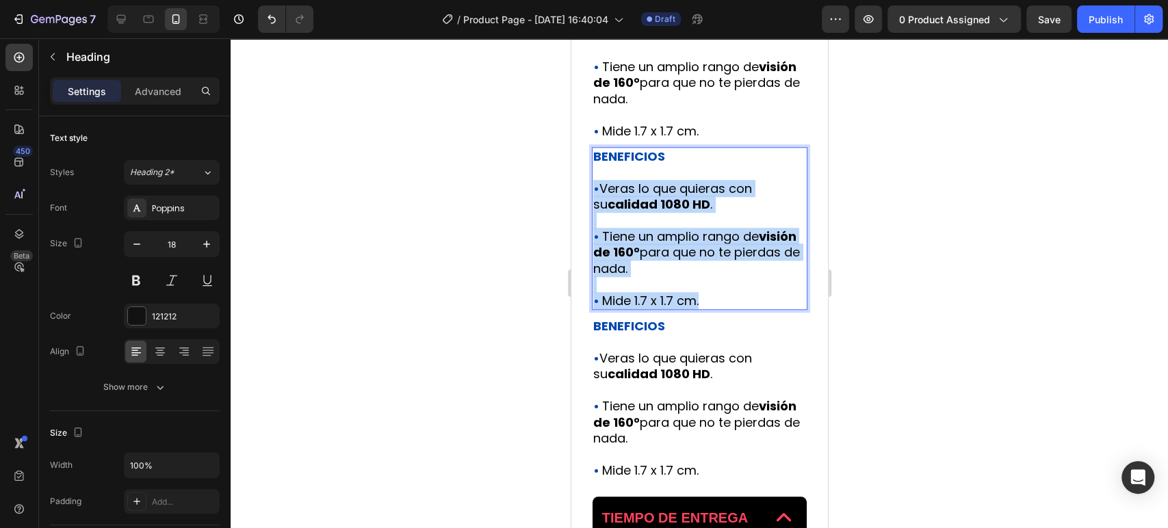
drag, startPoint x: 709, startPoint y: 311, endPoint x: 592, endPoint y: 206, distance: 157.0
click at [592, 206] on p "BENEFICIOS • Veras lo que quieras con su calidad 1080 HD . • Tiene un amplio ra…" at bounding box center [698, 228] width 213 height 160
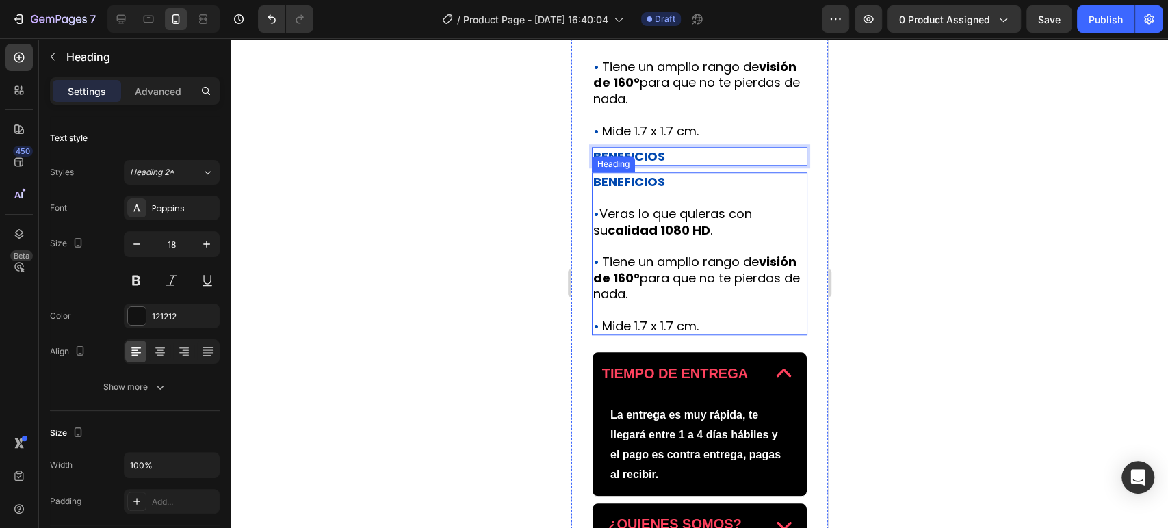
click at [667, 214] on p "⁠⁠⁠⁠⁠⁠⁠ BENEFICIOS • Veras lo que quieras con su calidad 1080 HD . • Tiene un a…" at bounding box center [698, 254] width 213 height 160
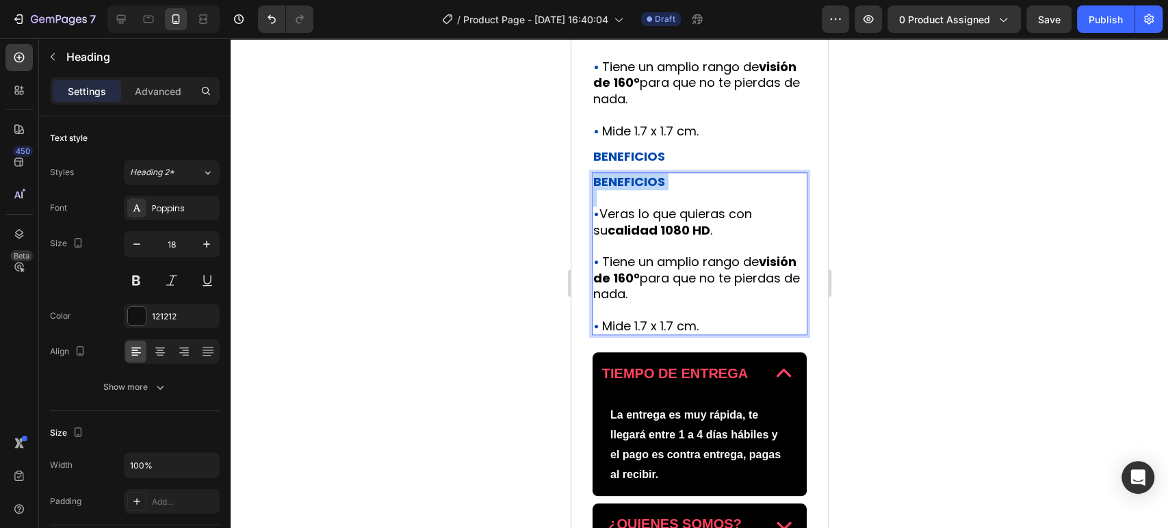
drag, startPoint x: 594, startPoint y: 227, endPoint x: 594, endPoint y: 200, distance: 26.7
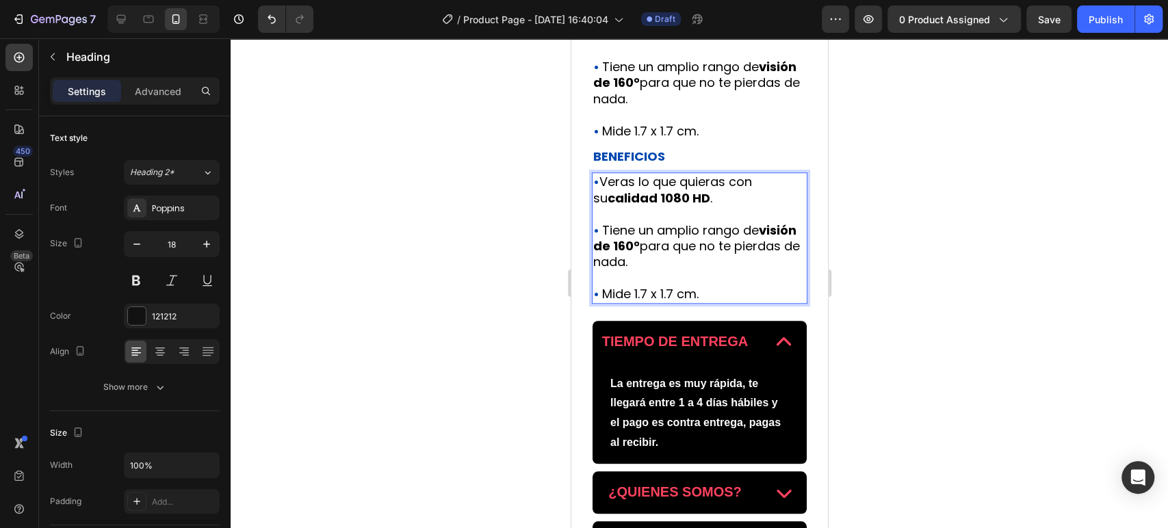
scroll to position [549, 0]
